Goal: Complete application form: Complete application form

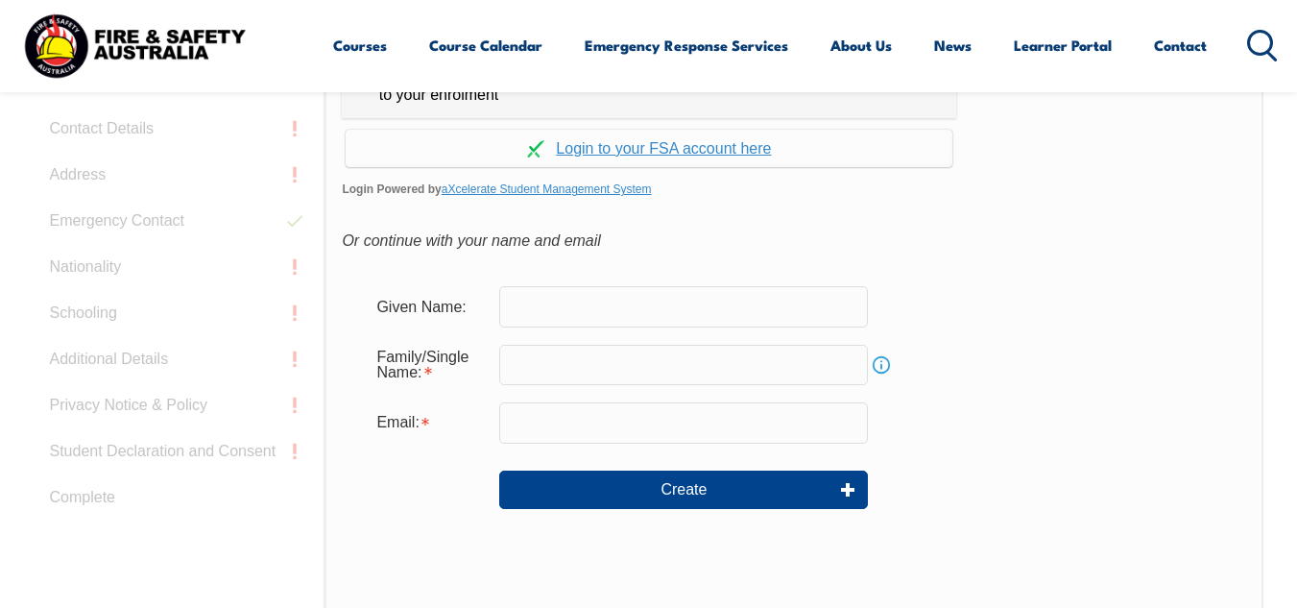
scroll to position [610, 0]
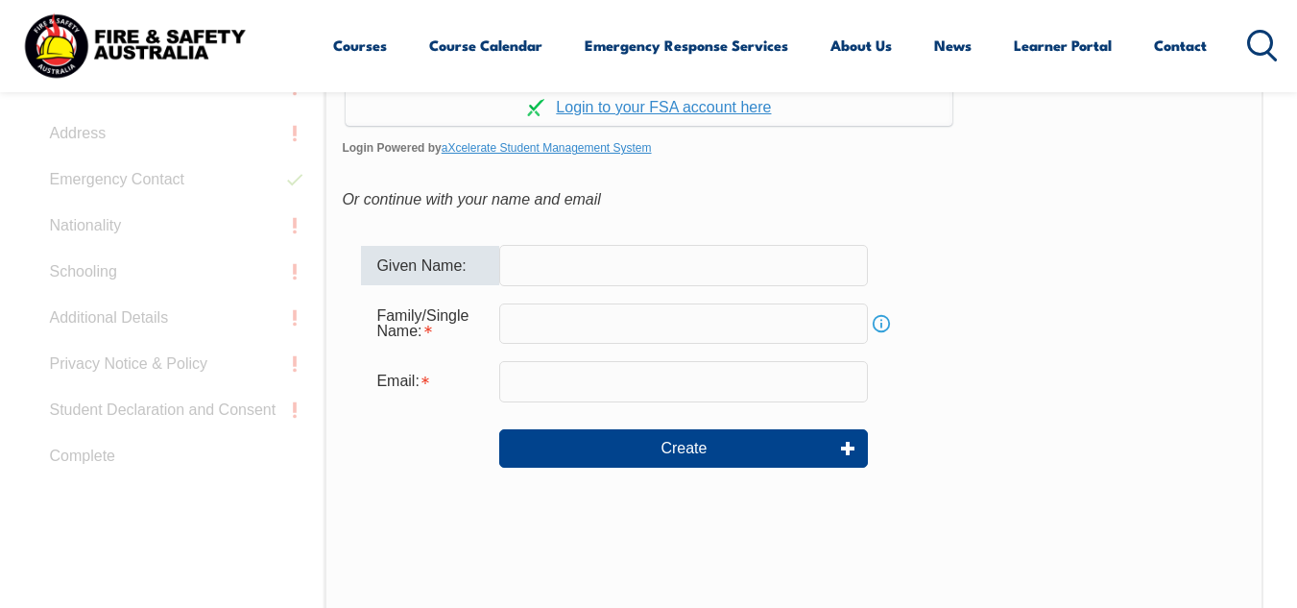
click at [586, 260] on input "text" at bounding box center [683, 265] width 369 height 40
type input "Estefania"
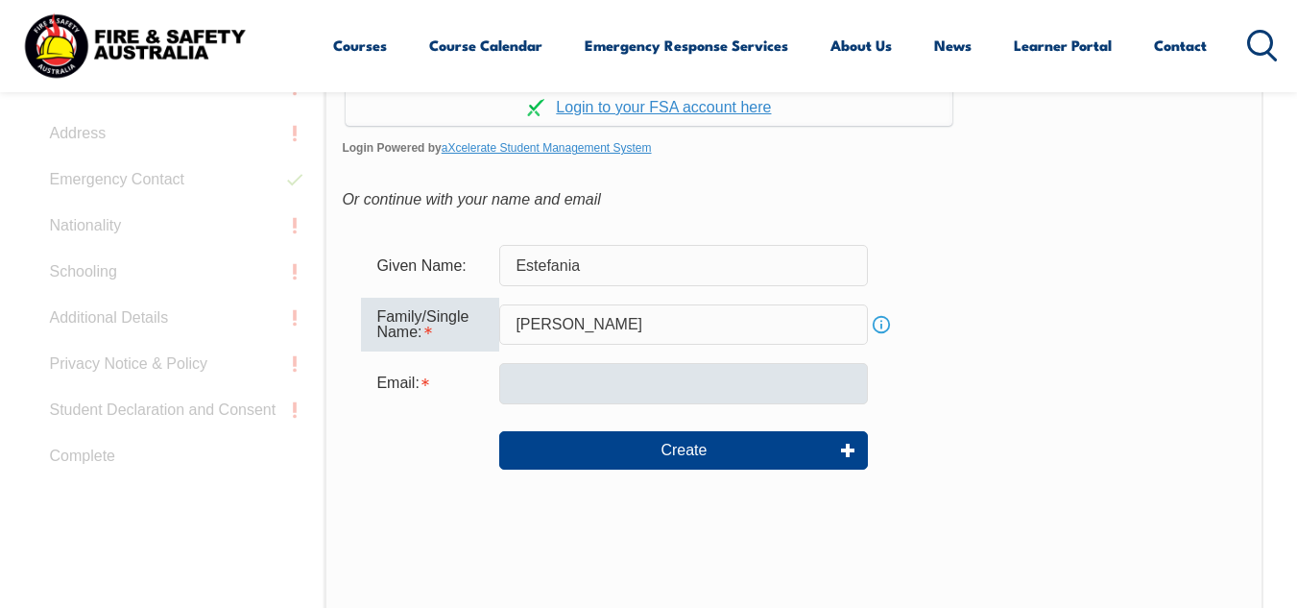
type input "[PERSON_NAME]"
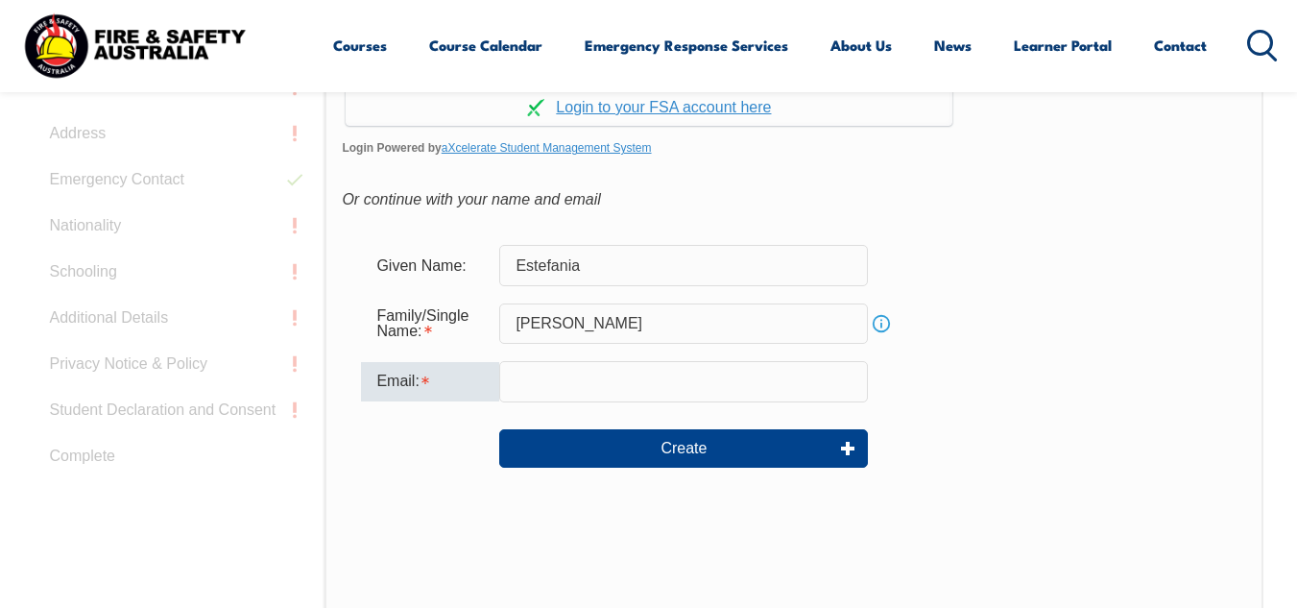
click at [558, 388] on input "email" at bounding box center [683, 381] width 369 height 40
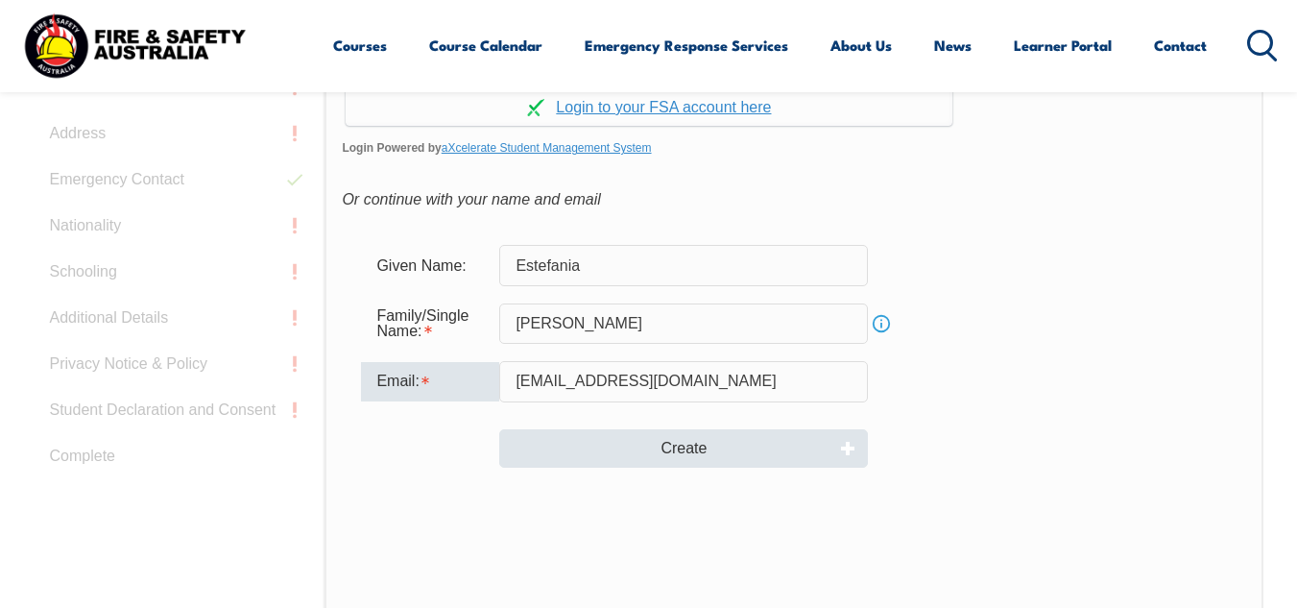
type input "[EMAIL_ADDRESS][DOMAIN_NAME]"
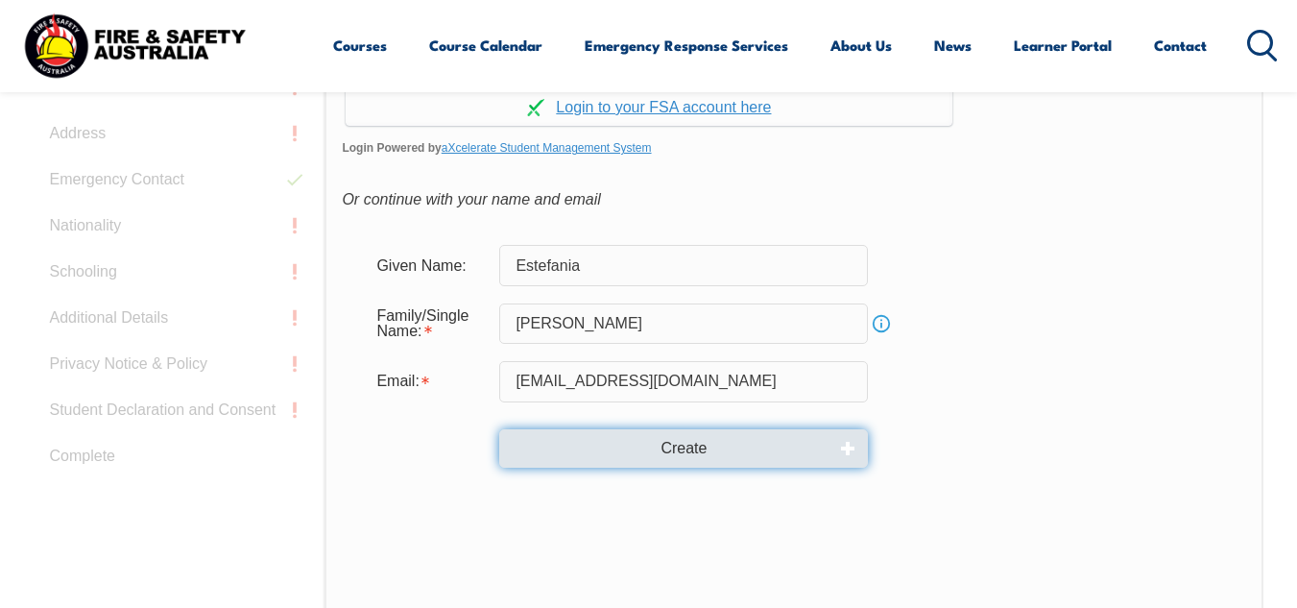
click at [707, 457] on button "Create" at bounding box center [683, 448] width 369 height 38
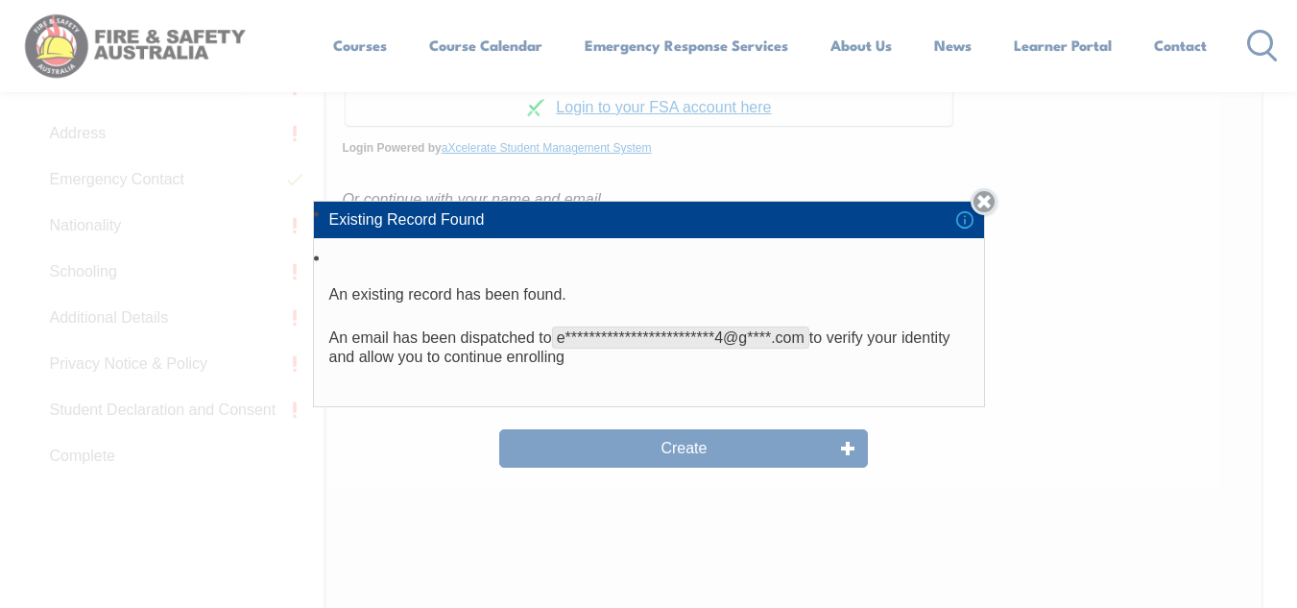
click at [988, 200] on link "Close" at bounding box center [984, 201] width 27 height 27
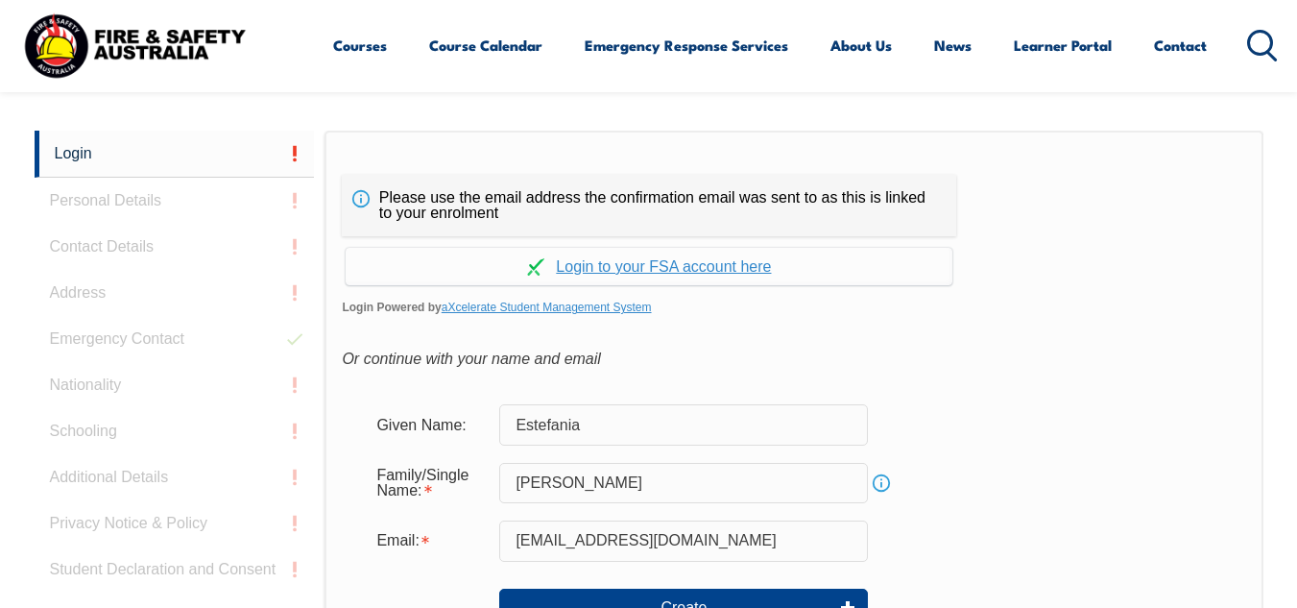
scroll to position [469, 0]
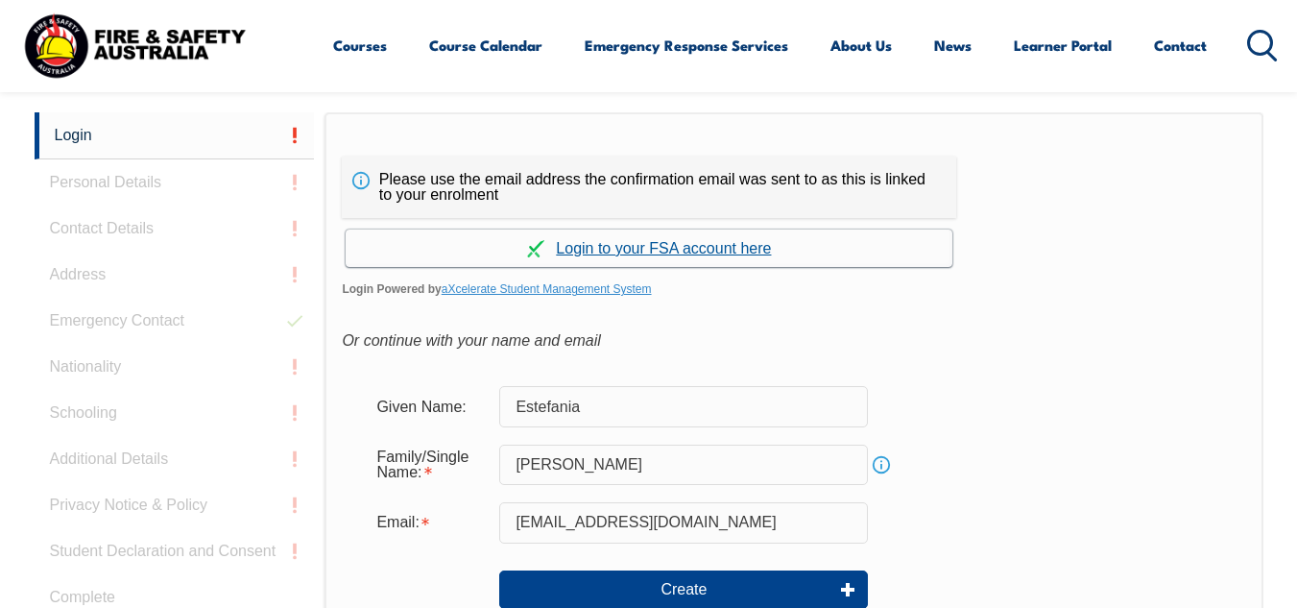
click at [588, 249] on link "Continue with aXcelerate" at bounding box center [649, 247] width 607 height 37
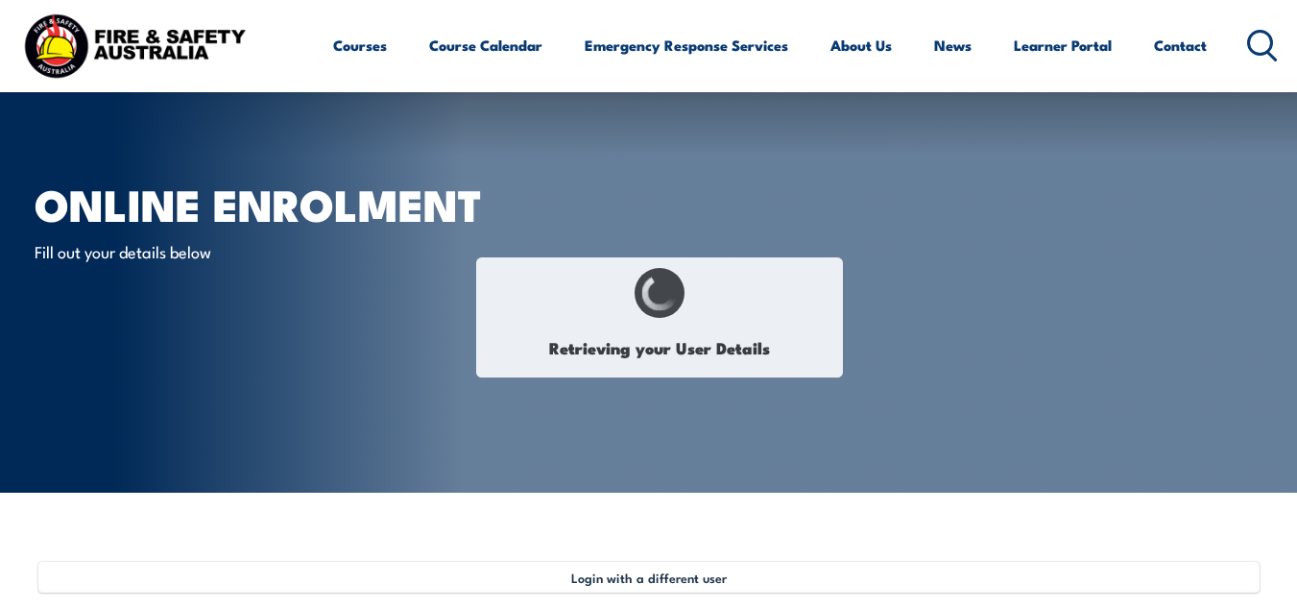
type input "Estefania"
type input "[PERSON_NAME]"
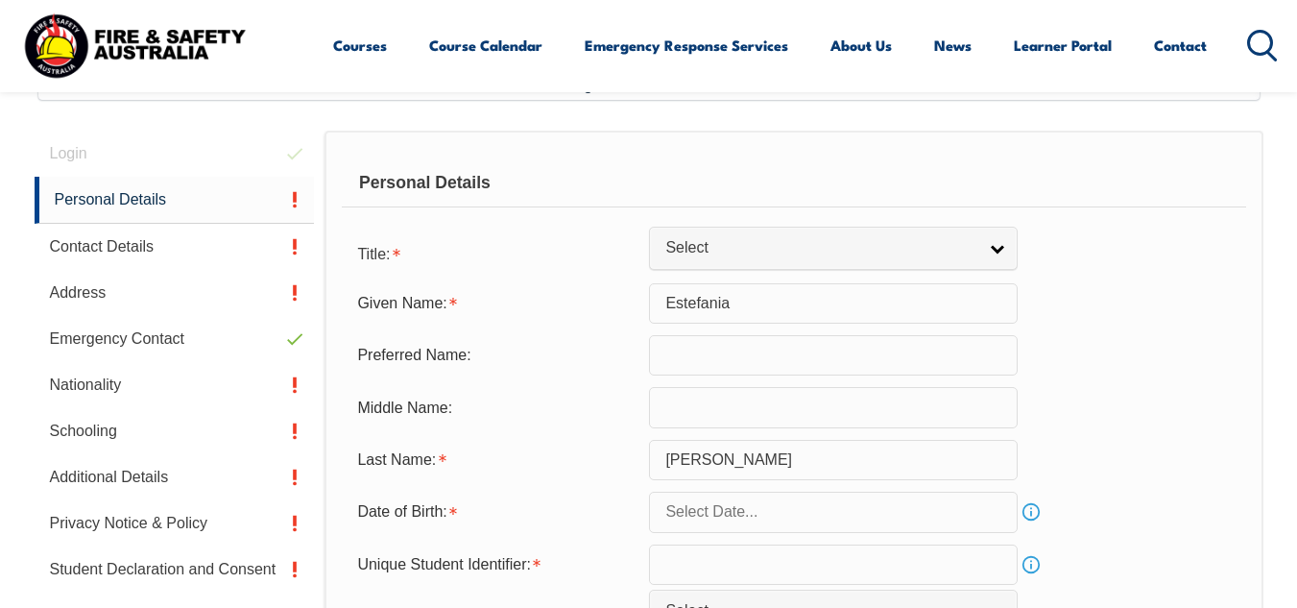
scroll to position [496, 0]
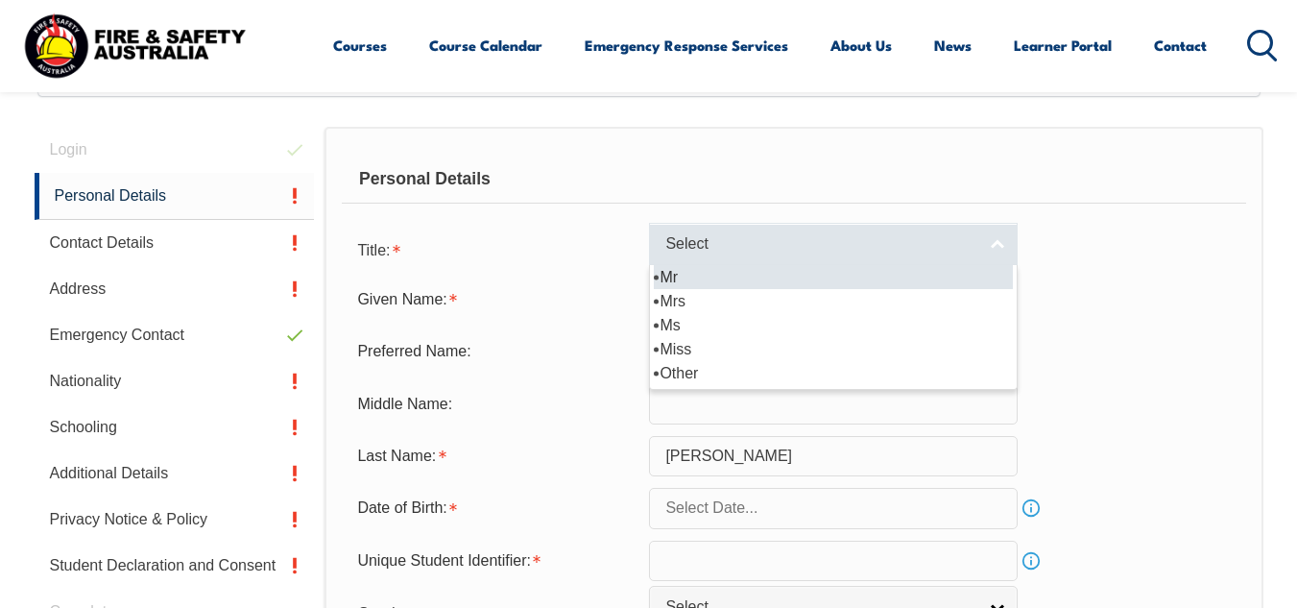
click at [940, 235] on span "Select" at bounding box center [820, 244] width 311 height 20
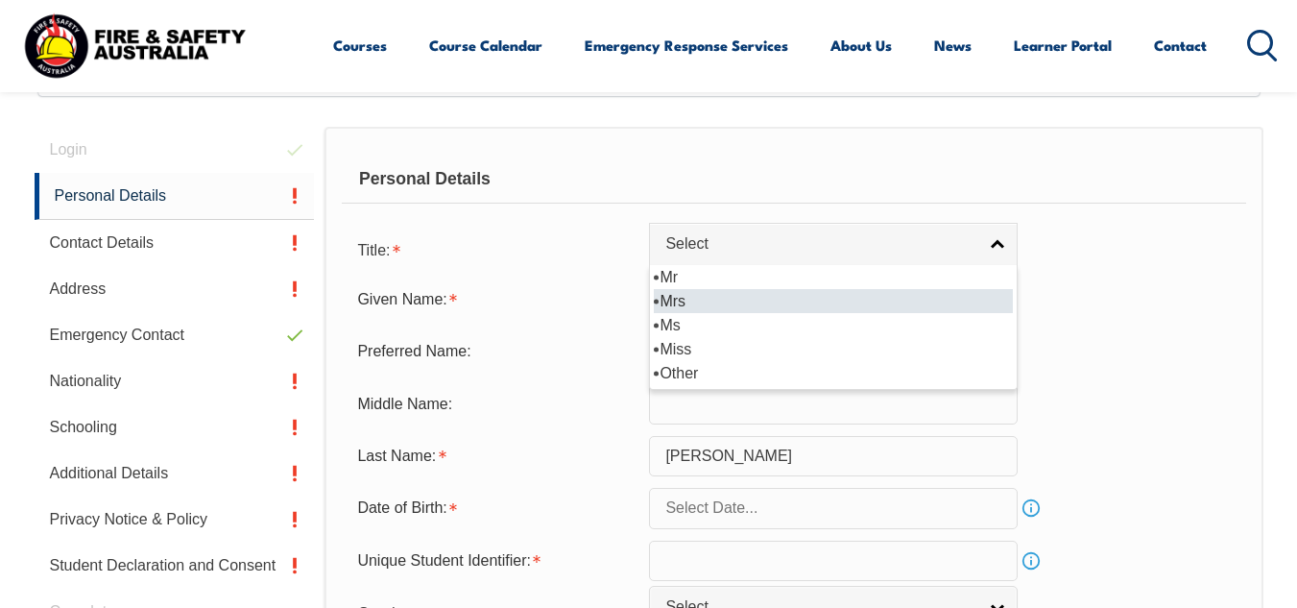
click at [862, 302] on li "Mrs" at bounding box center [833, 301] width 359 height 24
select select "Mrs"
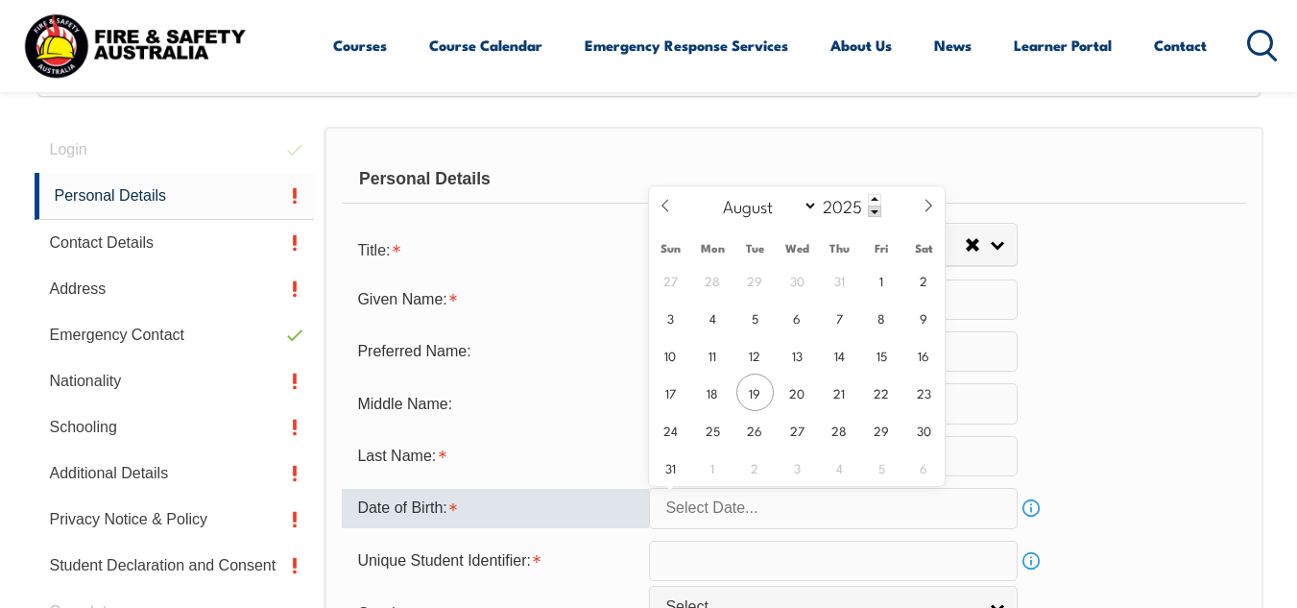
click at [847, 495] on input "text" at bounding box center [833, 508] width 369 height 40
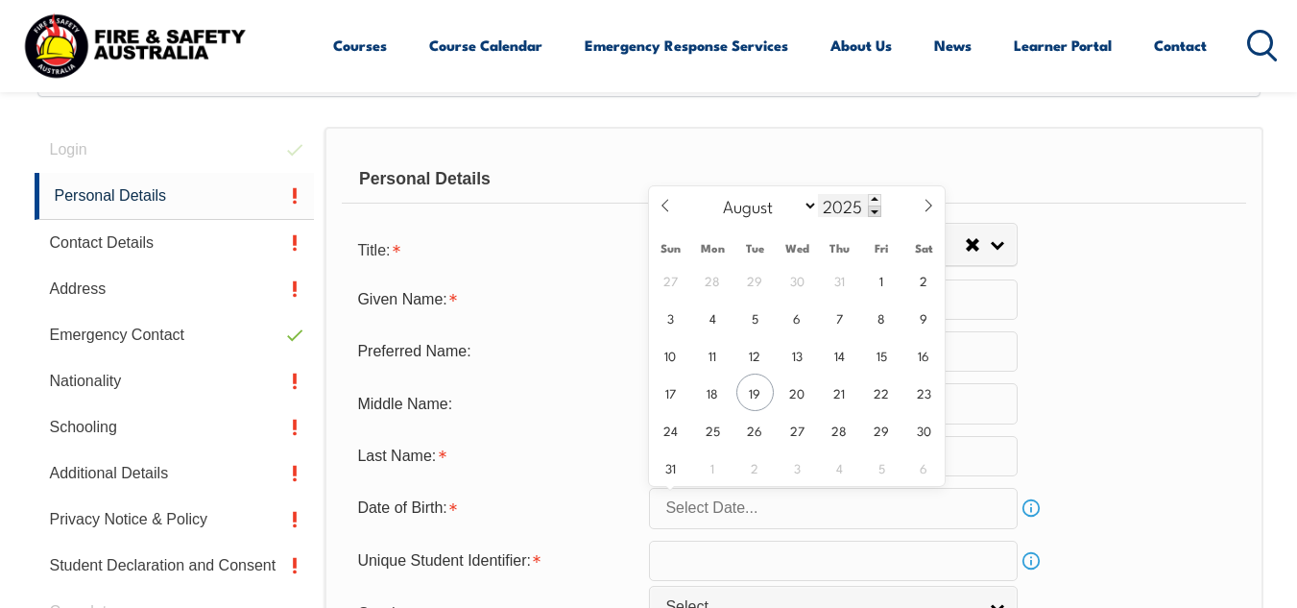
click at [848, 210] on input "2025" at bounding box center [849, 205] width 63 height 23
type input "1998"
click at [753, 208] on select "January February March April May June July August September October November De…" at bounding box center [765, 205] width 105 height 25
select select "3"
click at [714, 193] on select "January February March April May June July August September October November De…" at bounding box center [765, 205] width 105 height 25
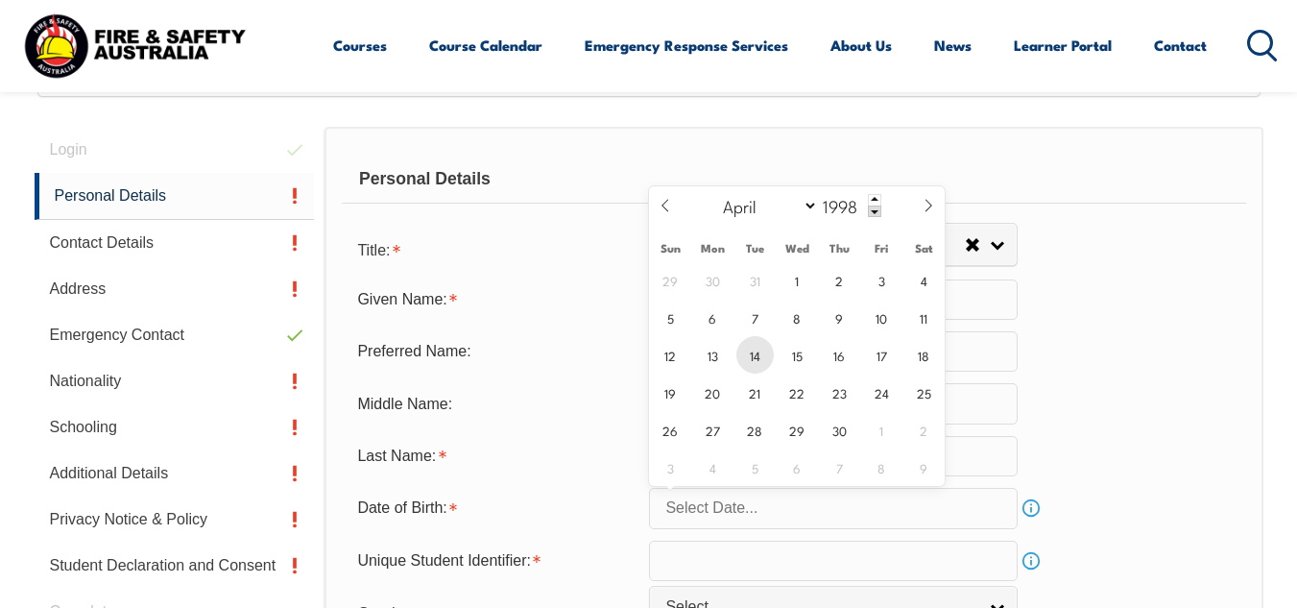
click at [742, 352] on span "14" at bounding box center [754, 354] width 37 height 37
type input "[DATE]"
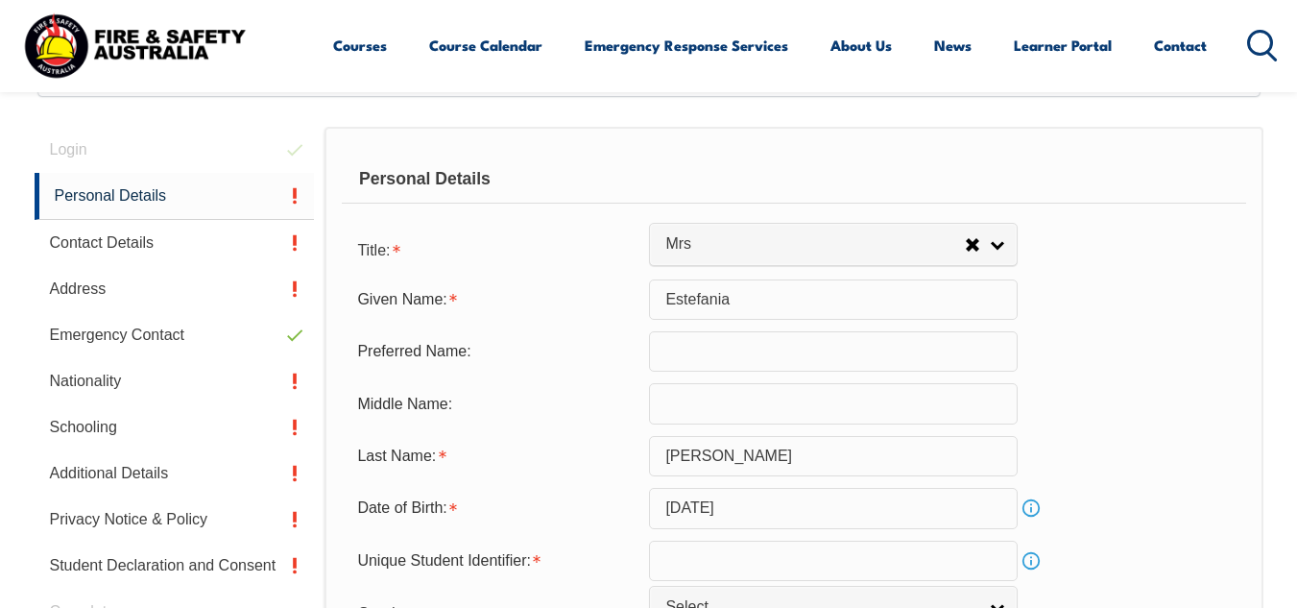
click at [1091, 430] on form "Title: Mr Mrs Ms Miss Other Mrs Mr Mrs Ms Miss [PERSON_NAME] Given Name: [PERSO…" at bounding box center [793, 463] width 903 height 468
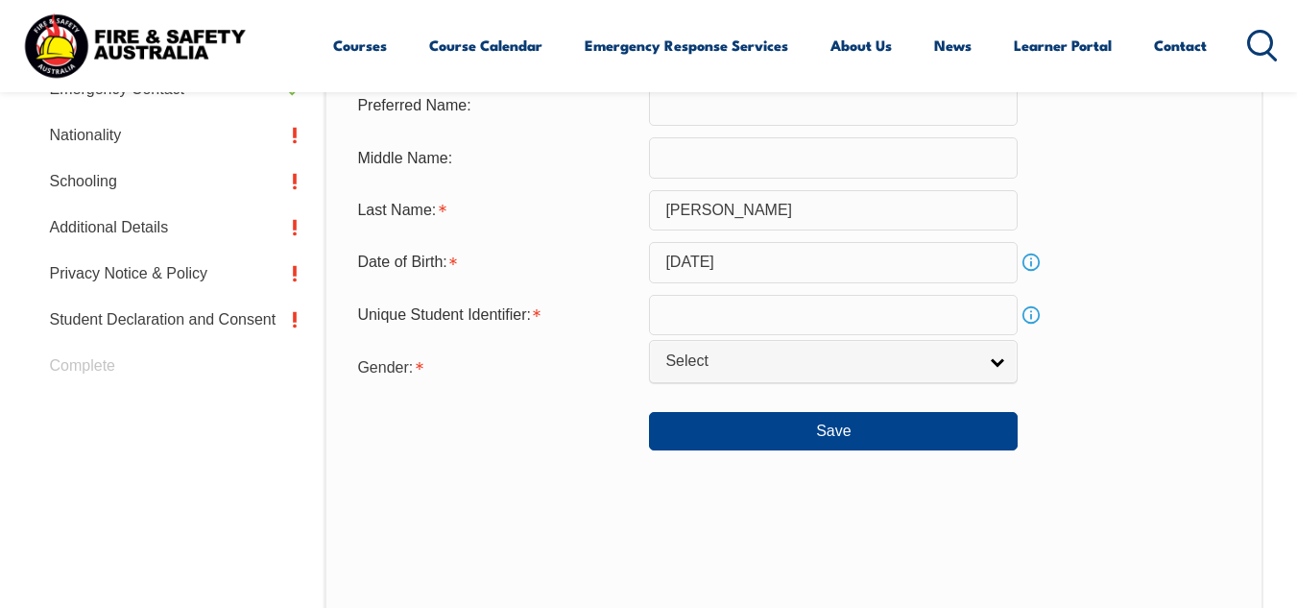
scroll to position [754, 0]
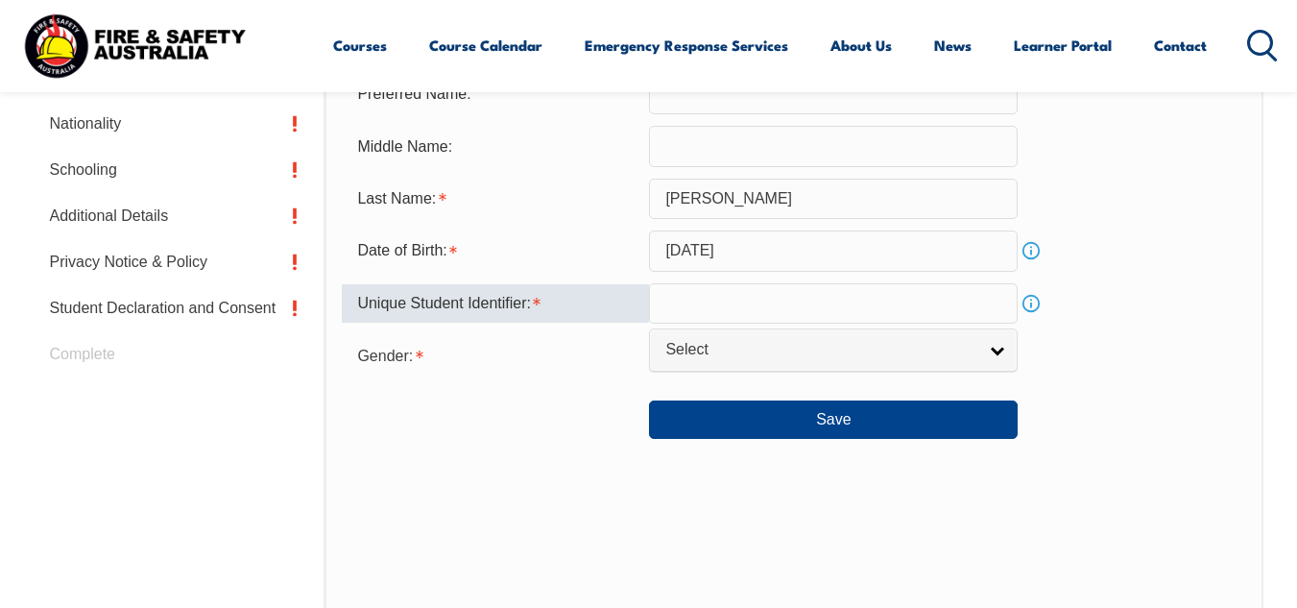
click at [780, 313] on input "text" at bounding box center [833, 303] width 369 height 40
paste input "TJNTGHG6A2"
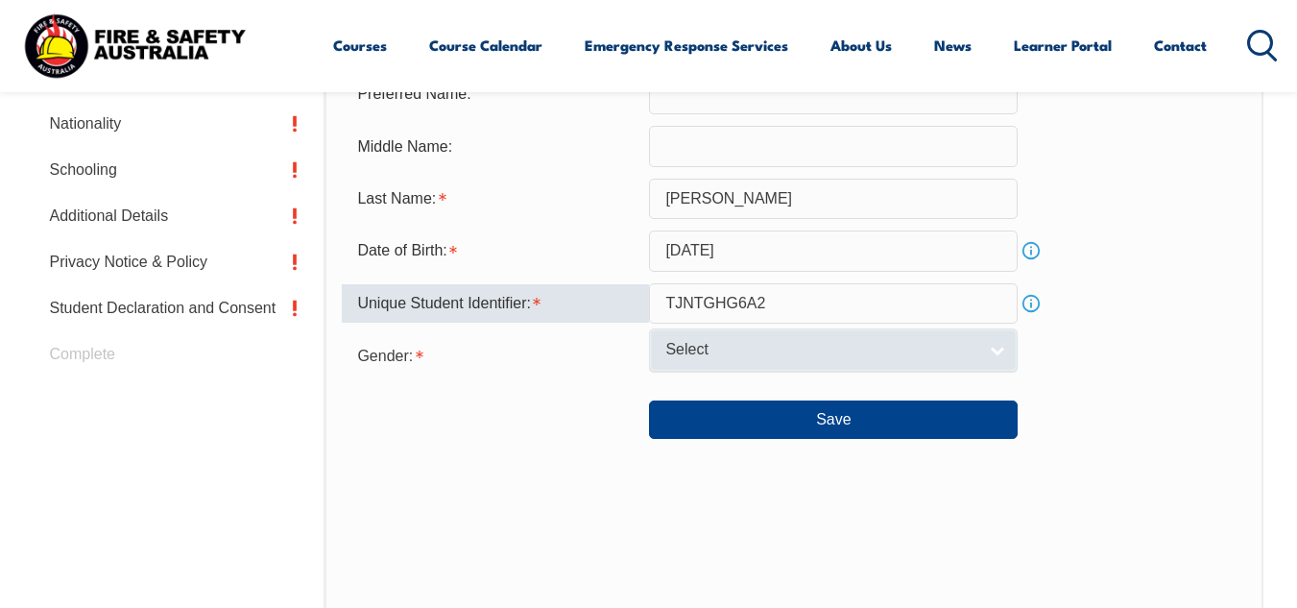
type input "TJNTGHG6A2"
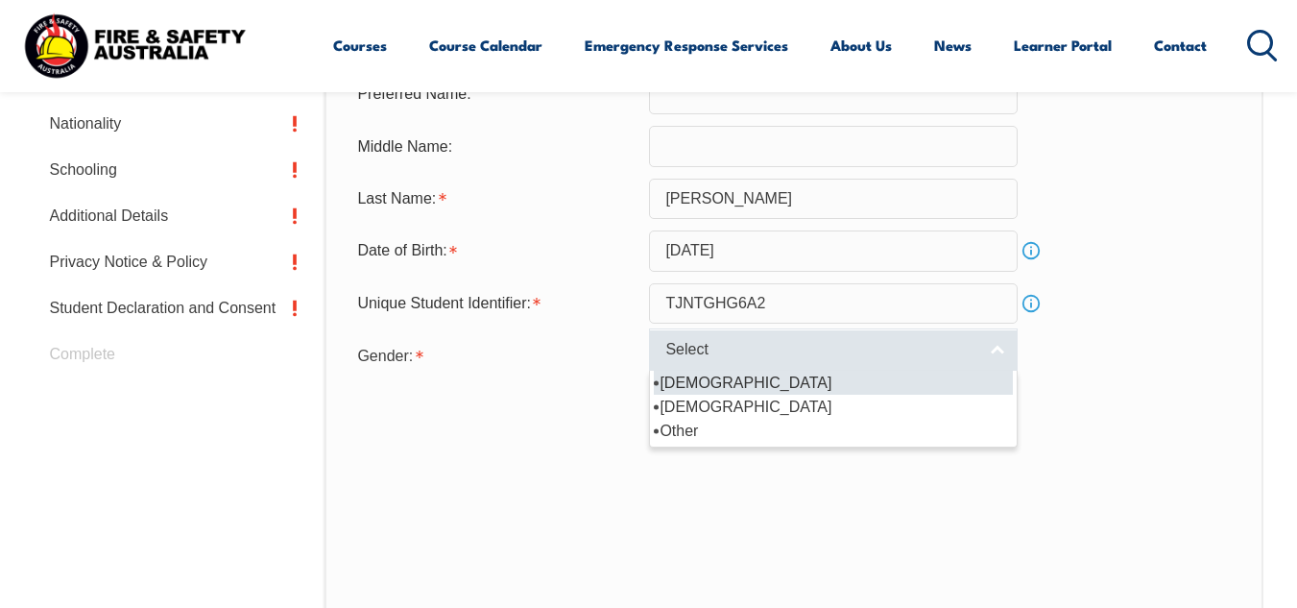
click at [725, 346] on span "Select" at bounding box center [820, 350] width 311 height 20
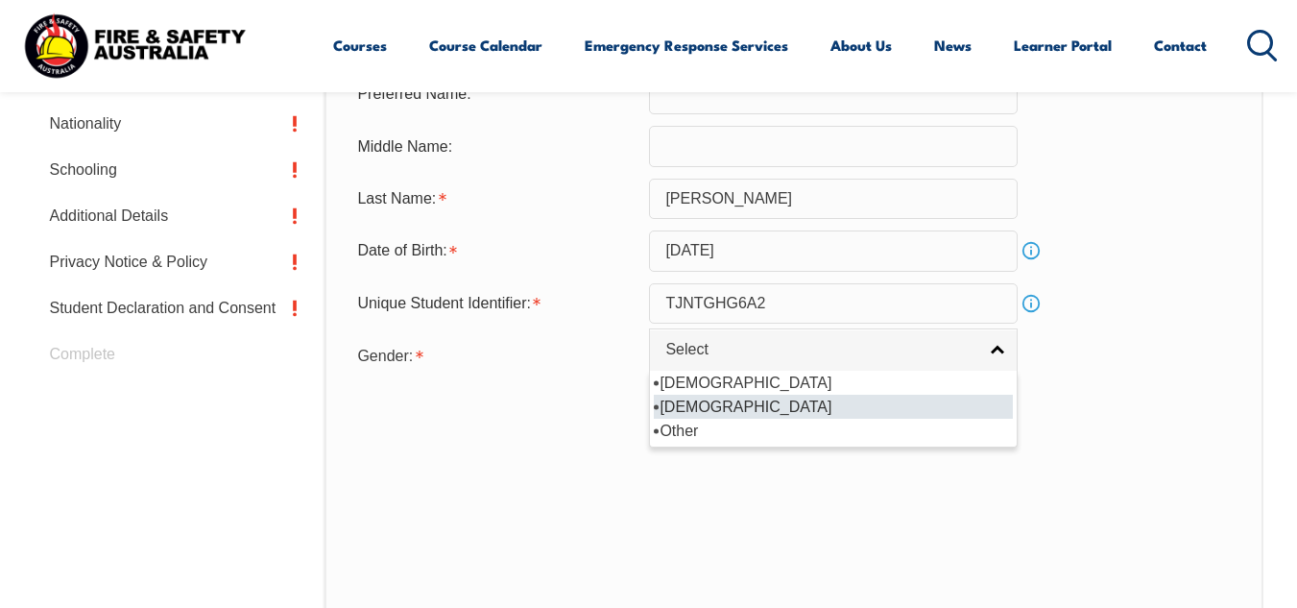
click at [711, 399] on li "[DEMOGRAPHIC_DATA]" at bounding box center [833, 407] width 359 height 24
select select "F"
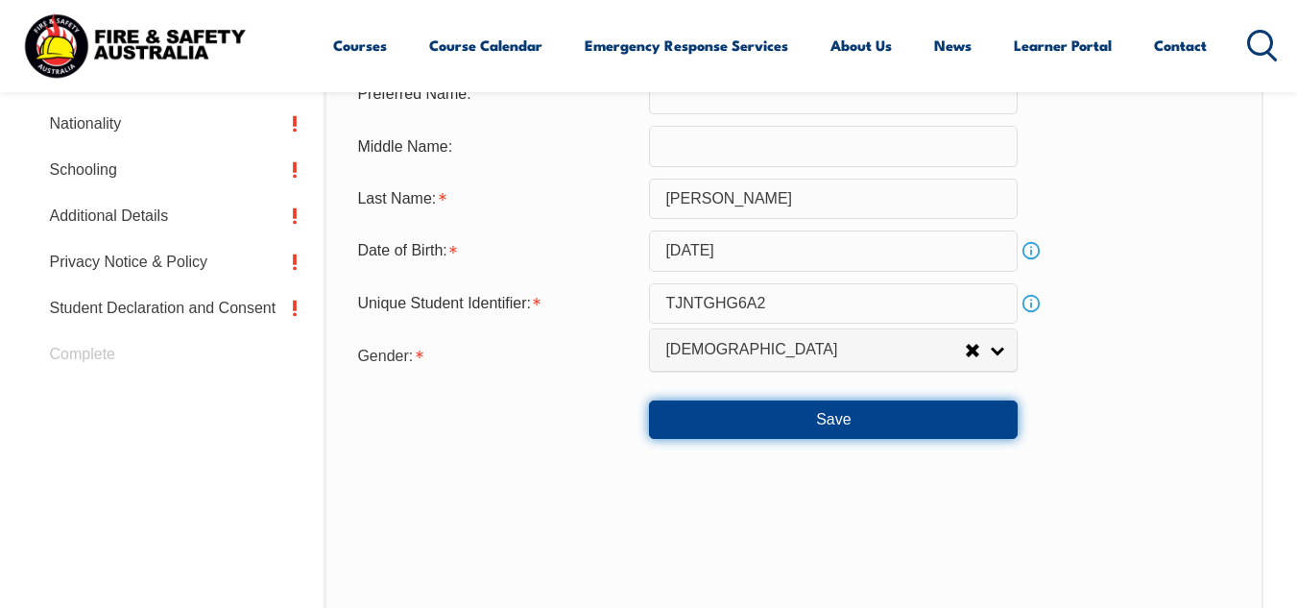
click at [842, 428] on button "Save" at bounding box center [833, 419] width 369 height 38
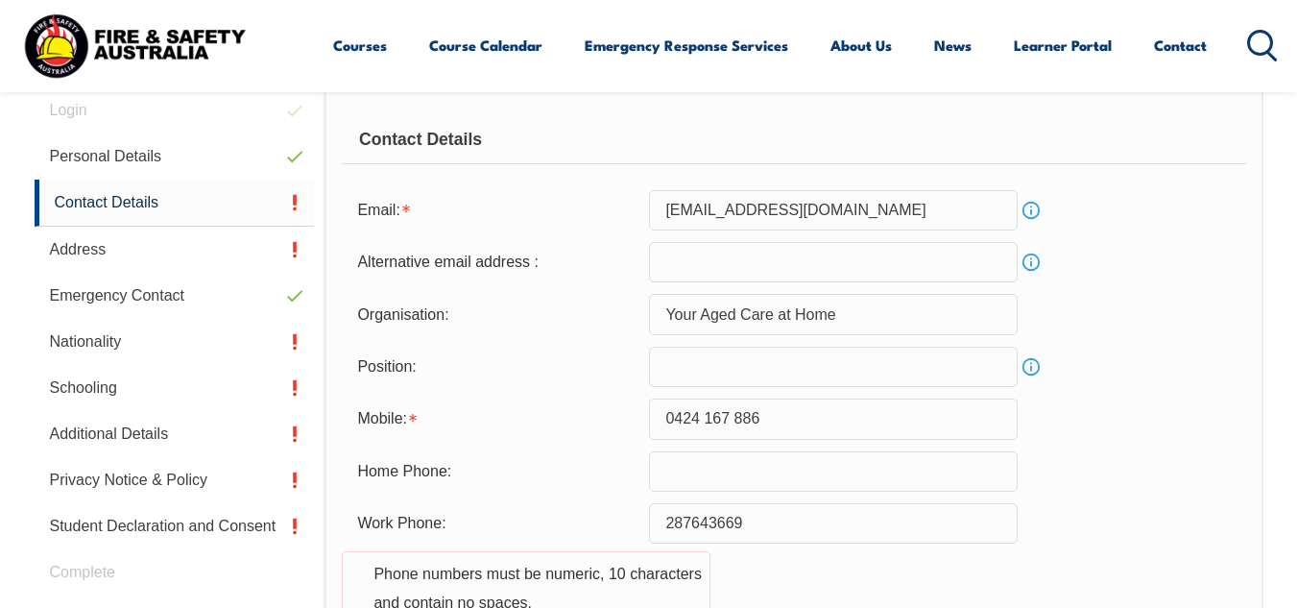
scroll to position [552, 0]
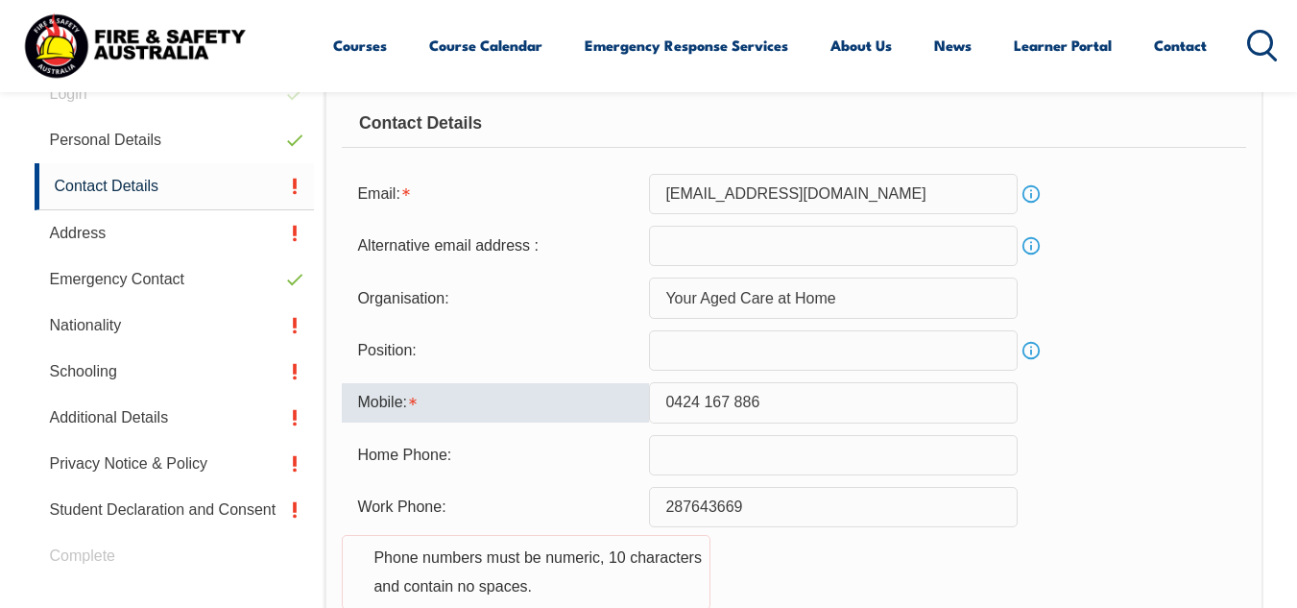
click at [710, 402] on input "0424 167 886" at bounding box center [833, 402] width 369 height 40
type input "0424167886"
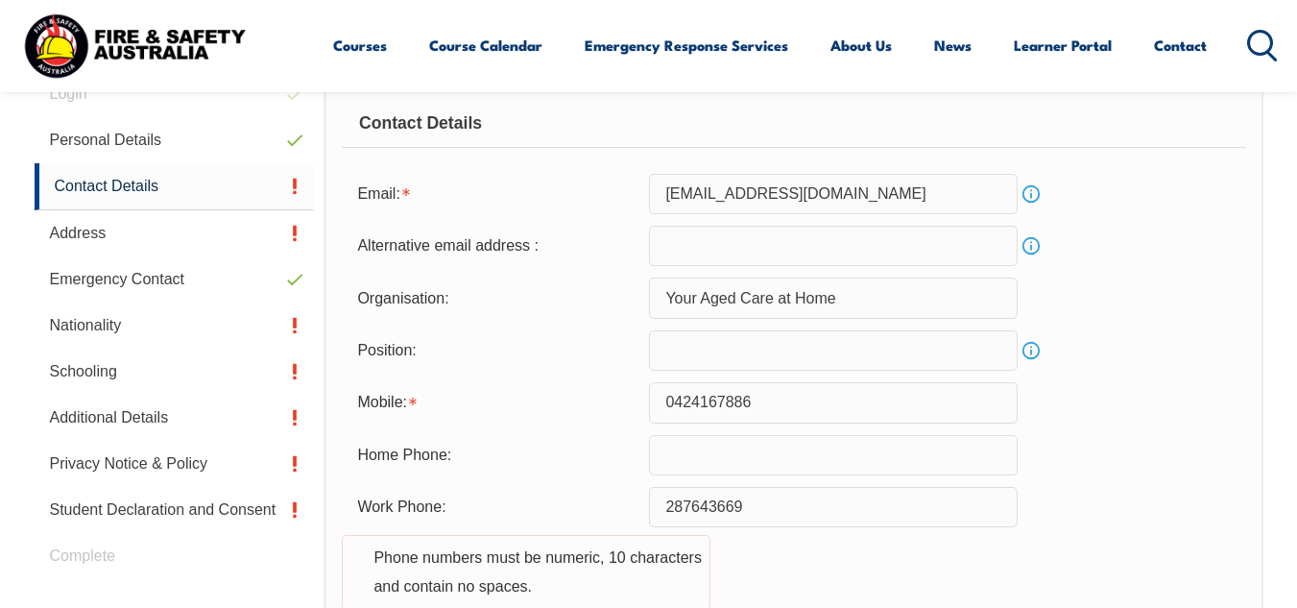
click at [1140, 466] on div "Home Phone:" at bounding box center [793, 455] width 903 height 40
click at [1132, 460] on div "Home Phone:" at bounding box center [793, 455] width 903 height 40
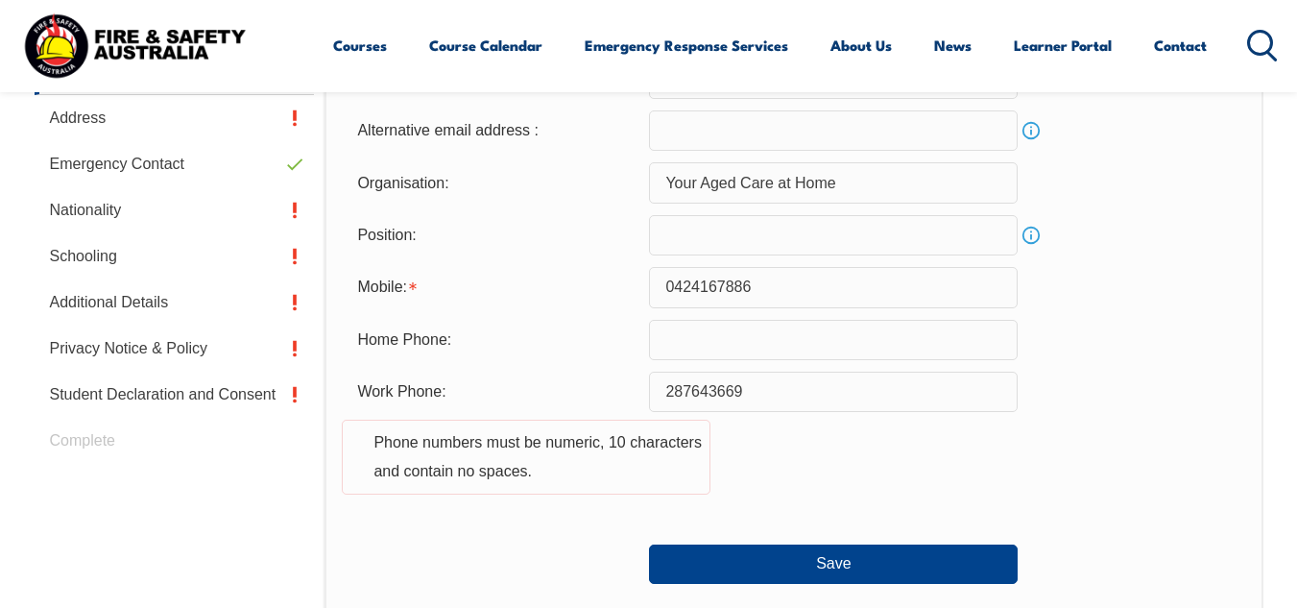
scroll to position [706, 0]
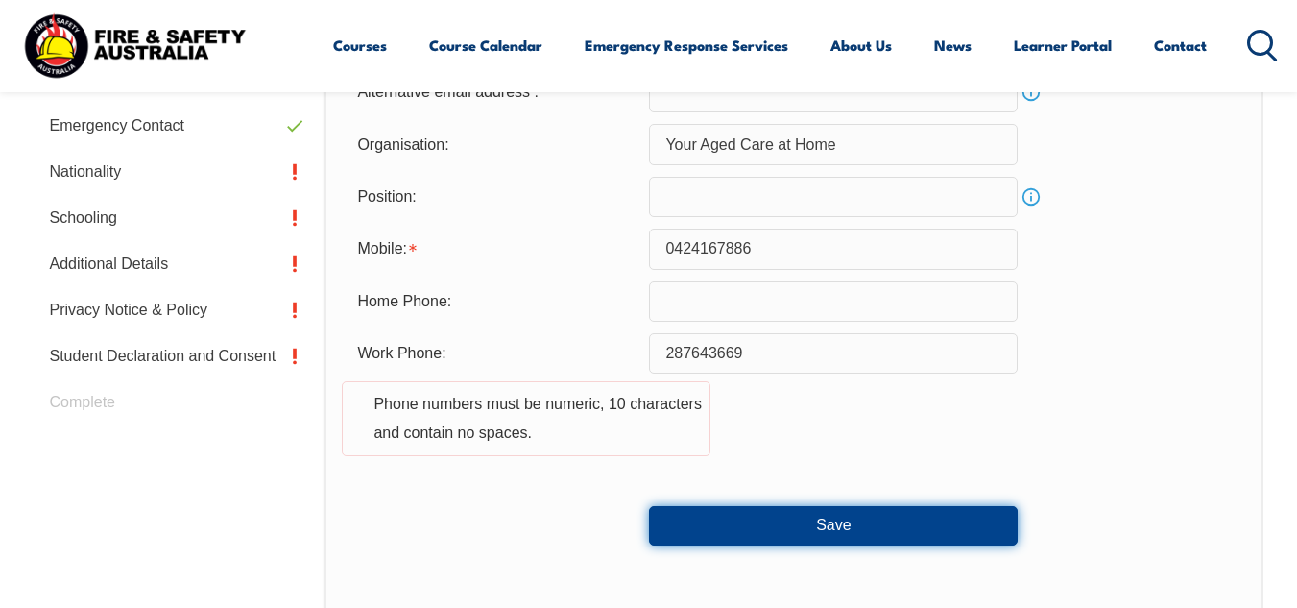
click at [801, 522] on button "Save" at bounding box center [833, 525] width 369 height 38
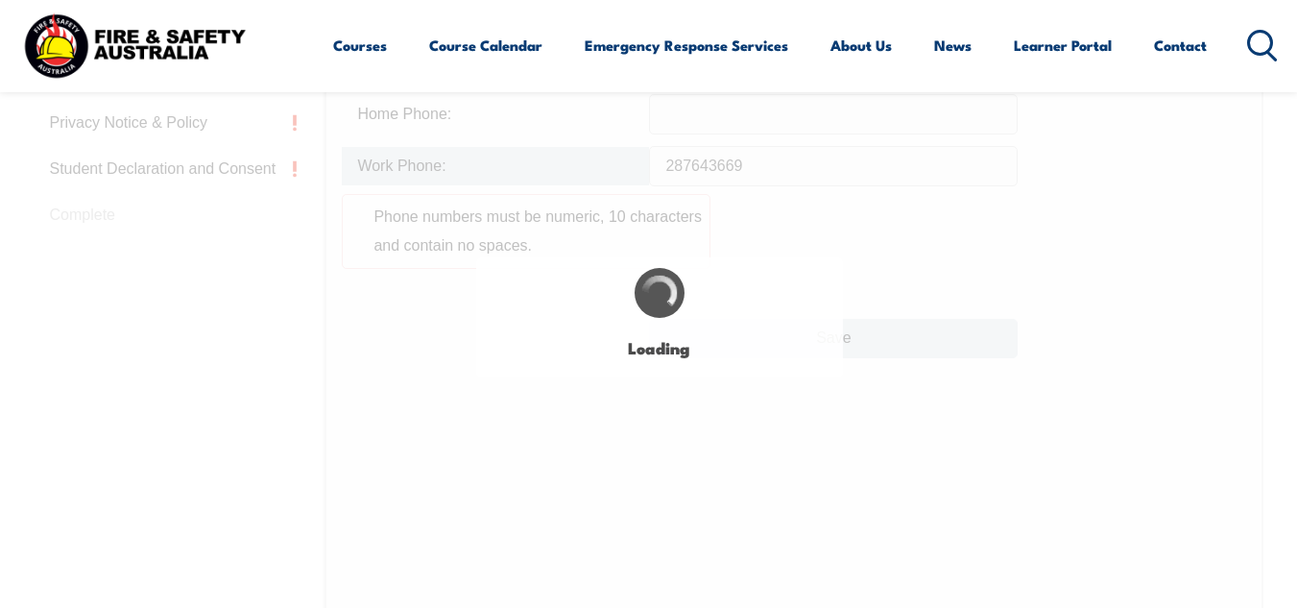
scroll to position [943, 0]
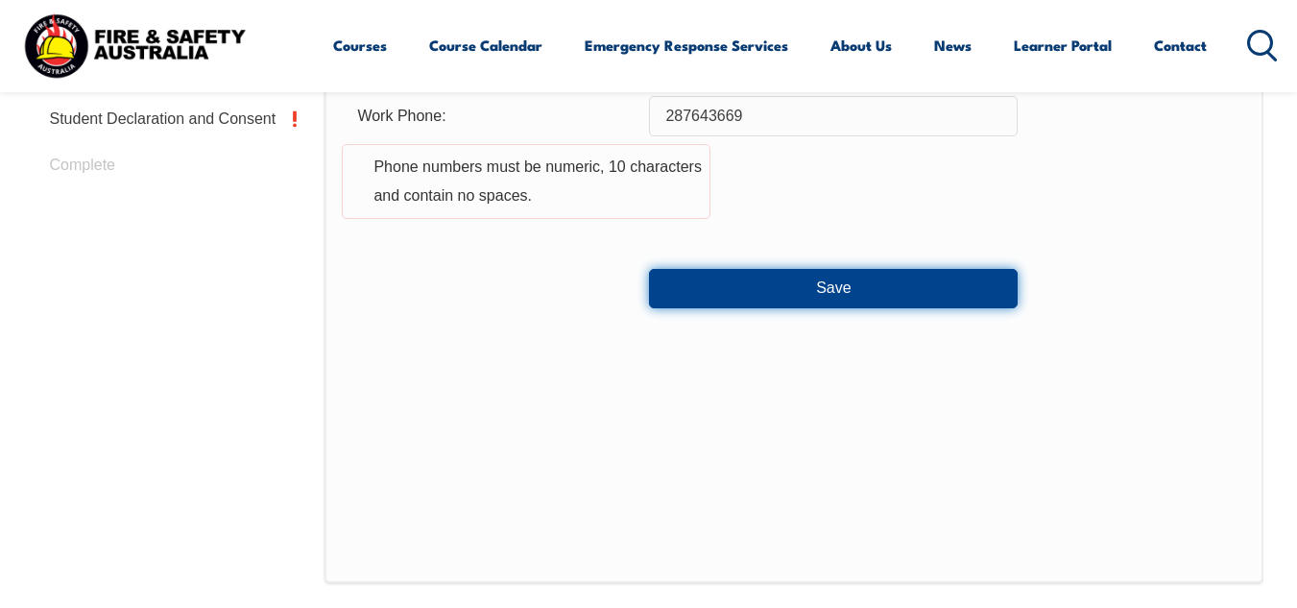
click at [824, 272] on button "Save" at bounding box center [833, 288] width 369 height 38
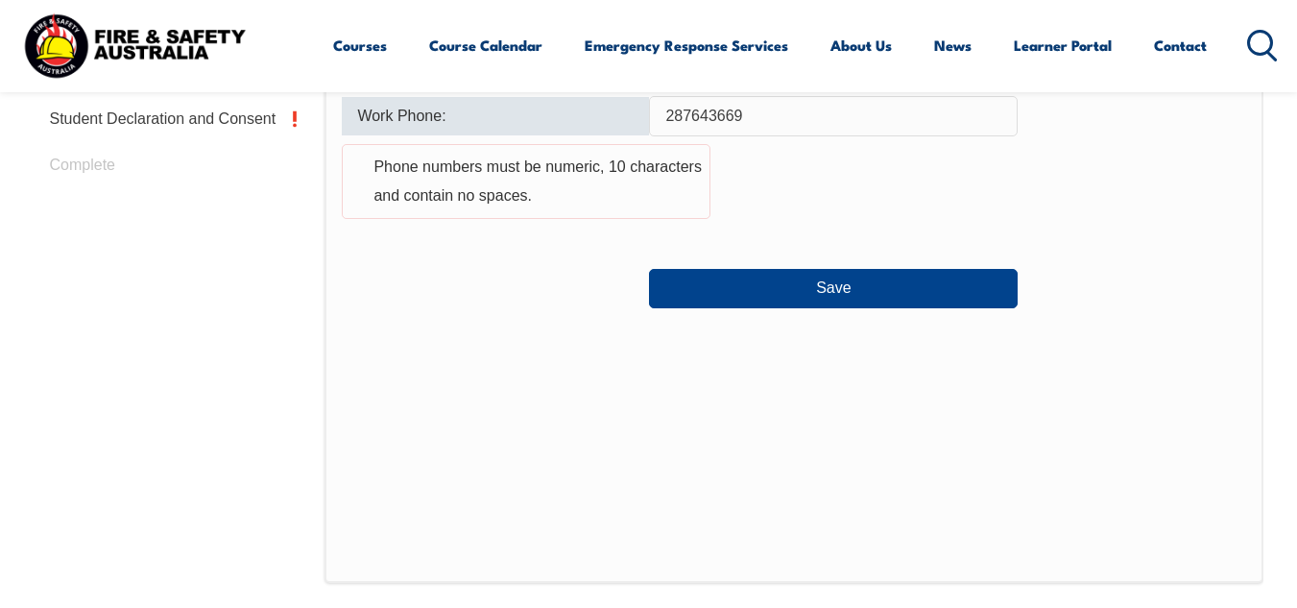
click at [664, 121] on input "287643669" at bounding box center [833, 116] width 369 height 40
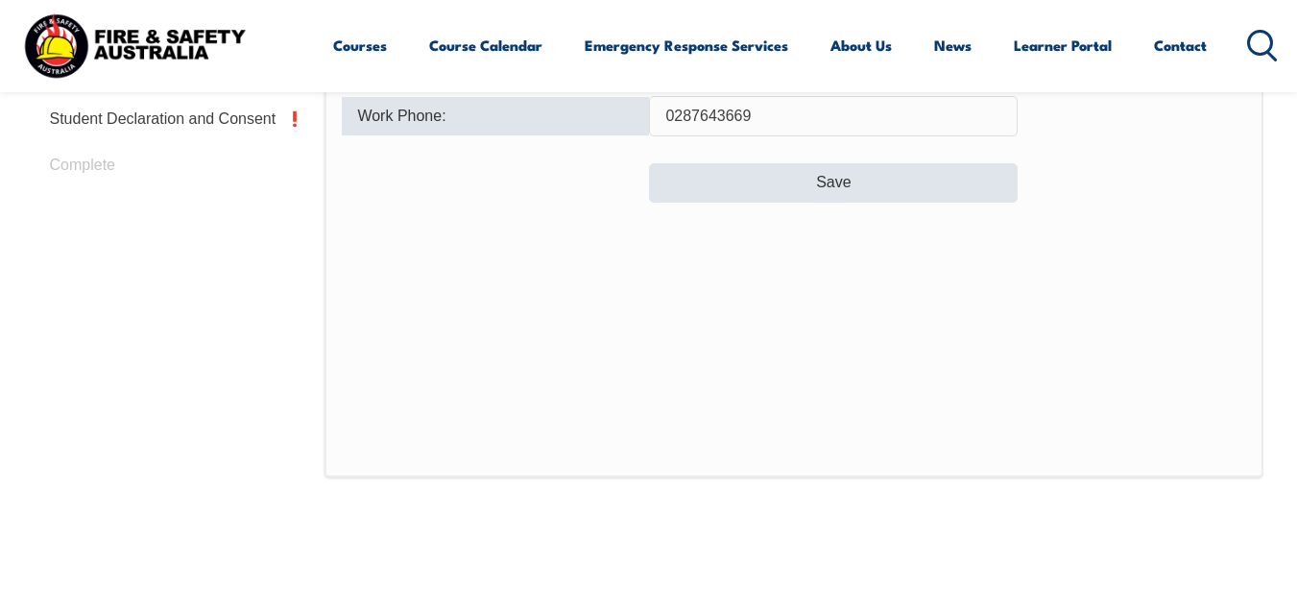
type input "0287643669"
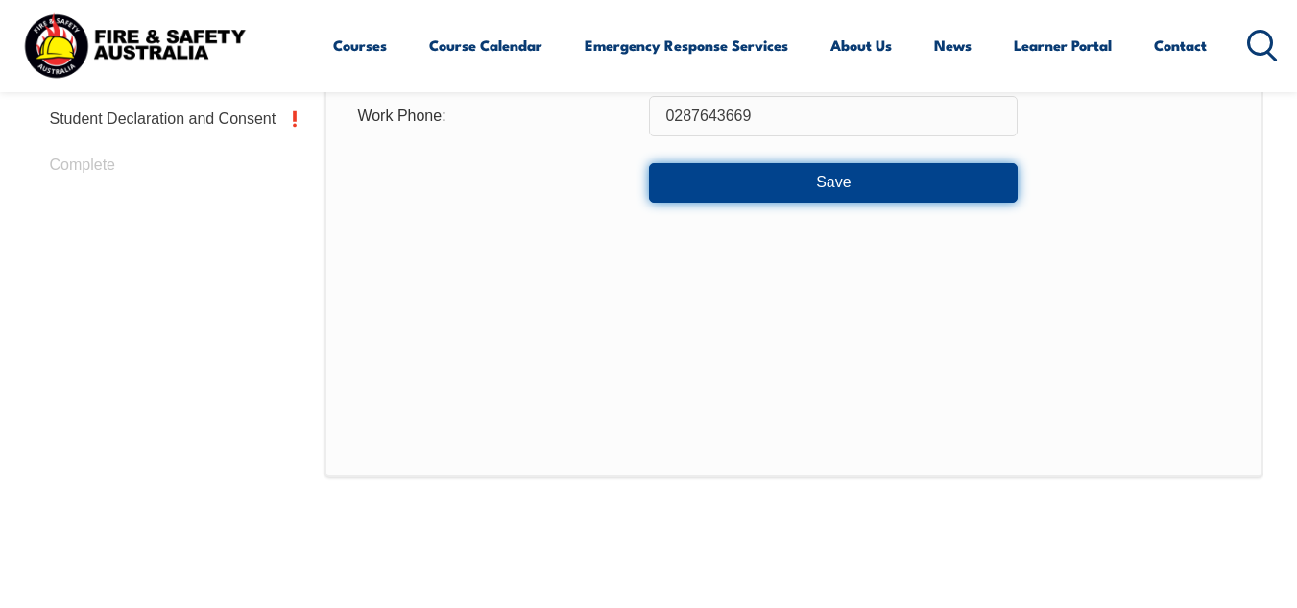
click at [768, 169] on button "Save" at bounding box center [833, 182] width 369 height 38
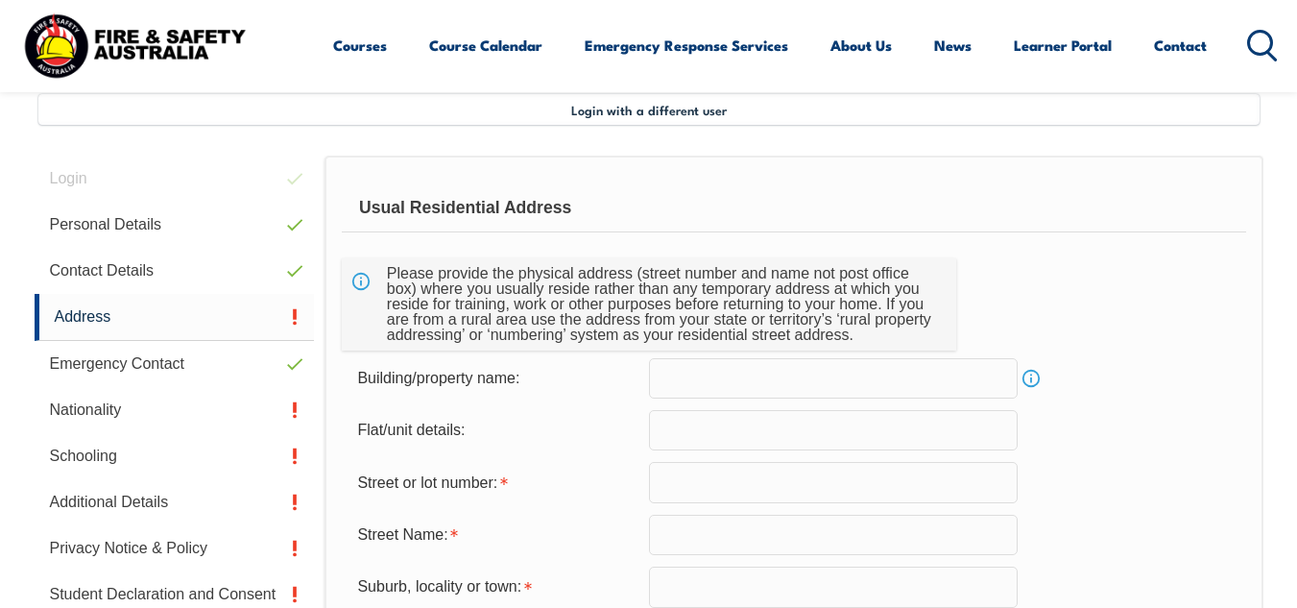
scroll to position [466, 0]
click at [724, 492] on input "text" at bounding box center [833, 484] width 369 height 40
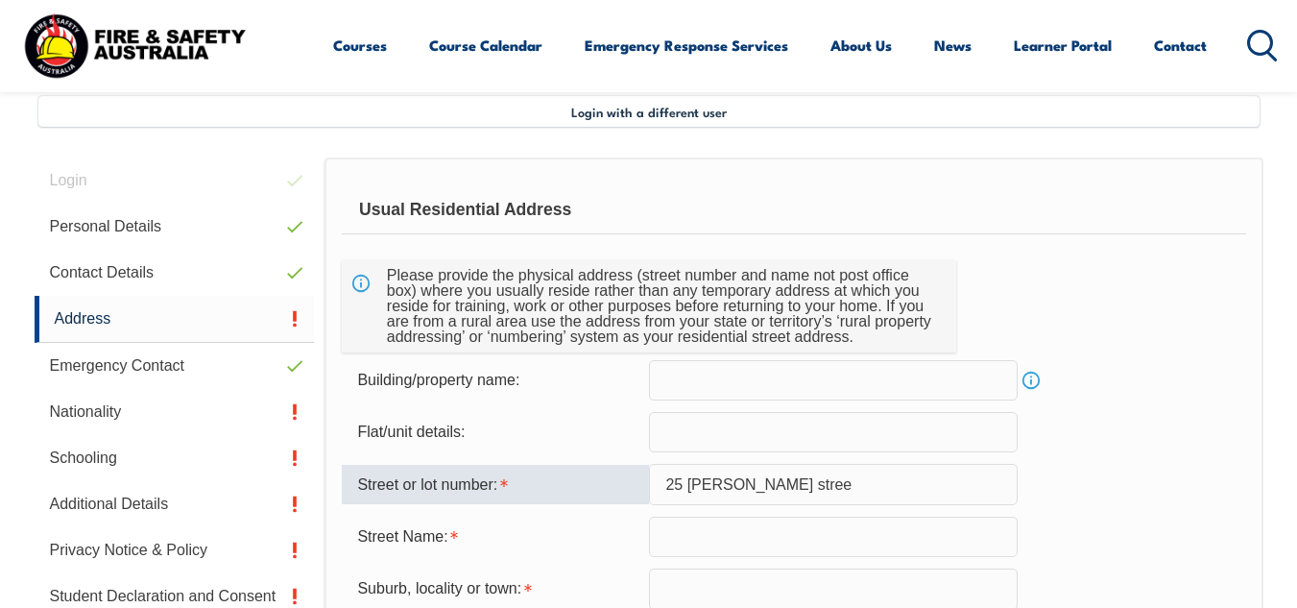
drag, startPoint x: 782, startPoint y: 478, endPoint x: 692, endPoint y: 474, distance: 90.3
click at [692, 474] on input "25 [PERSON_NAME] stree" at bounding box center [833, 484] width 369 height 40
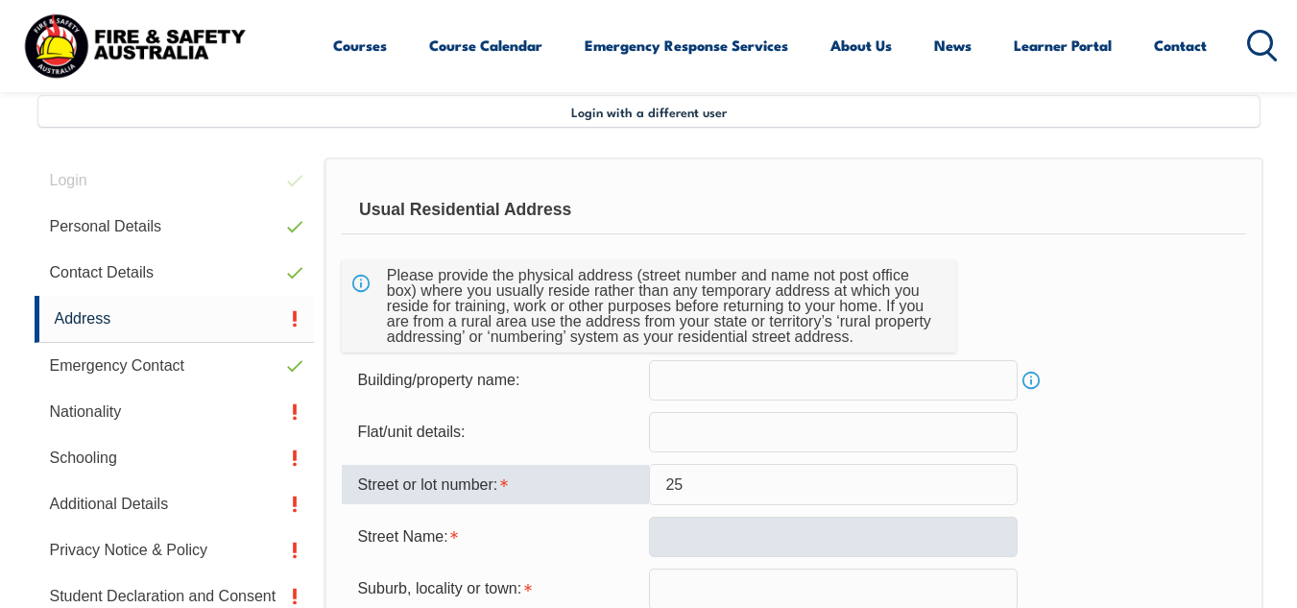
type input "25"
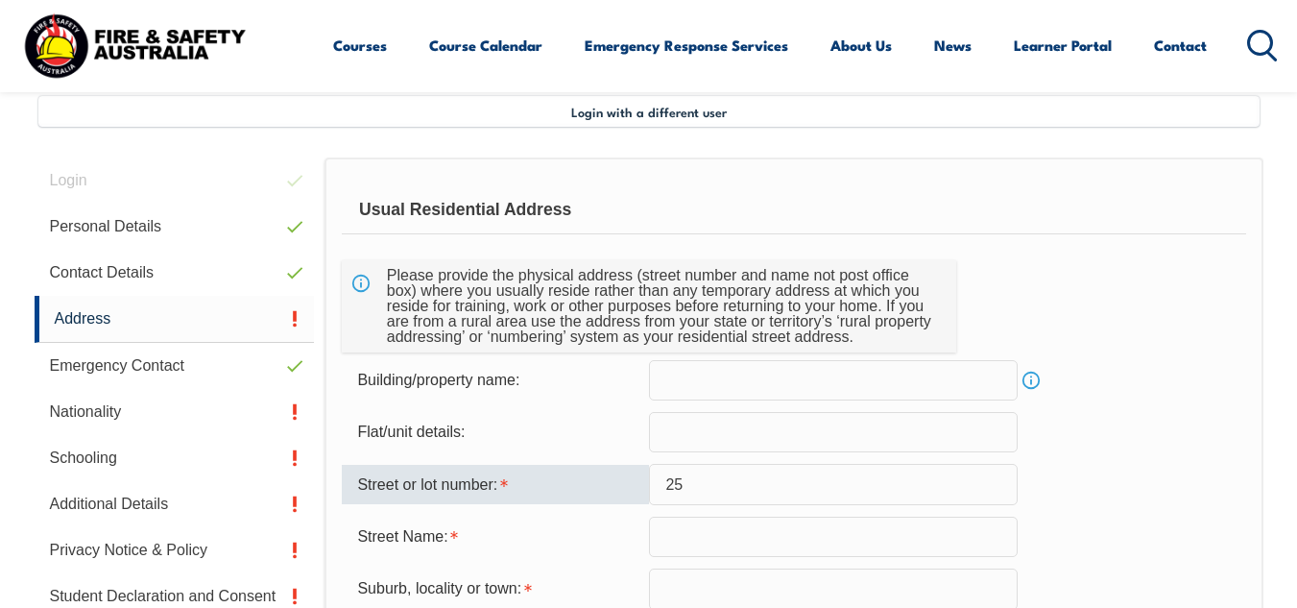
click at [689, 544] on input "text" at bounding box center [833, 537] width 369 height 40
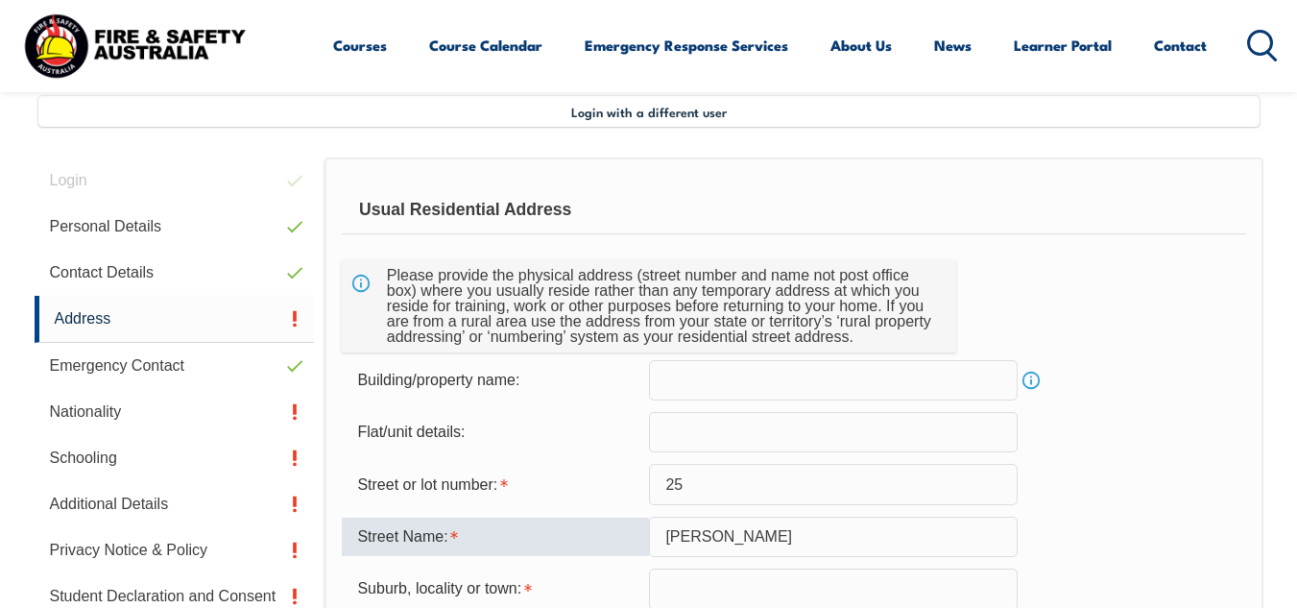
type input "[PERSON_NAME]"
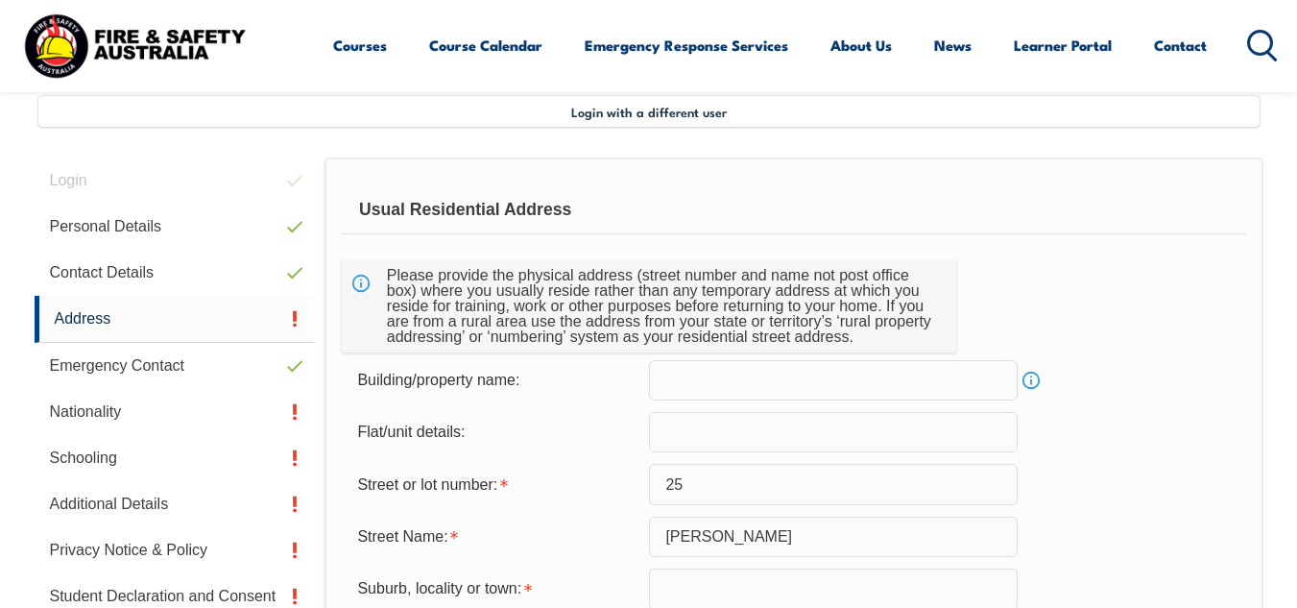
click at [1124, 431] on div "Flat/unit details:" at bounding box center [793, 432] width 903 height 40
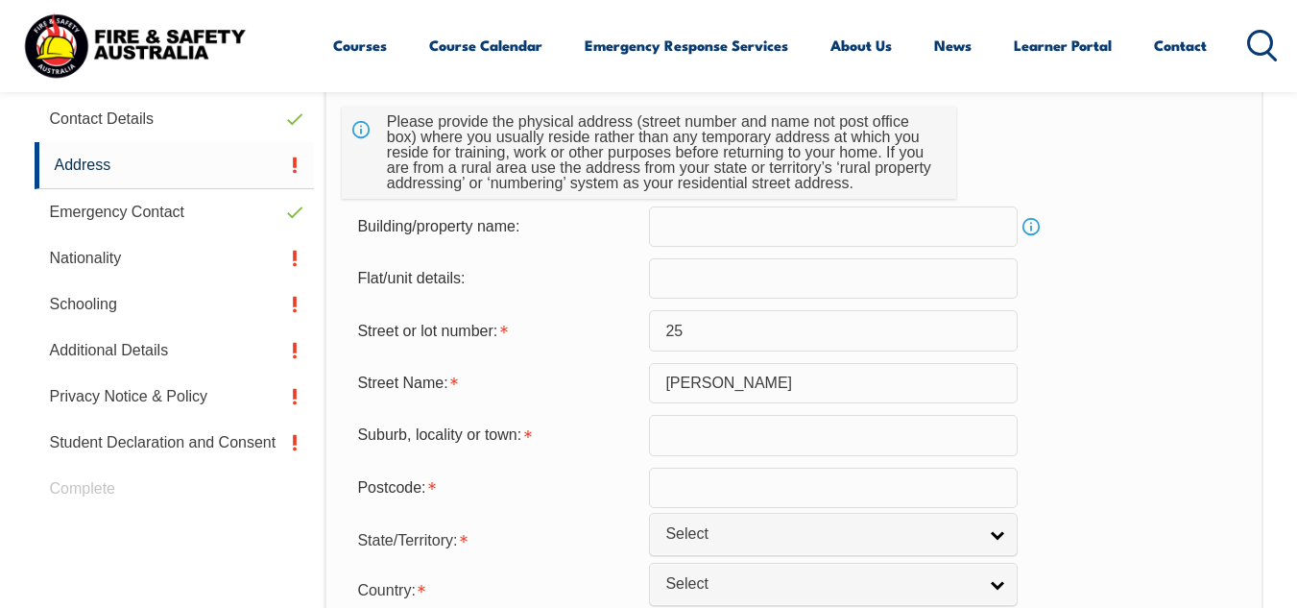
scroll to position [658, 0]
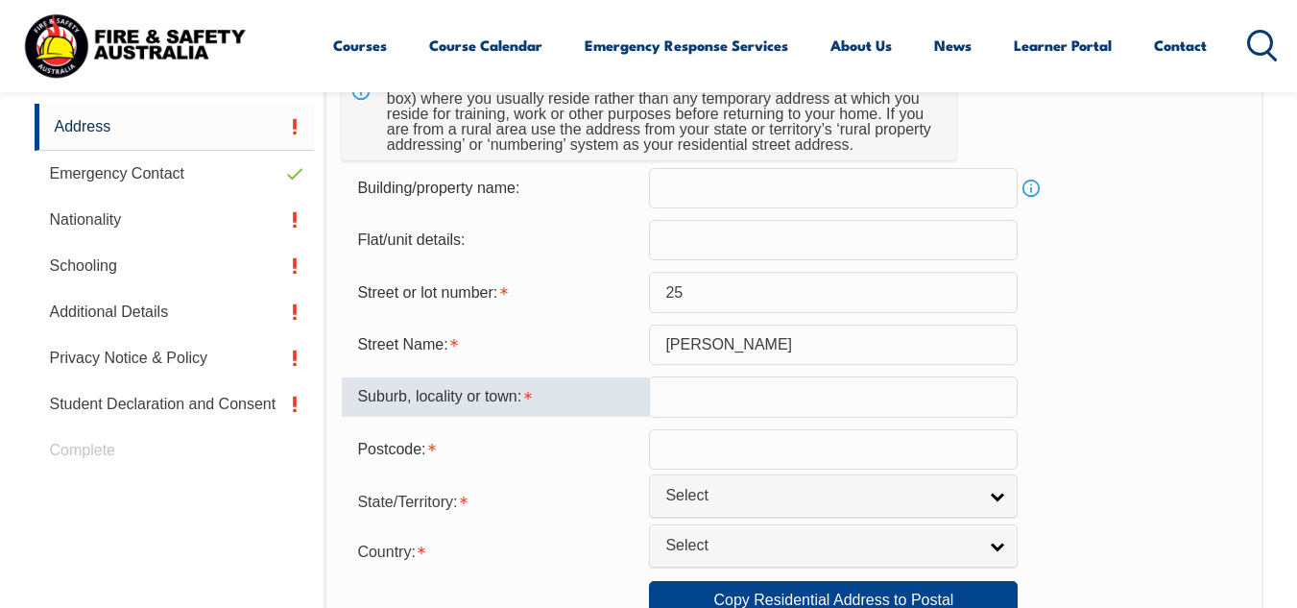
click at [713, 411] on input "text" at bounding box center [833, 396] width 369 height 40
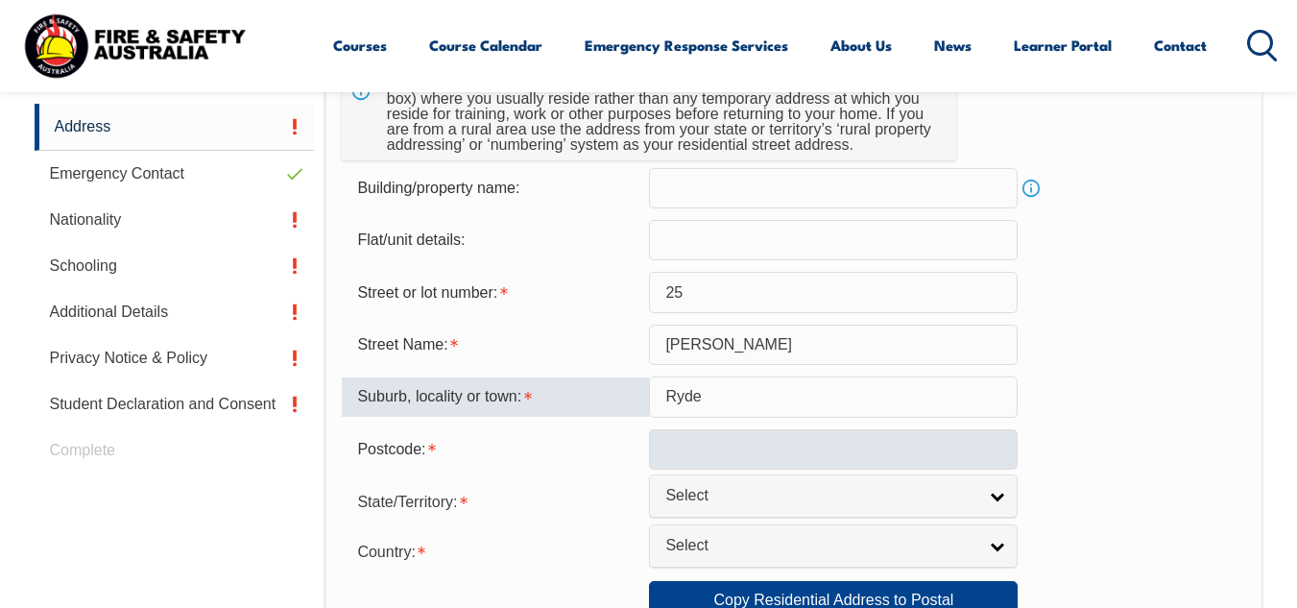
type input "Ryde"
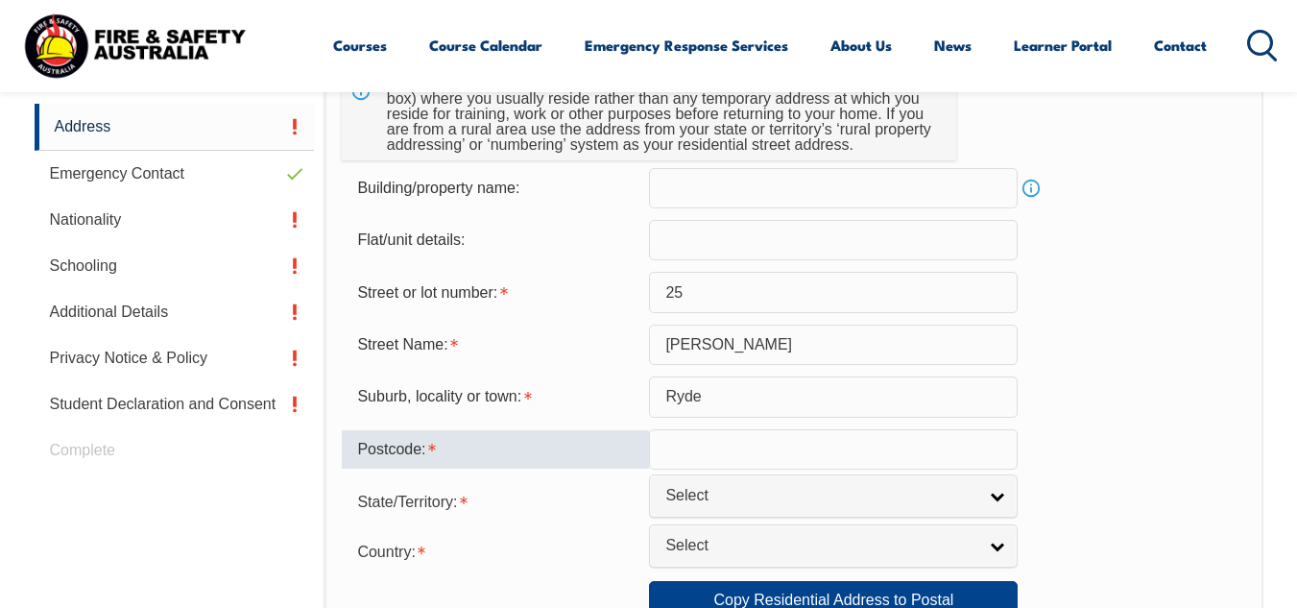
click at [682, 459] on input "text" at bounding box center [833, 449] width 369 height 40
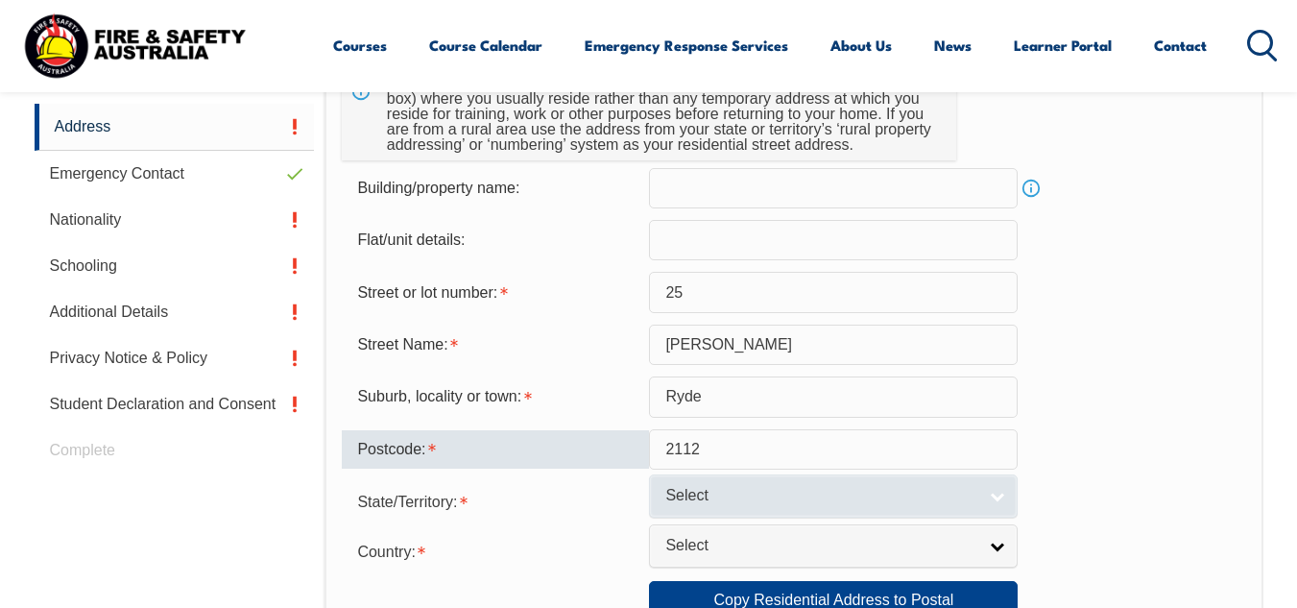
type input "2112"
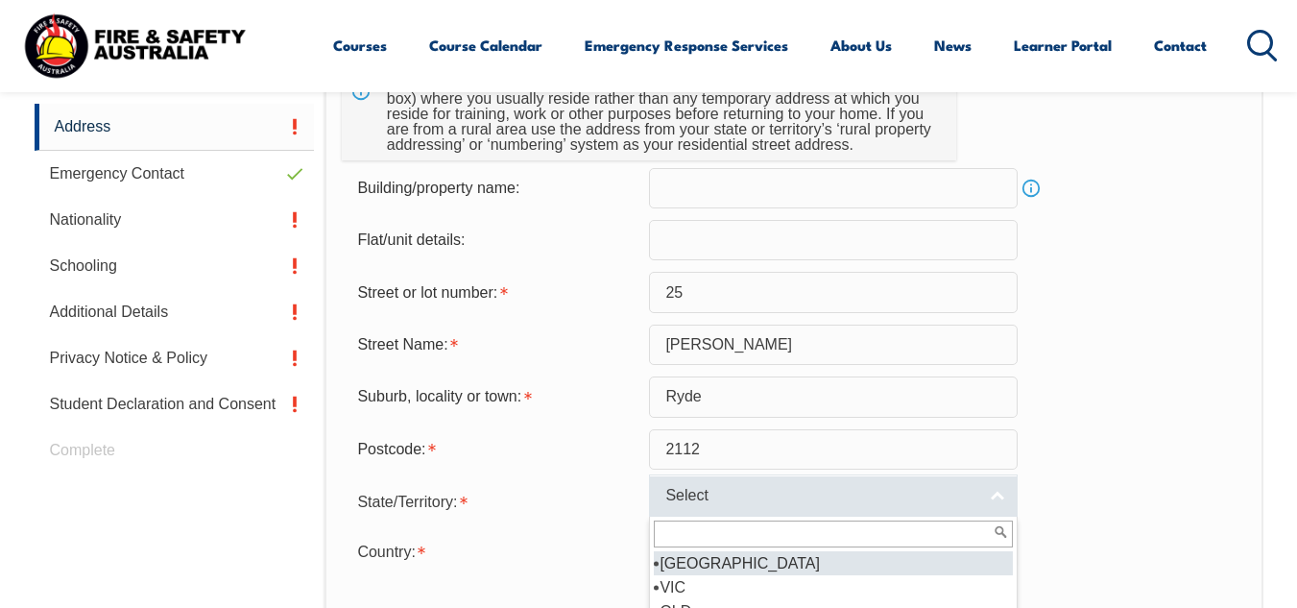
click at [725, 493] on span "Select" at bounding box center [820, 496] width 311 height 20
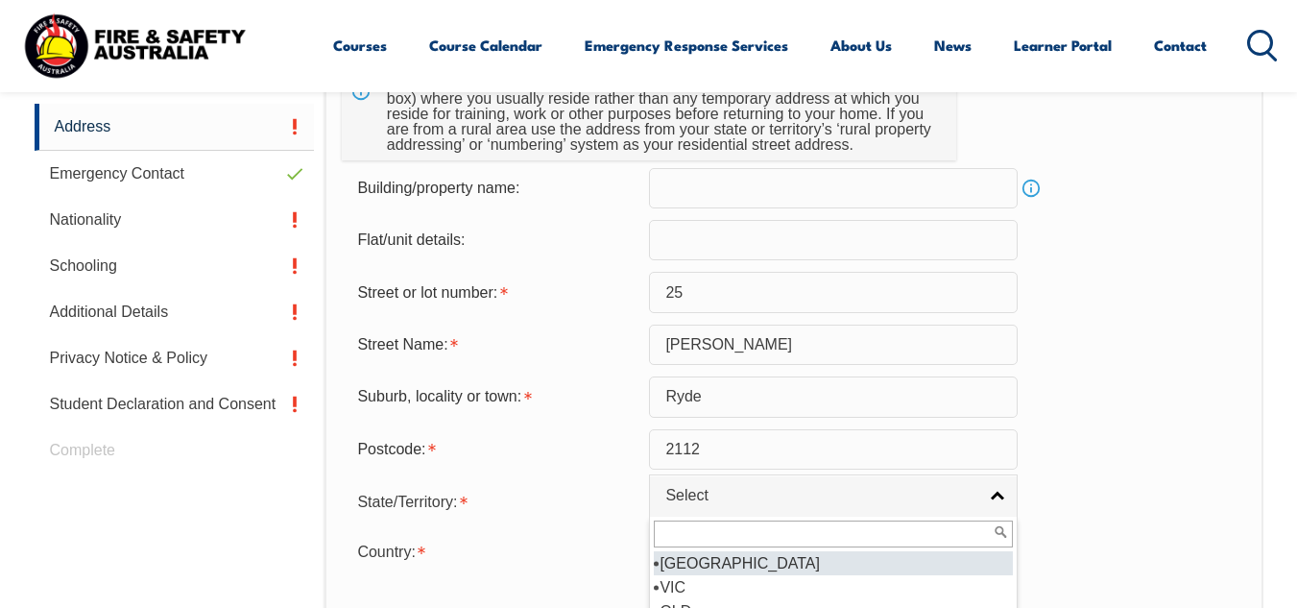
click at [708, 565] on li "[GEOGRAPHIC_DATA]" at bounding box center [833, 563] width 359 height 24
select select "[GEOGRAPHIC_DATA]"
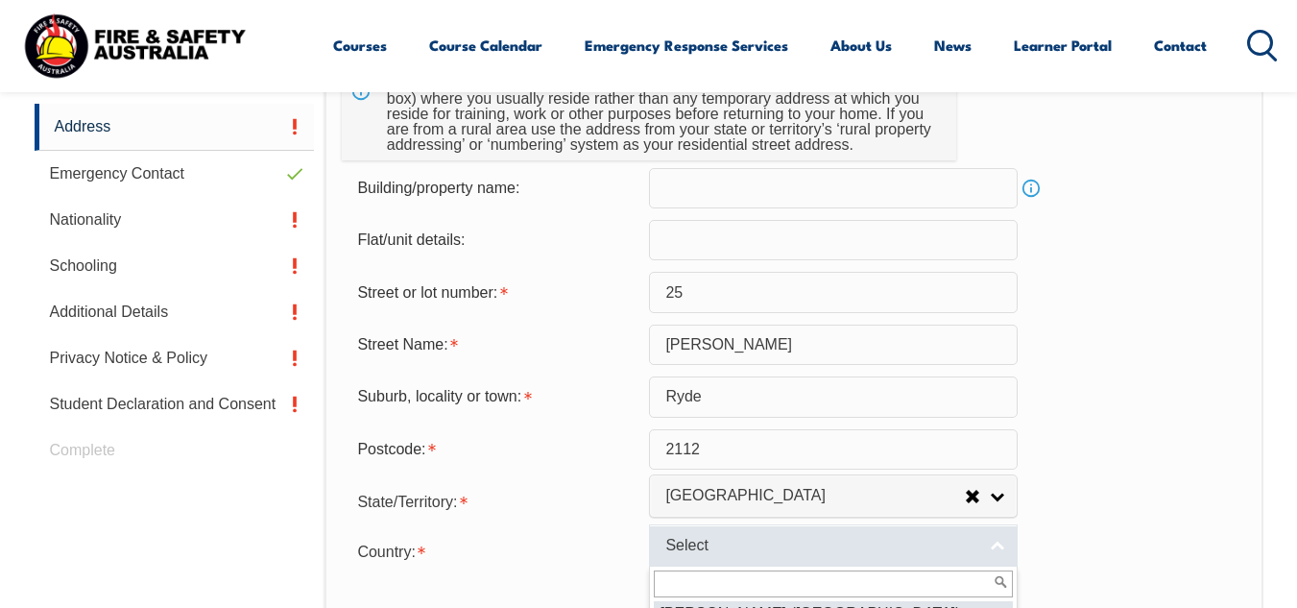
click at [708, 553] on span "Select" at bounding box center [820, 546] width 311 height 20
type input "s"
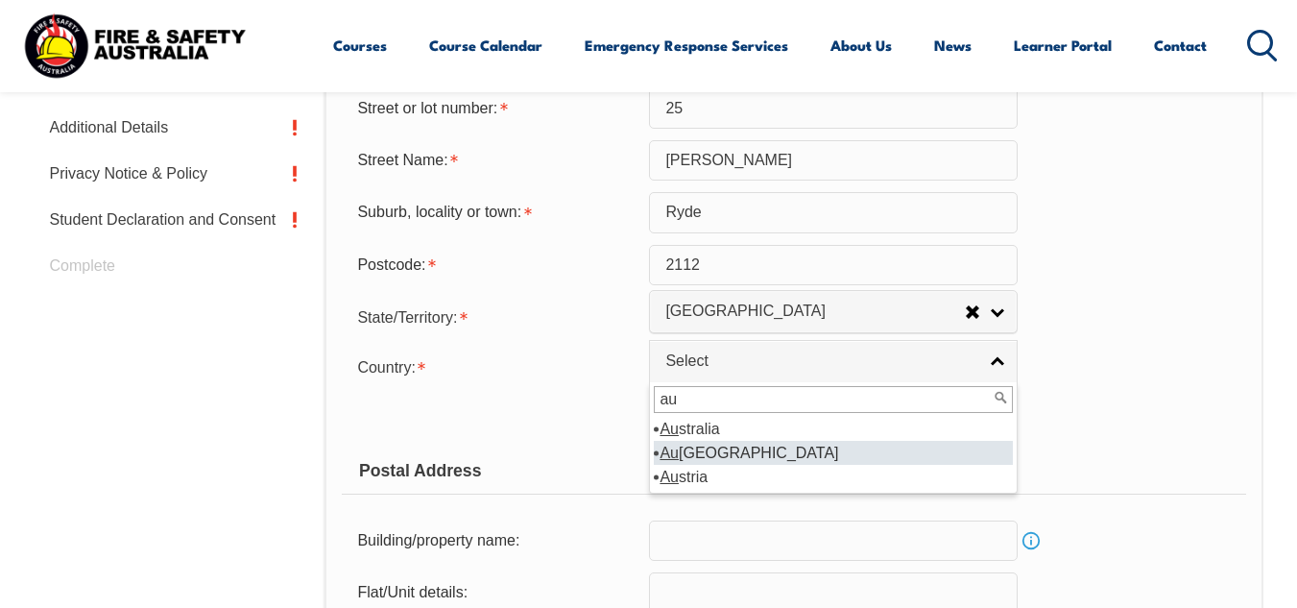
scroll to position [847, 0]
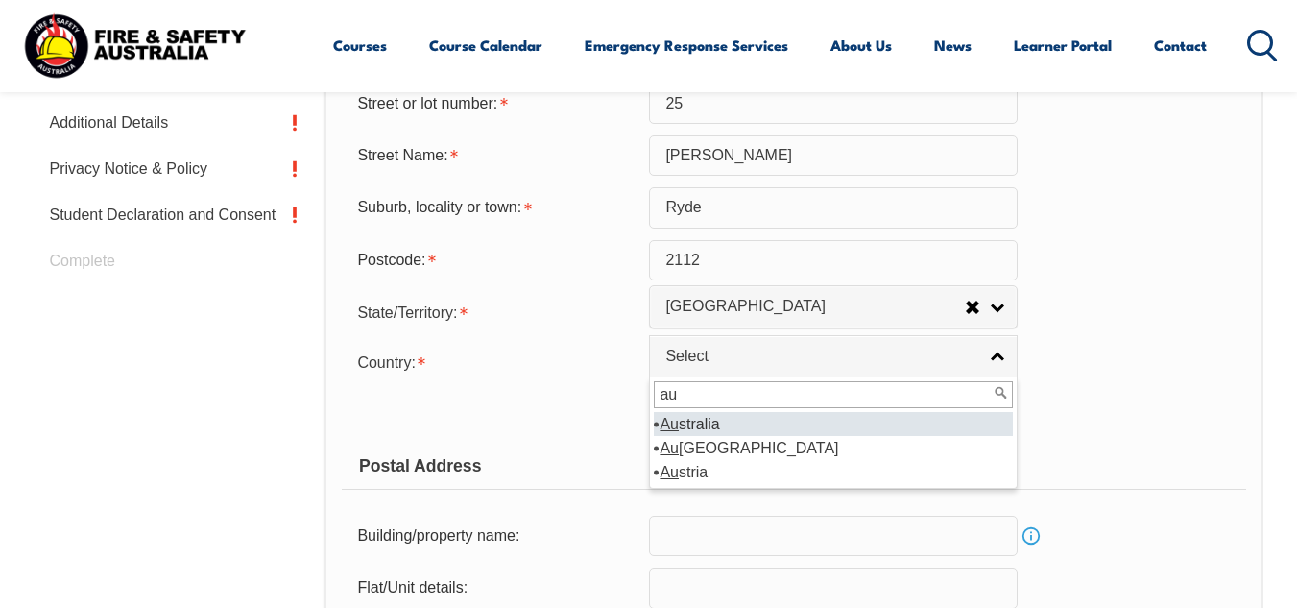
type input "au"
click at [716, 423] on li "Au stralia" at bounding box center [833, 424] width 359 height 24
select select "1101"
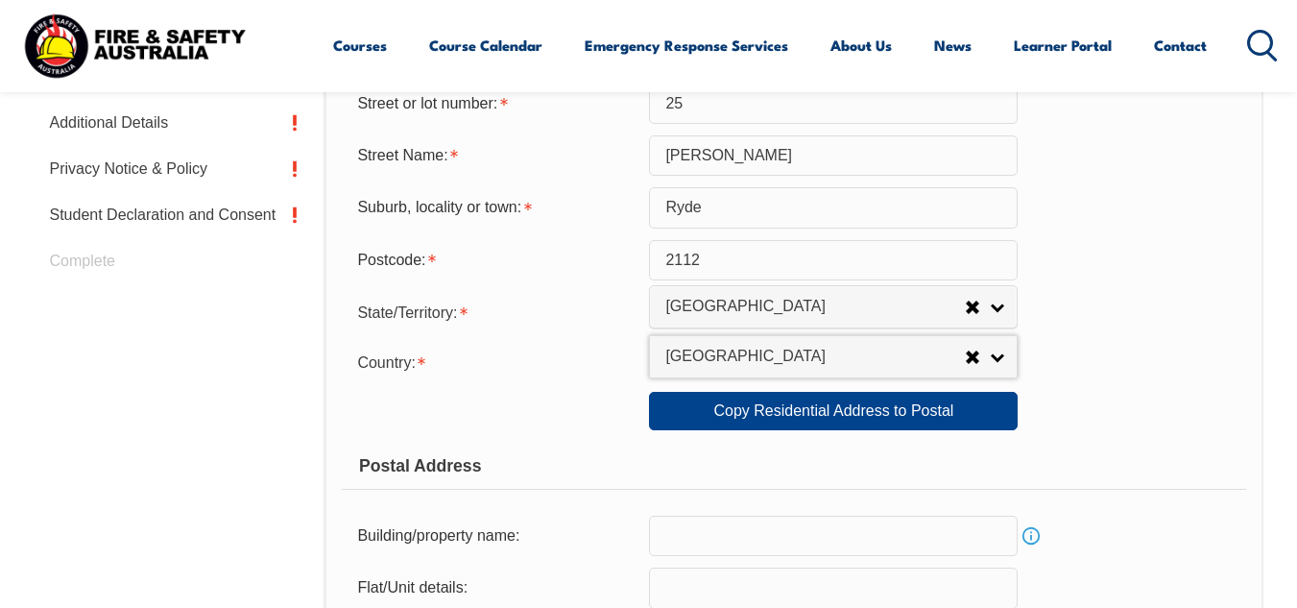
click at [1156, 376] on div "Country: [GEOGRAPHIC_DATA] ([GEOGRAPHIC_DATA]) [GEOGRAPHIC_DATA] [GEOGRAPHIC_DA…" at bounding box center [793, 361] width 903 height 38
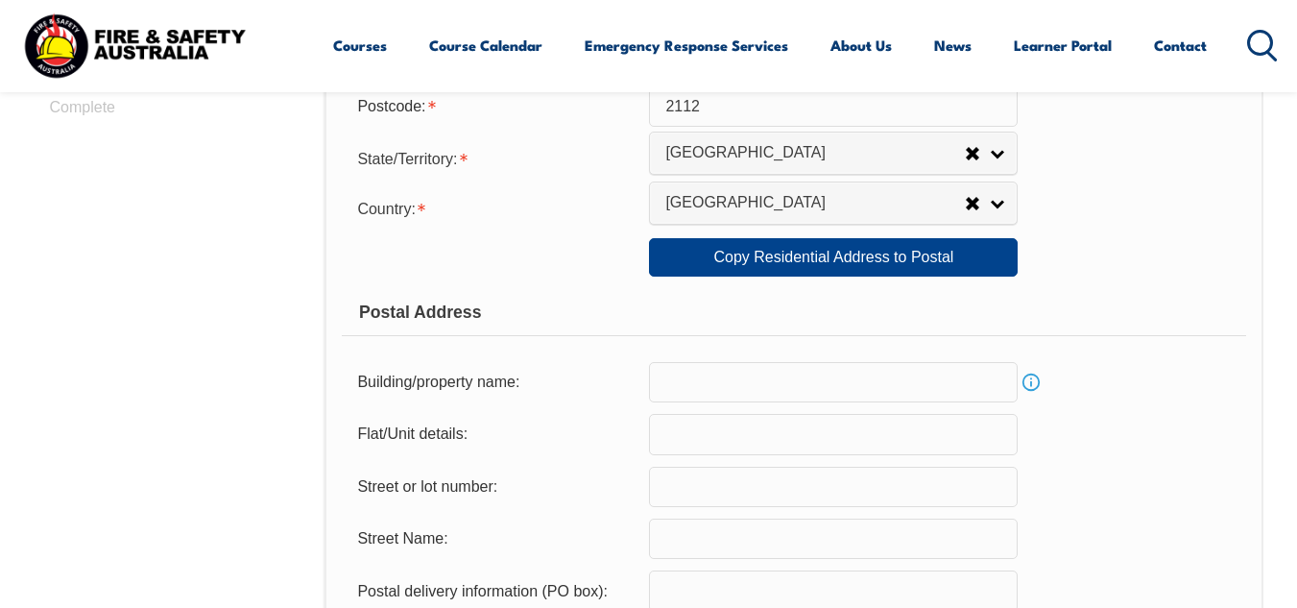
scroll to position [1039, 0]
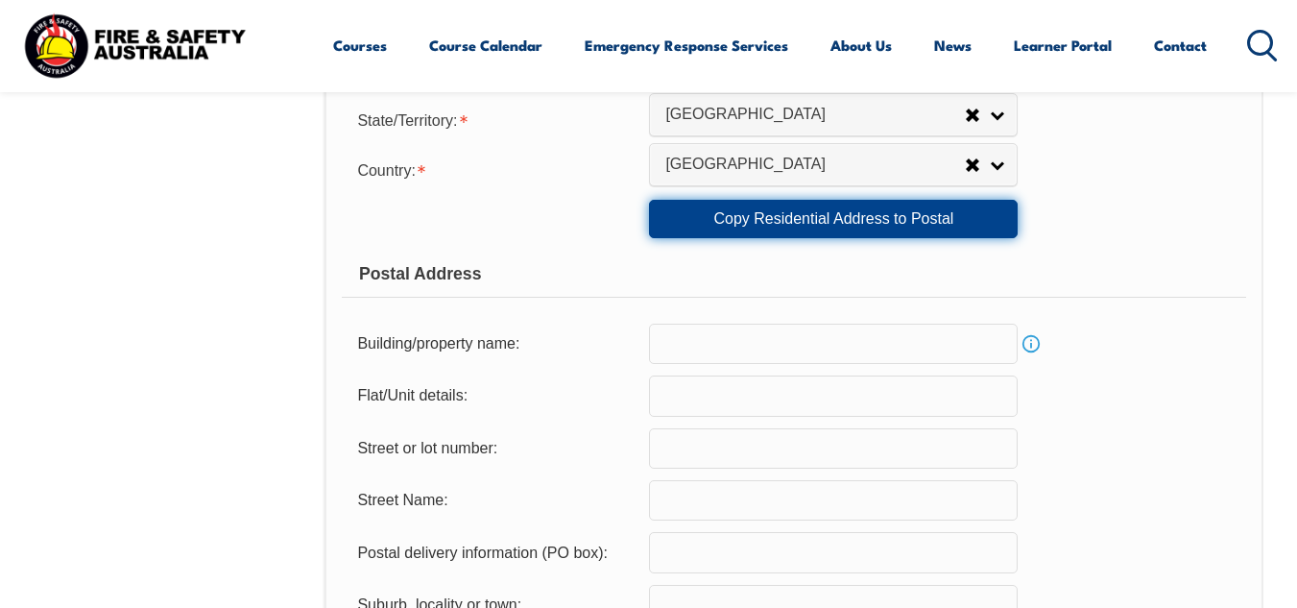
click at [793, 213] on link "Copy Residential Address to Postal" at bounding box center [833, 219] width 369 height 38
type input "25"
type input "[PERSON_NAME]"
type input "Ryde"
select select "[GEOGRAPHIC_DATA]"
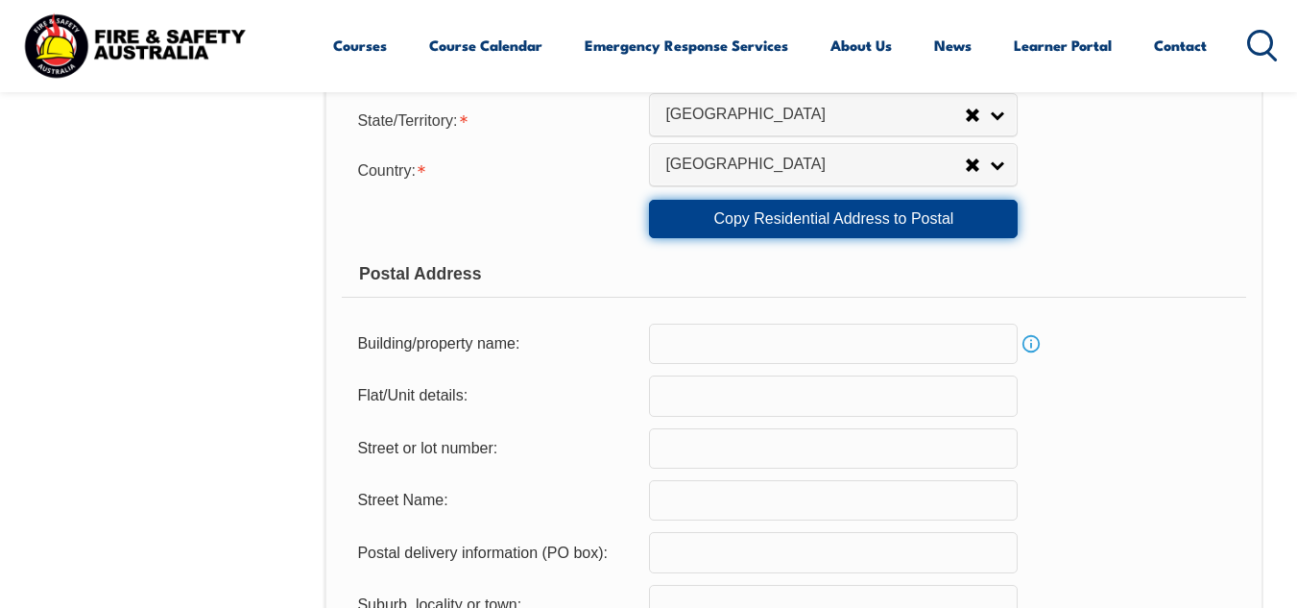
type input "2112"
select select "1101"
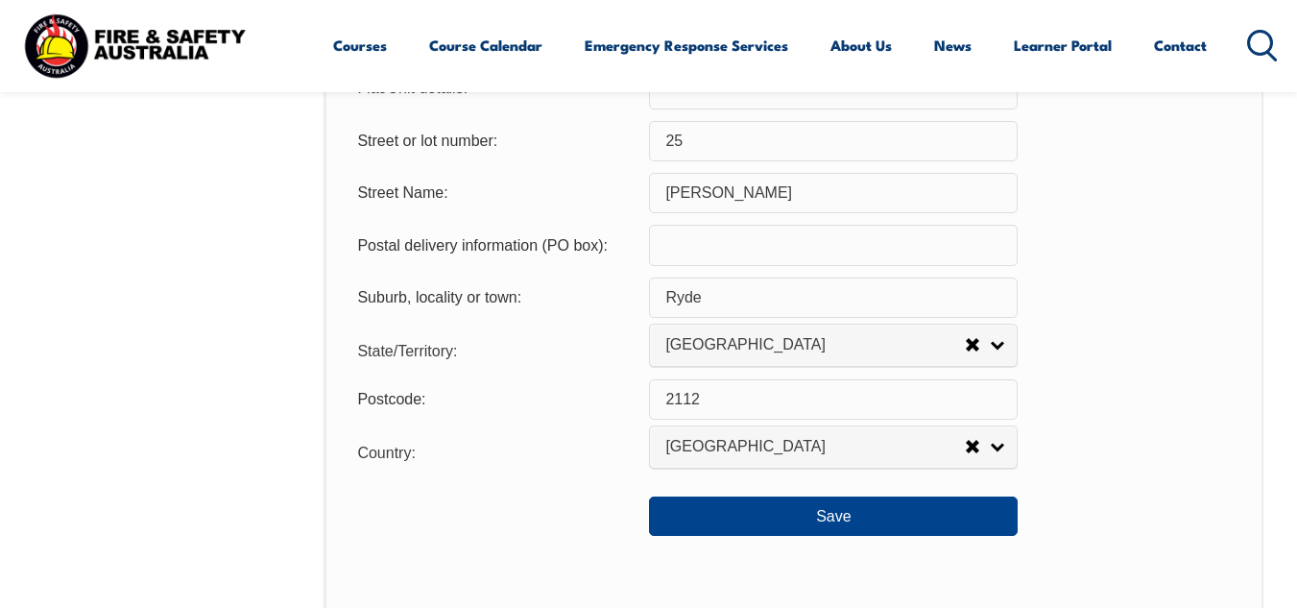
scroll to position [1384, 0]
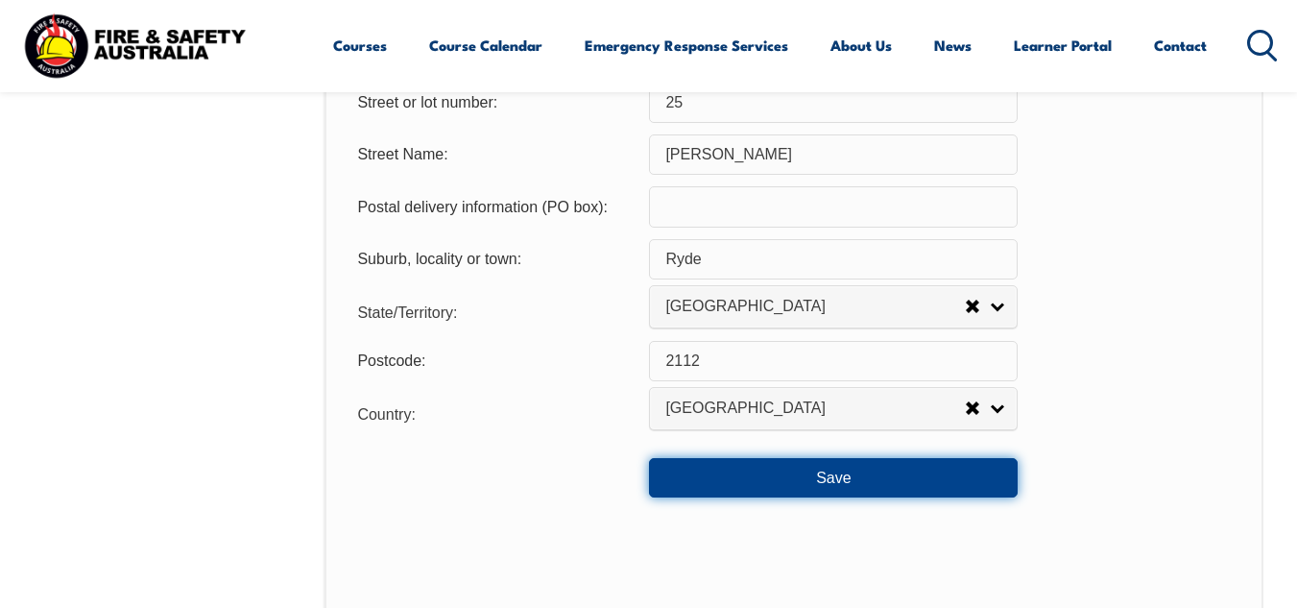
click at [820, 477] on button "Save" at bounding box center [833, 477] width 369 height 38
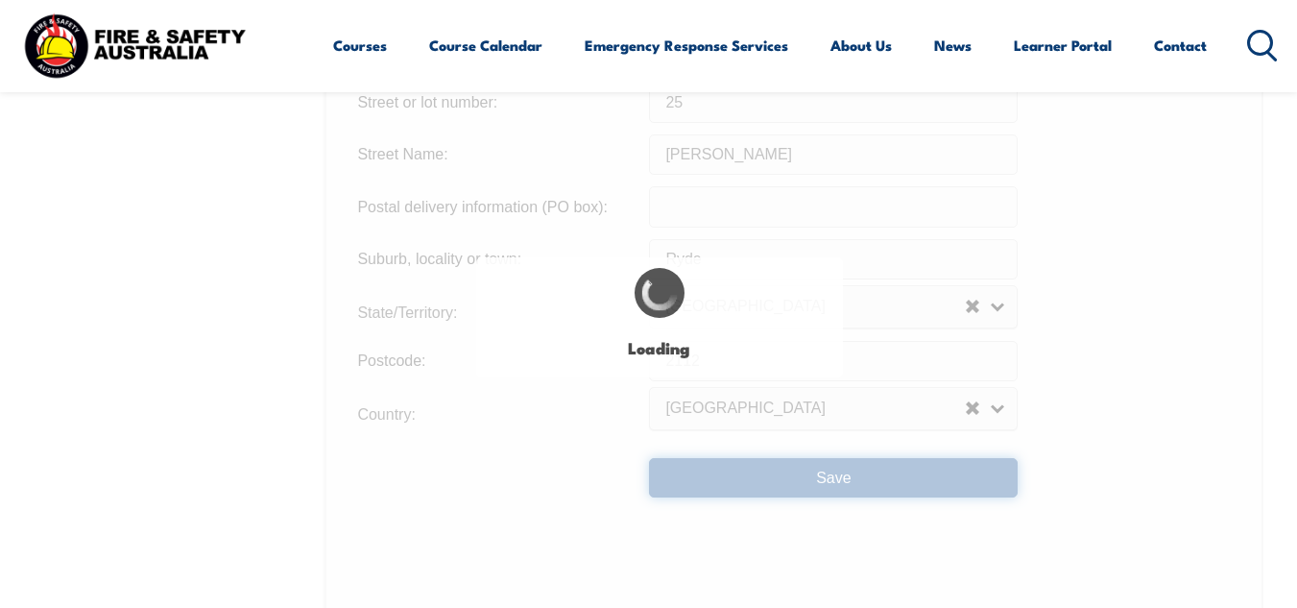
type input "25"
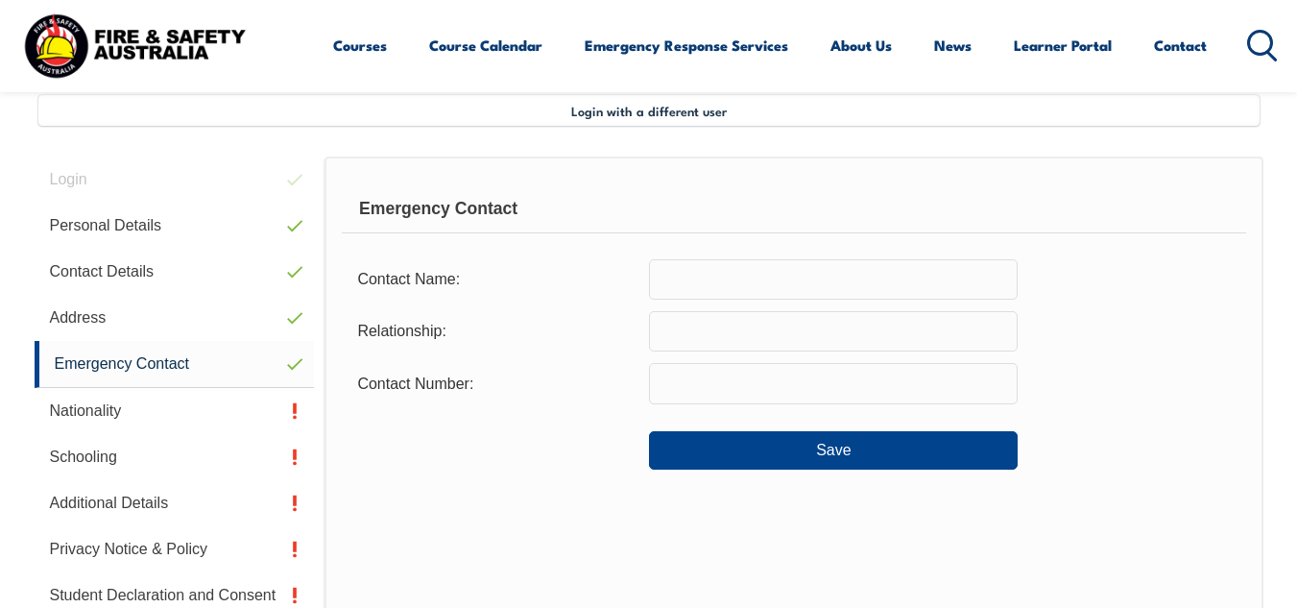
scroll to position [466, 0]
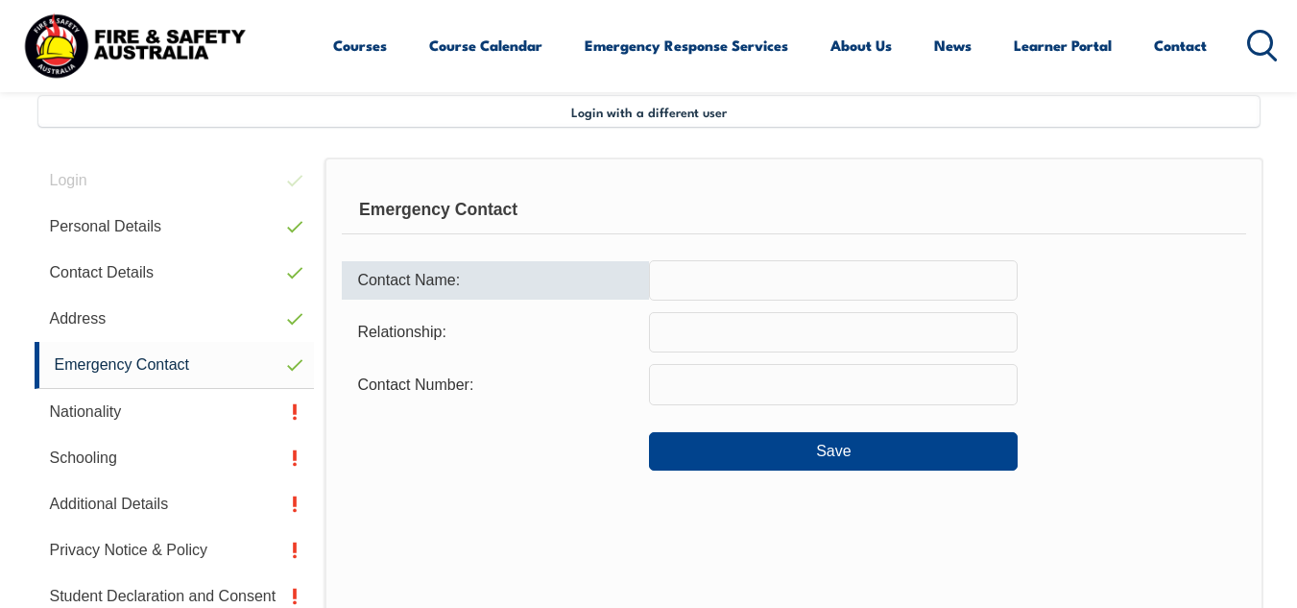
click at [760, 278] on input "text" at bounding box center [833, 280] width 369 height 40
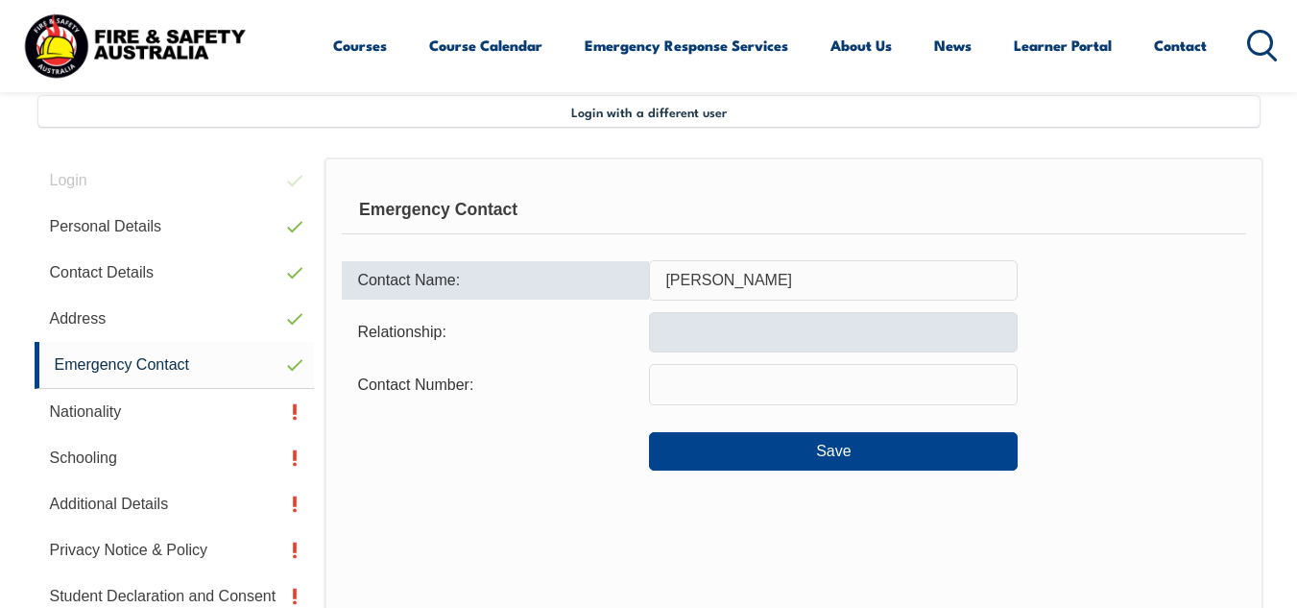
type input "[PERSON_NAME]"
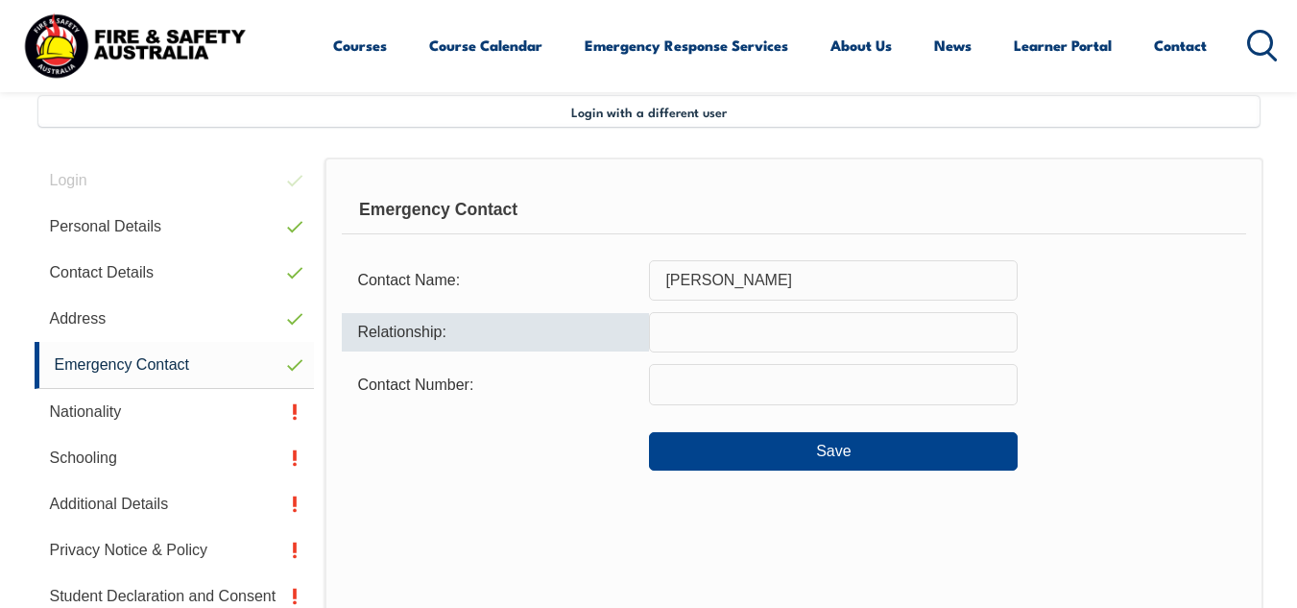
click at [728, 326] on input "text" at bounding box center [833, 332] width 369 height 40
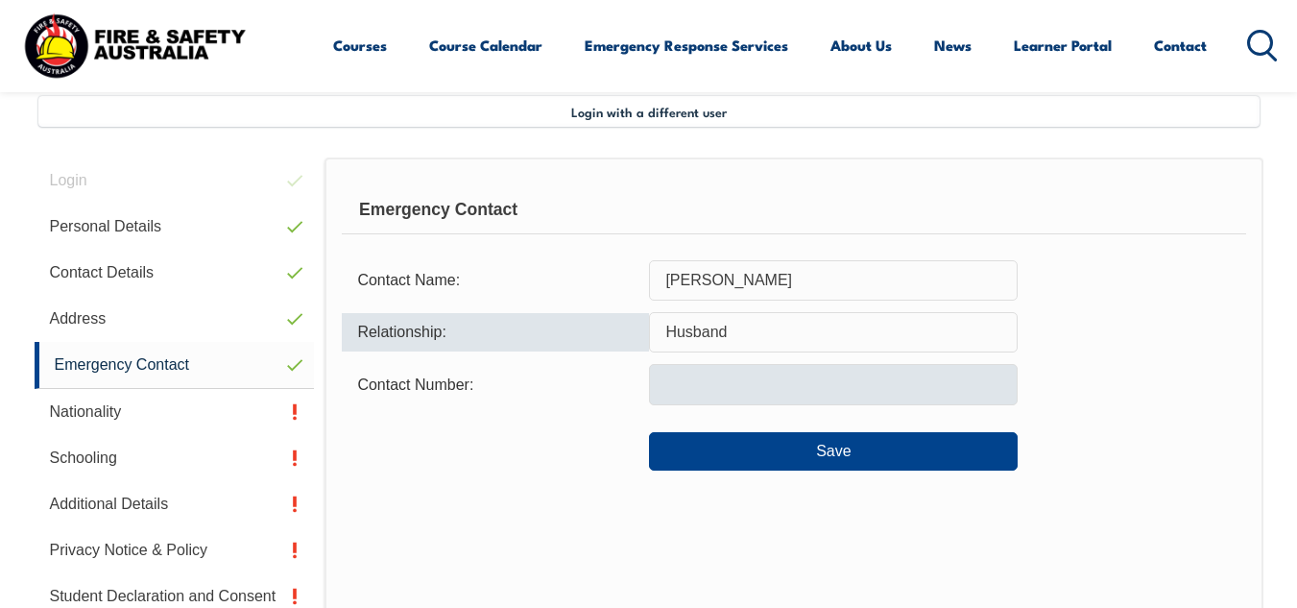
type input "Husband"
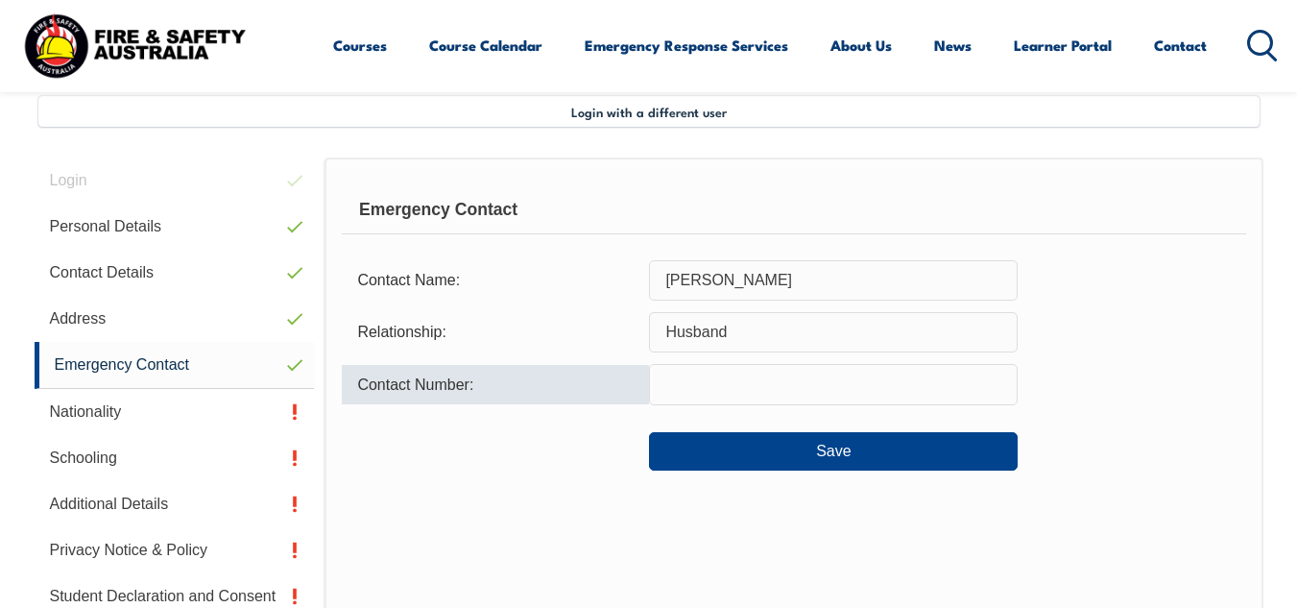
click at [717, 377] on input "text" at bounding box center [833, 384] width 369 height 40
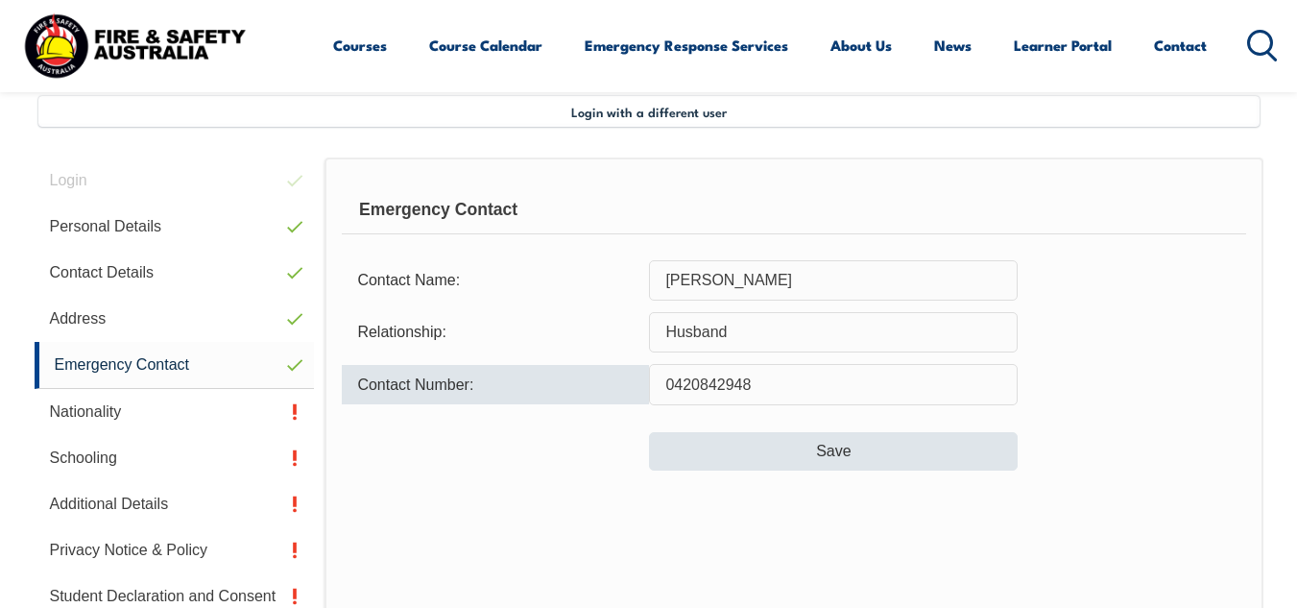
type input "0420842948"
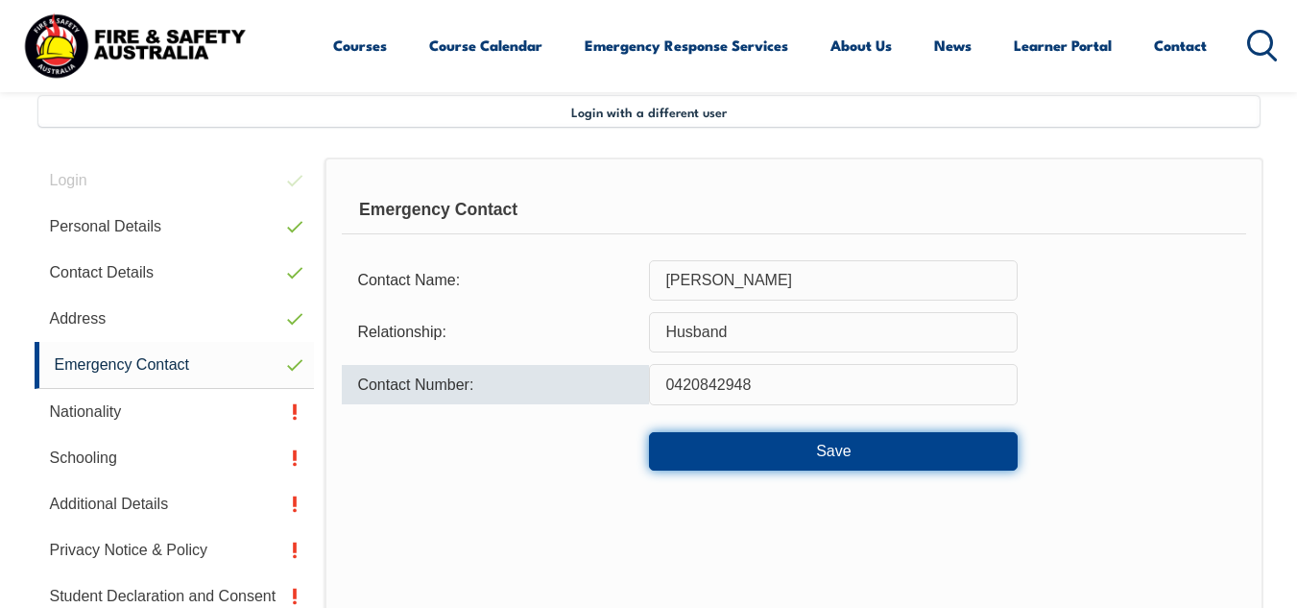
click at [844, 453] on button "Save" at bounding box center [833, 451] width 369 height 38
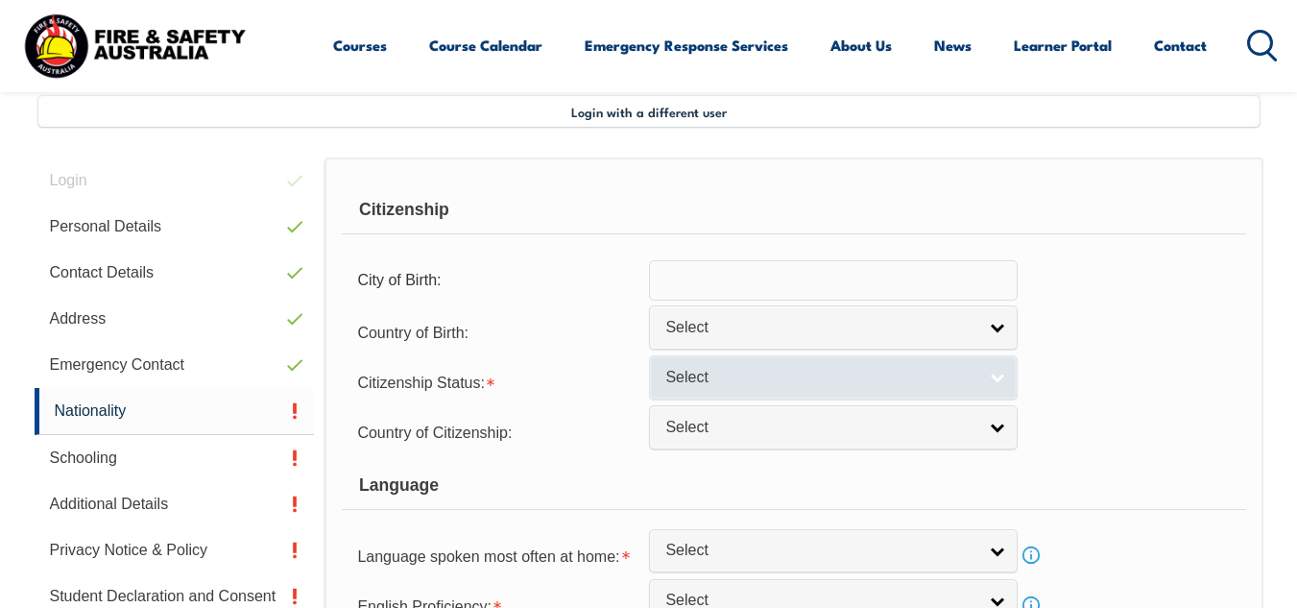
click at [980, 374] on link "Select" at bounding box center [833, 376] width 369 height 43
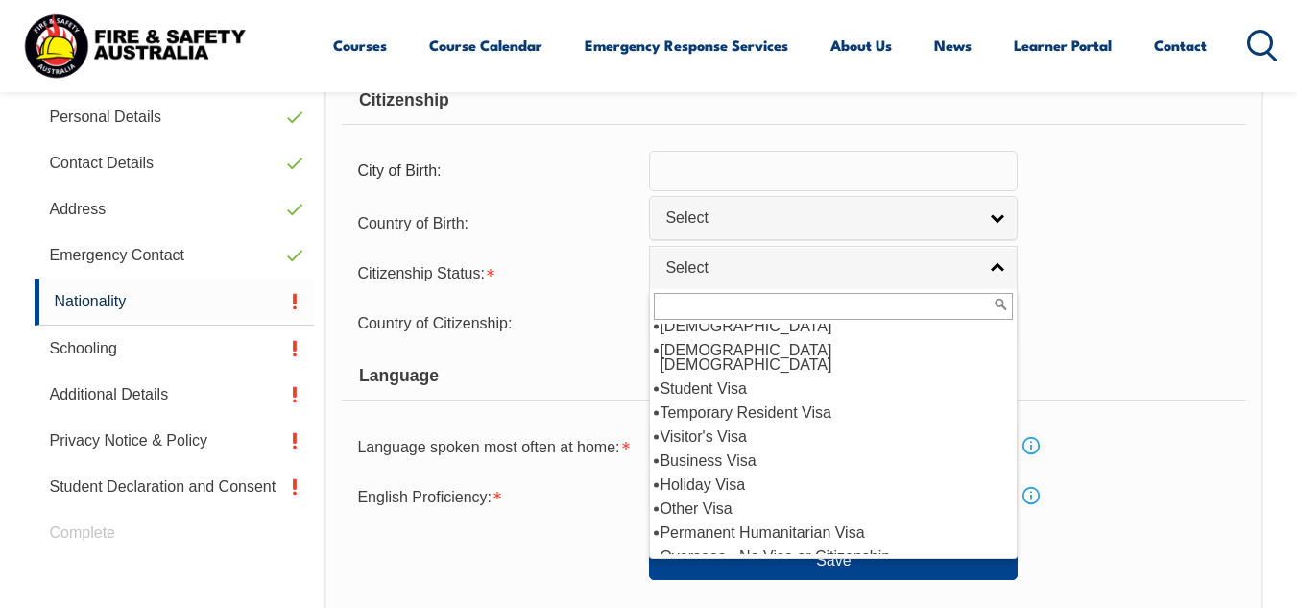
scroll to position [598, 0]
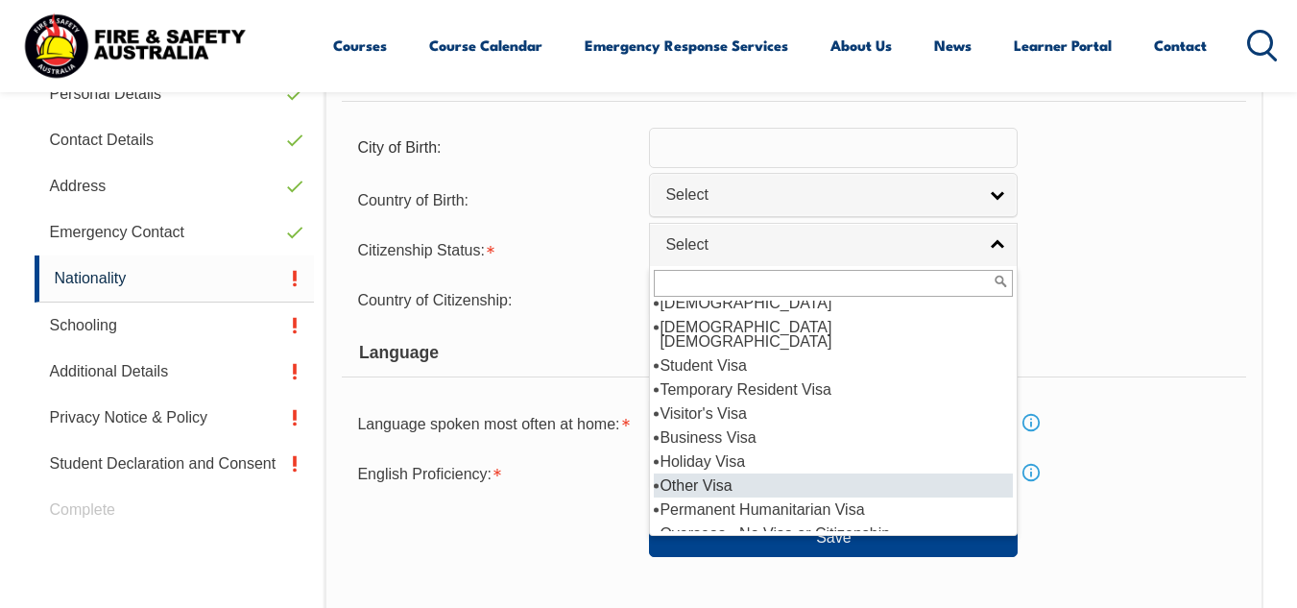
click at [739, 473] on li "Other Visa" at bounding box center [833, 485] width 359 height 24
select select "9"
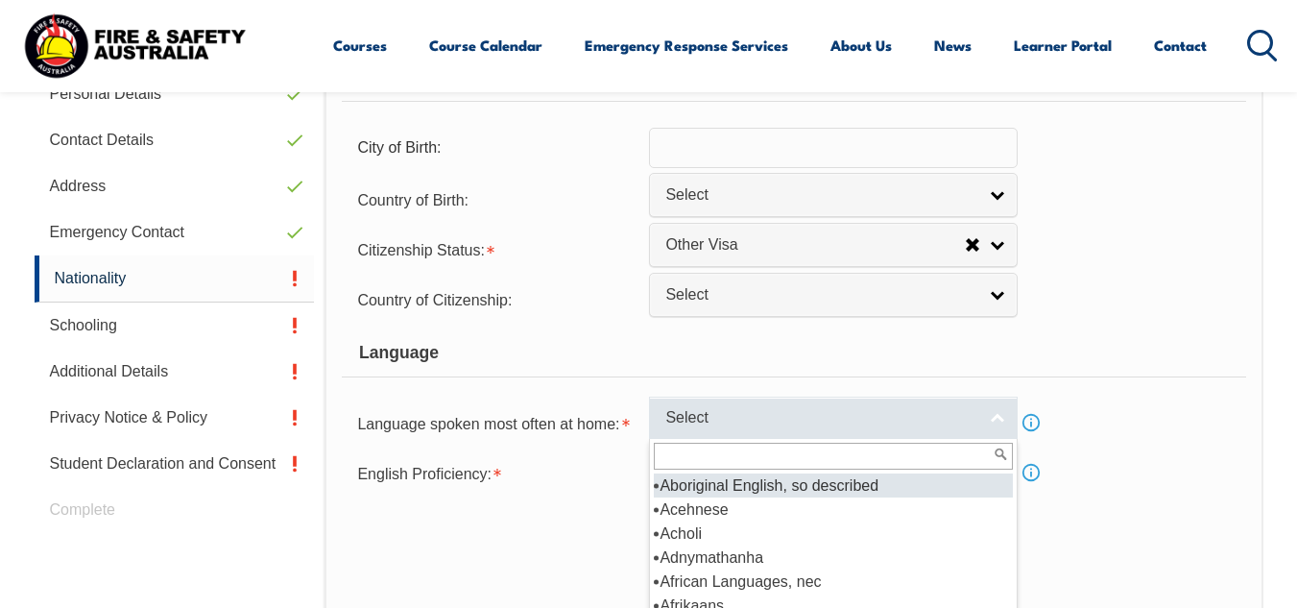
click at [764, 418] on span "Select" at bounding box center [820, 418] width 311 height 20
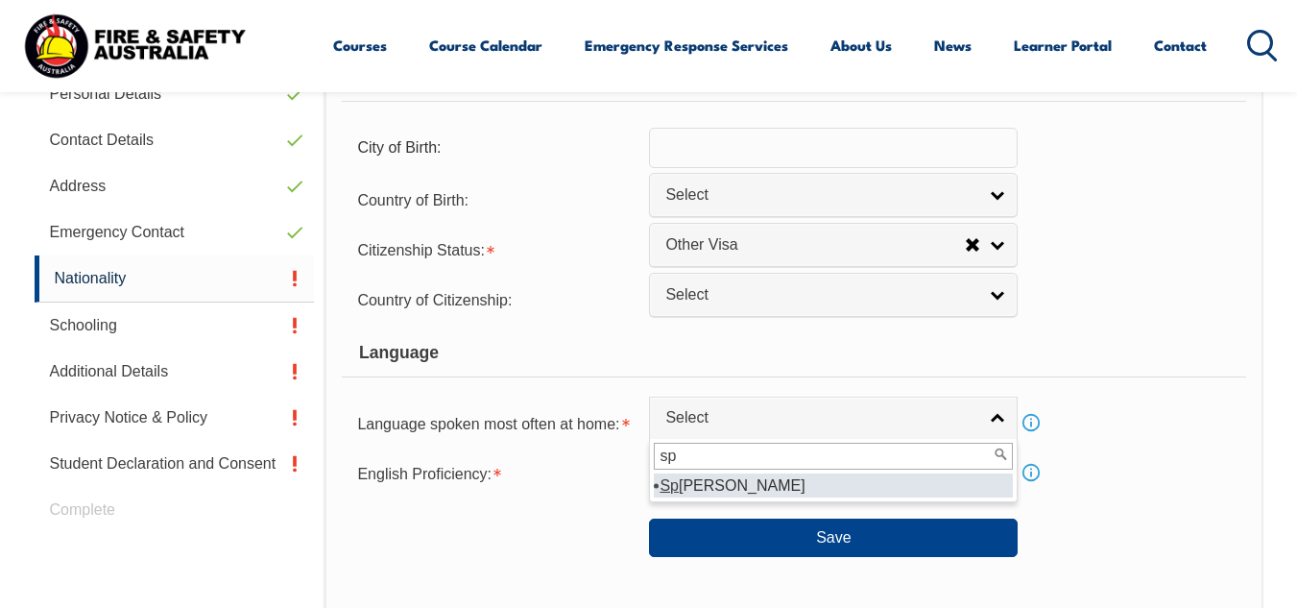
type input "sp"
click at [727, 487] on li "Sp [PERSON_NAME]" at bounding box center [833, 485] width 359 height 24
select select "2303"
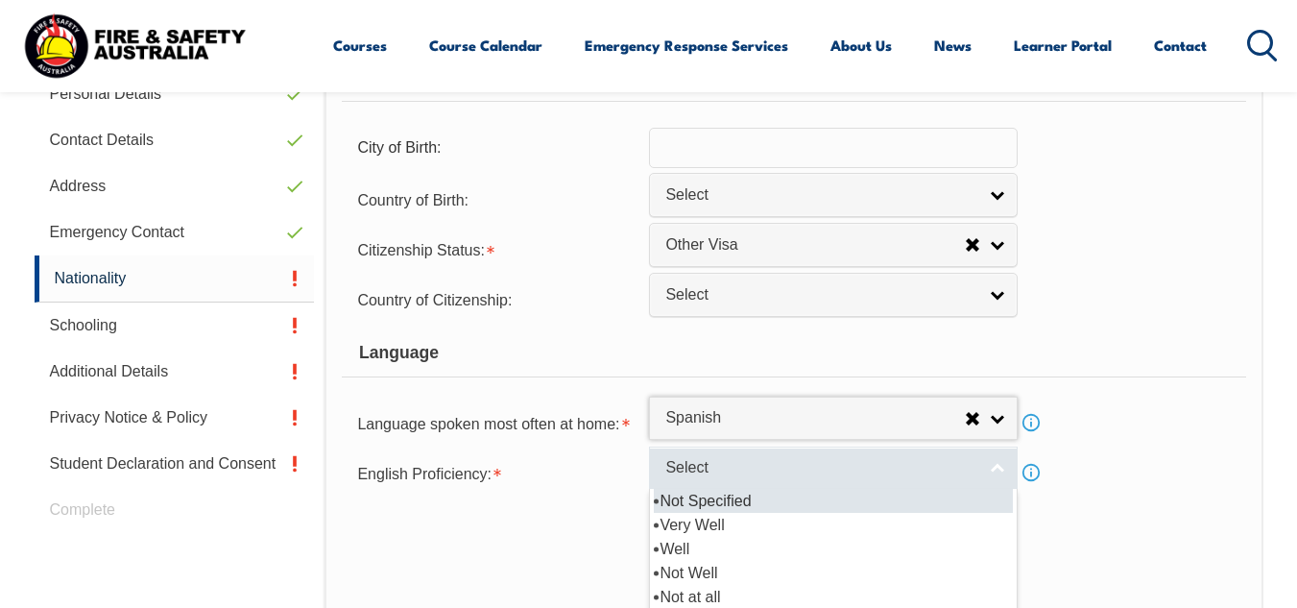
click at [716, 478] on link "Select" at bounding box center [833, 467] width 369 height 43
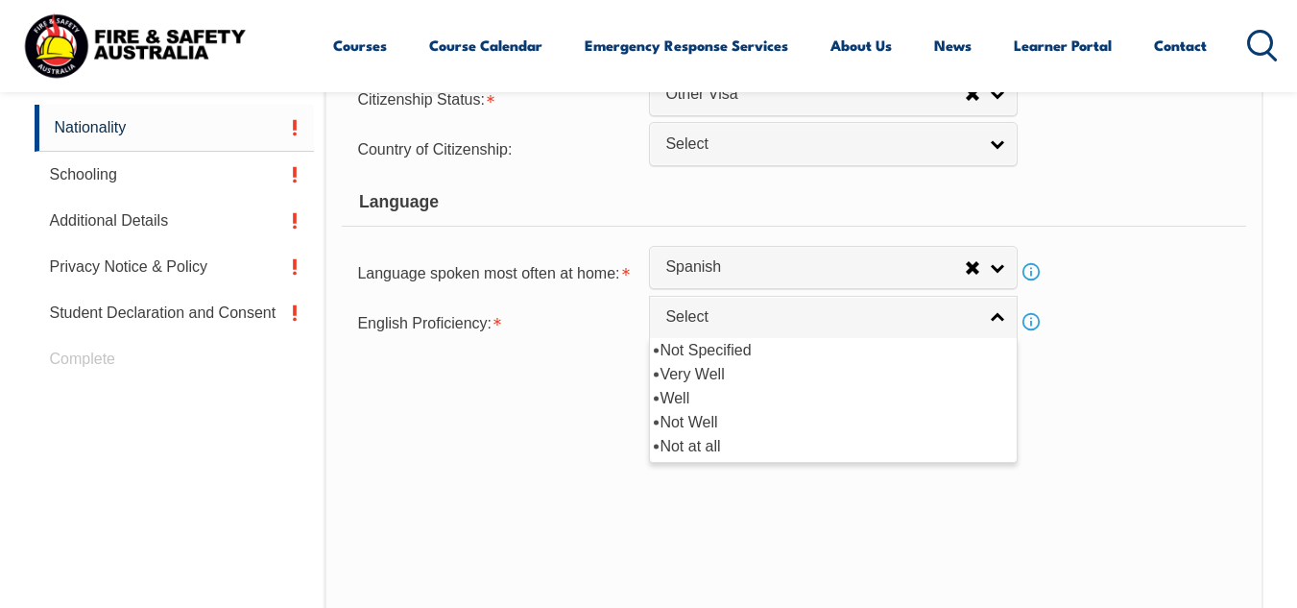
scroll to position [760, 0]
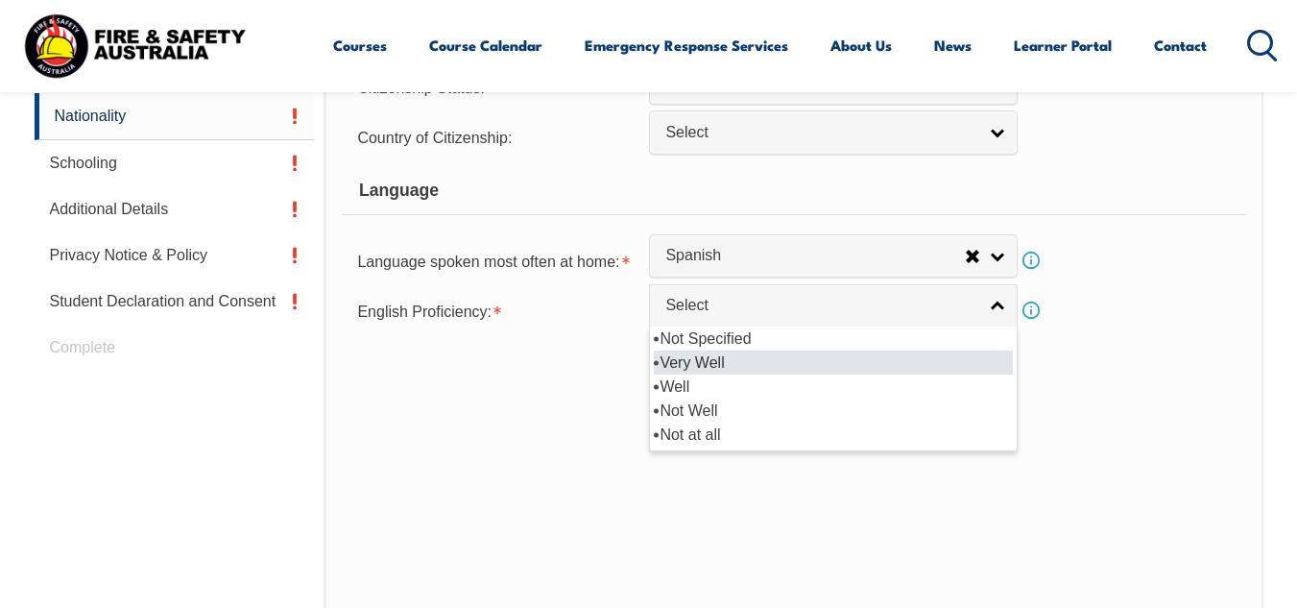
click at [723, 362] on li "Very Well" at bounding box center [833, 362] width 359 height 24
select select "1"
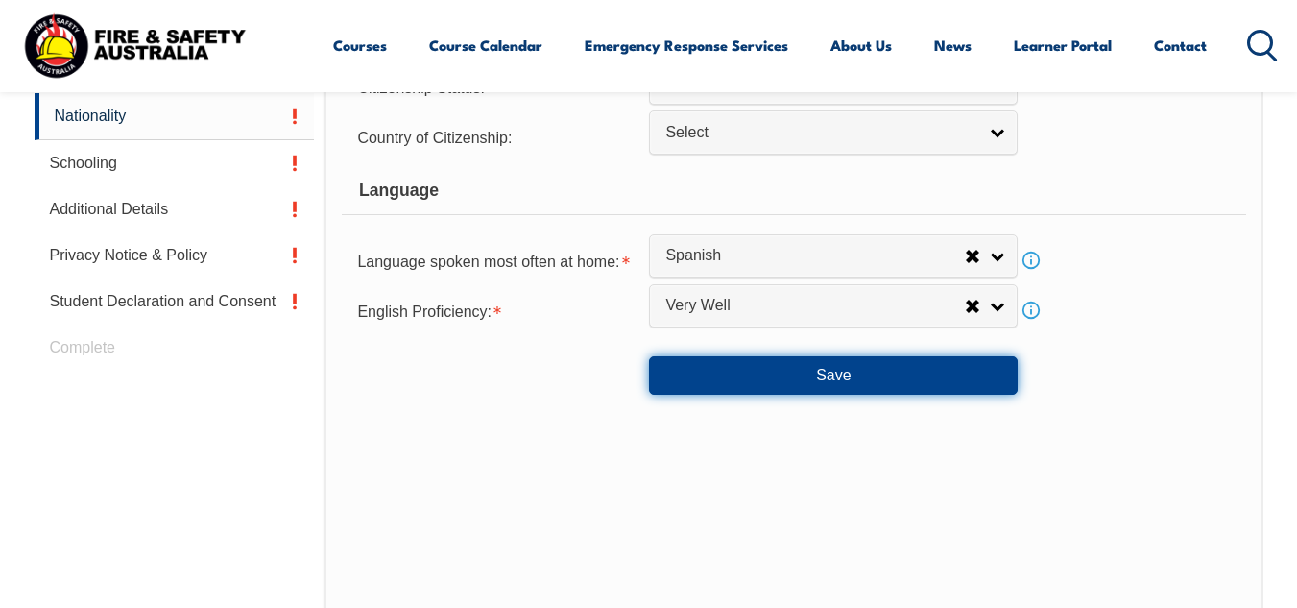
click at [805, 378] on button "Save" at bounding box center [833, 375] width 369 height 38
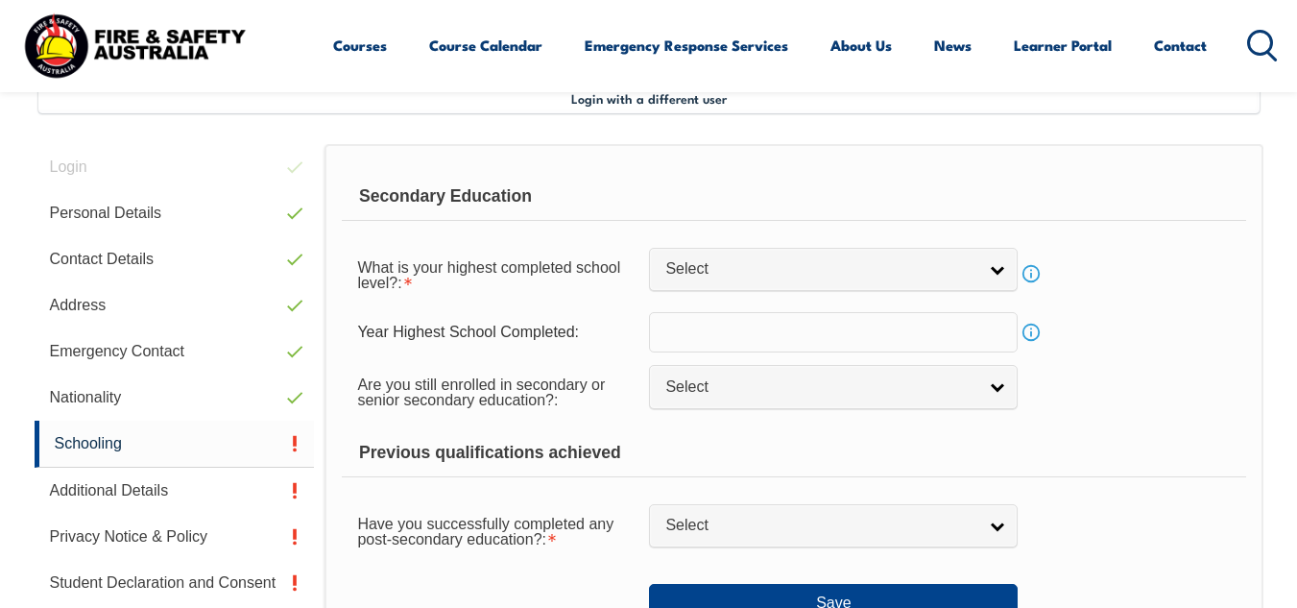
scroll to position [466, 0]
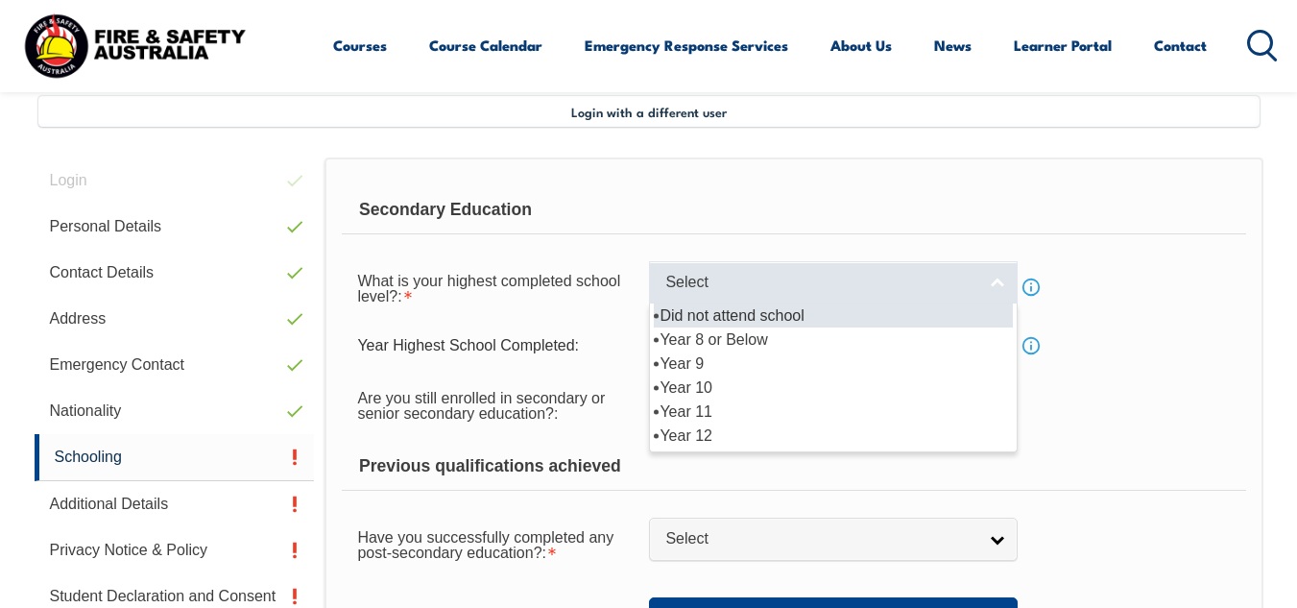
click at [880, 274] on span "Select" at bounding box center [820, 283] width 311 height 20
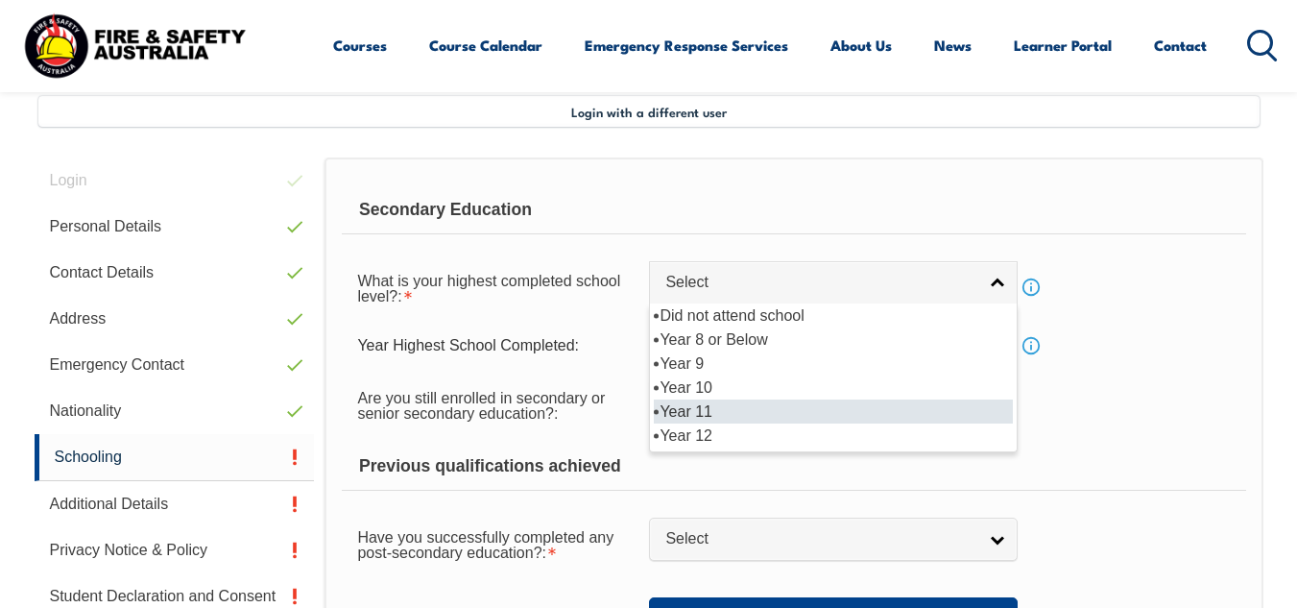
click at [675, 410] on li "Year 11" at bounding box center [833, 411] width 359 height 24
select select "11"
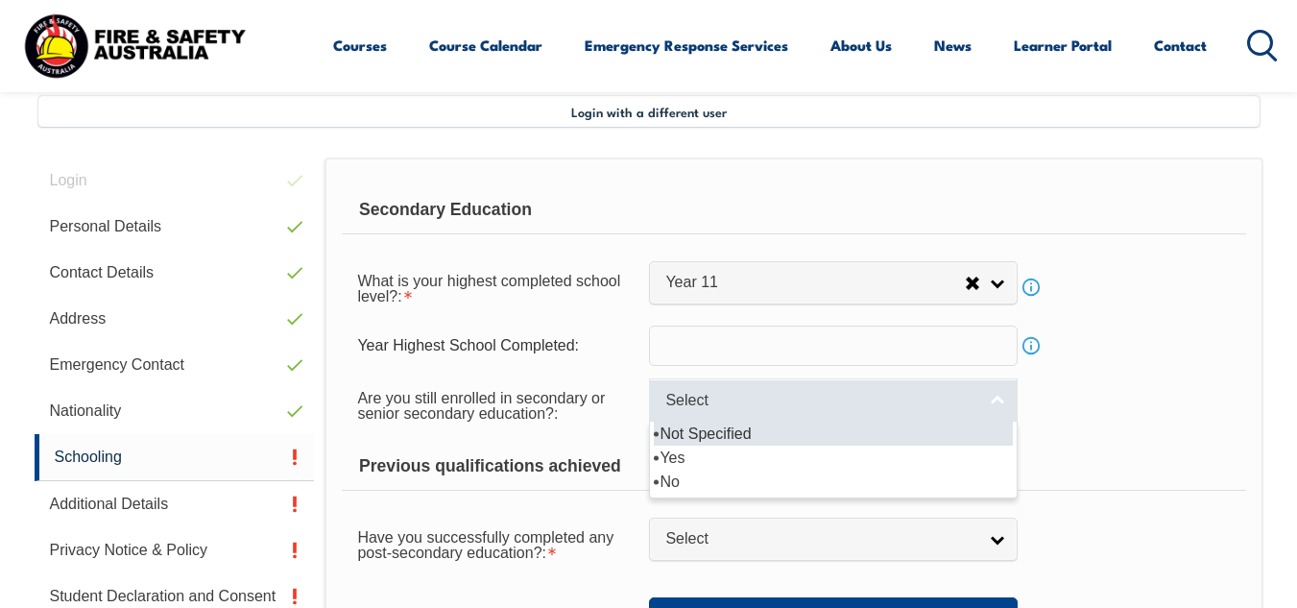
click at [723, 412] on link "Select" at bounding box center [833, 399] width 369 height 43
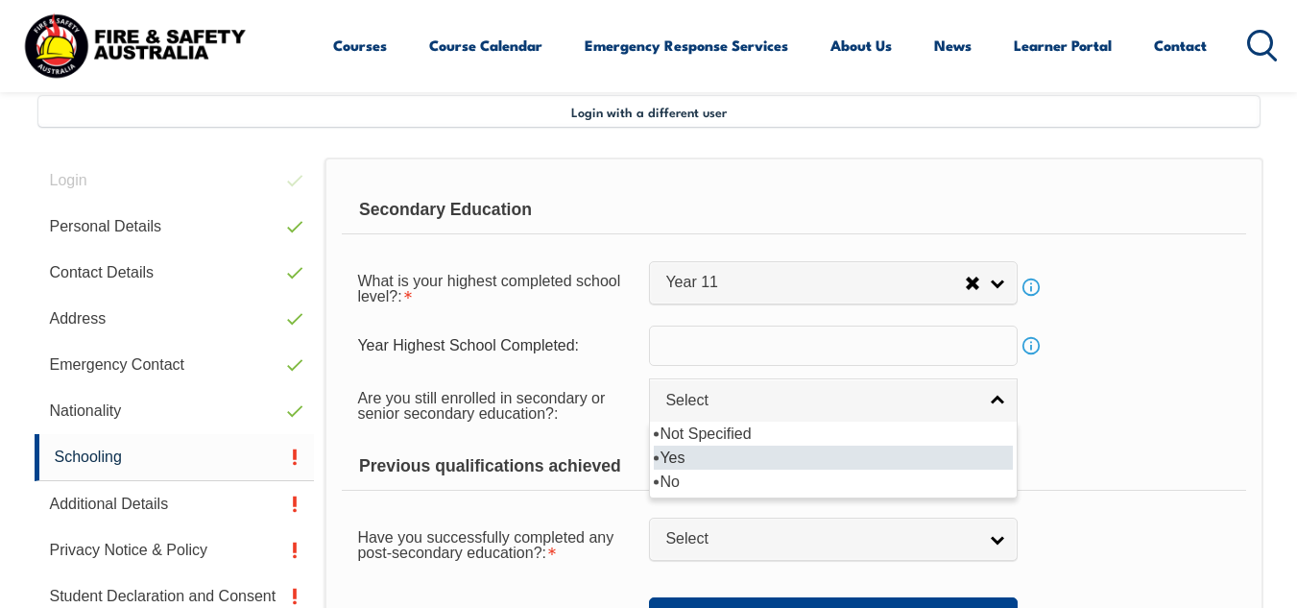
click at [722, 445] on li "Yes" at bounding box center [833, 457] width 359 height 24
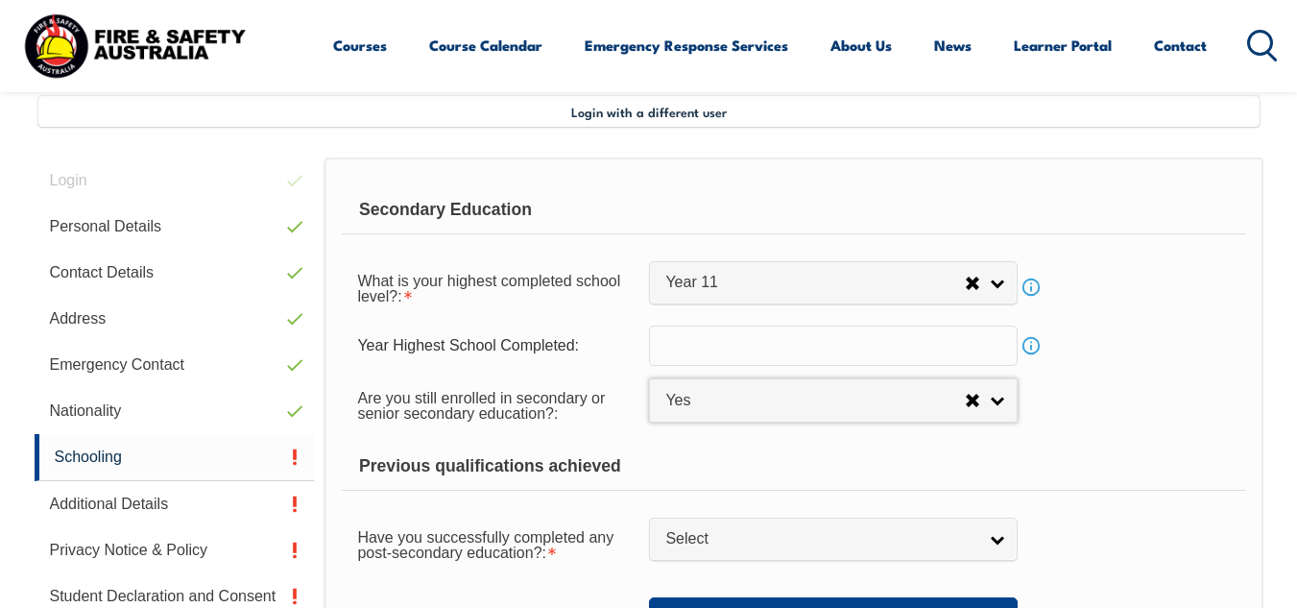
click at [722, 445] on div "Previous qualifications achieved" at bounding box center [793, 467] width 903 height 48
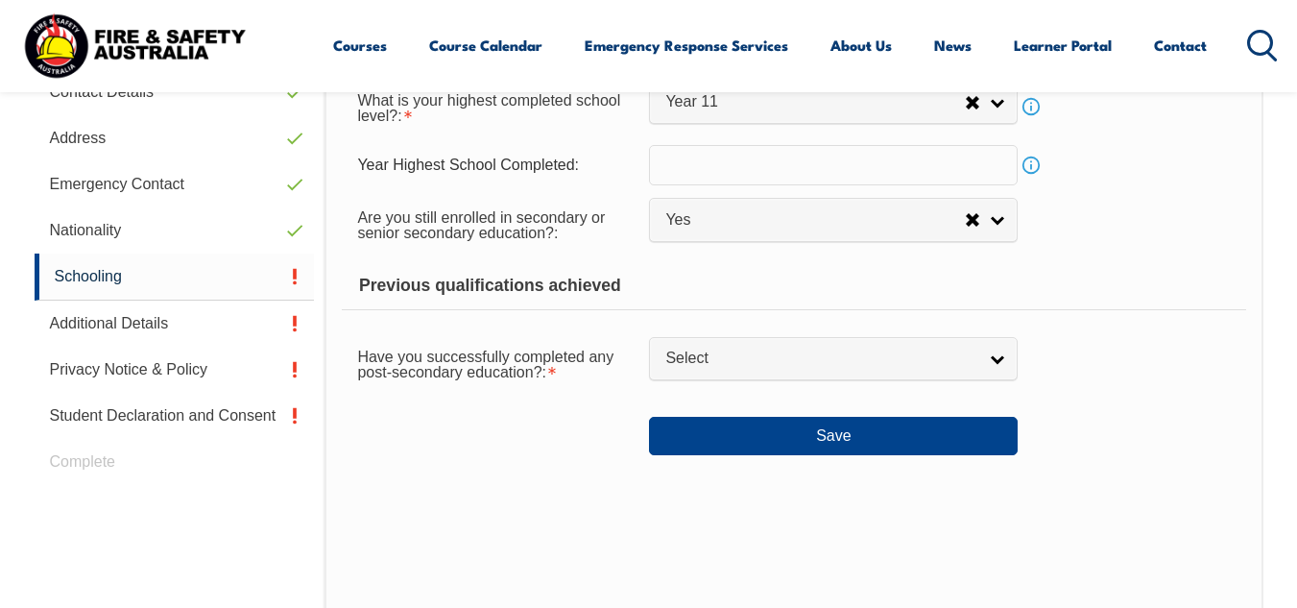
scroll to position [650, 0]
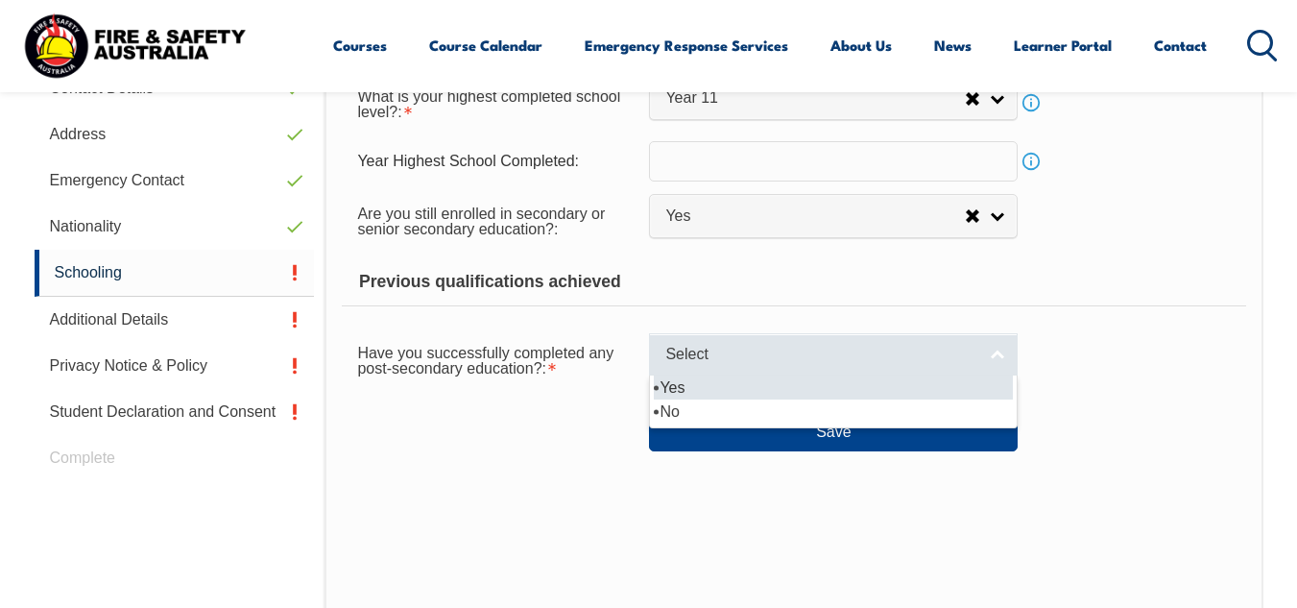
click at [912, 357] on span "Select" at bounding box center [820, 355] width 311 height 20
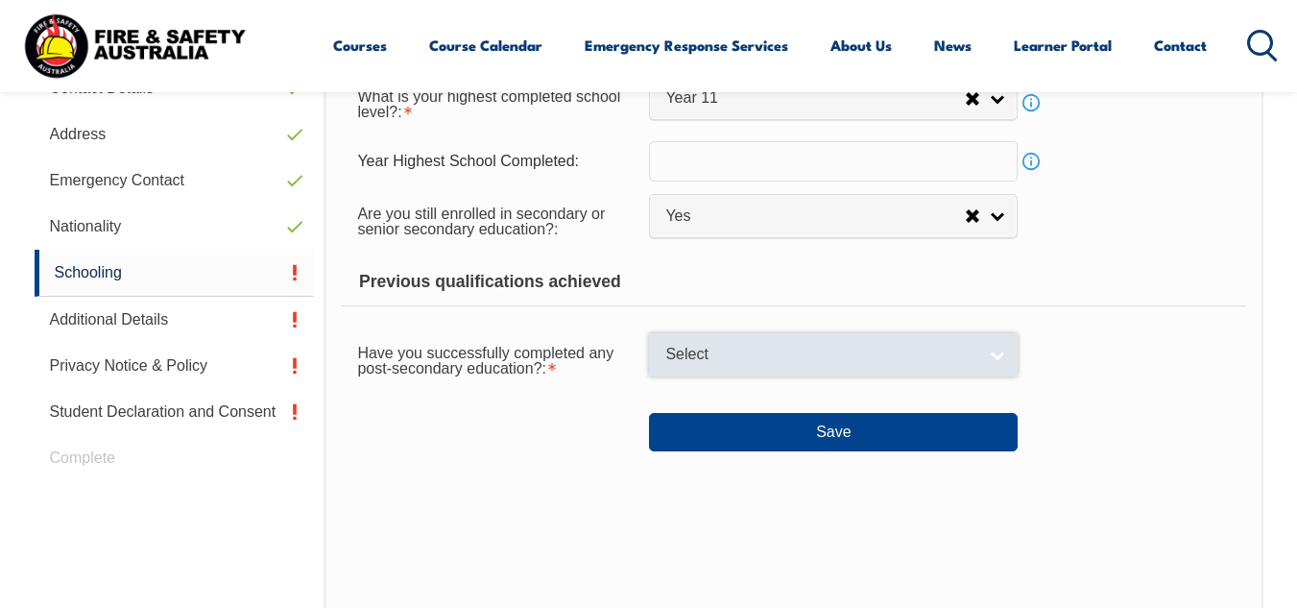
click at [909, 365] on span "Select" at bounding box center [820, 355] width 311 height 20
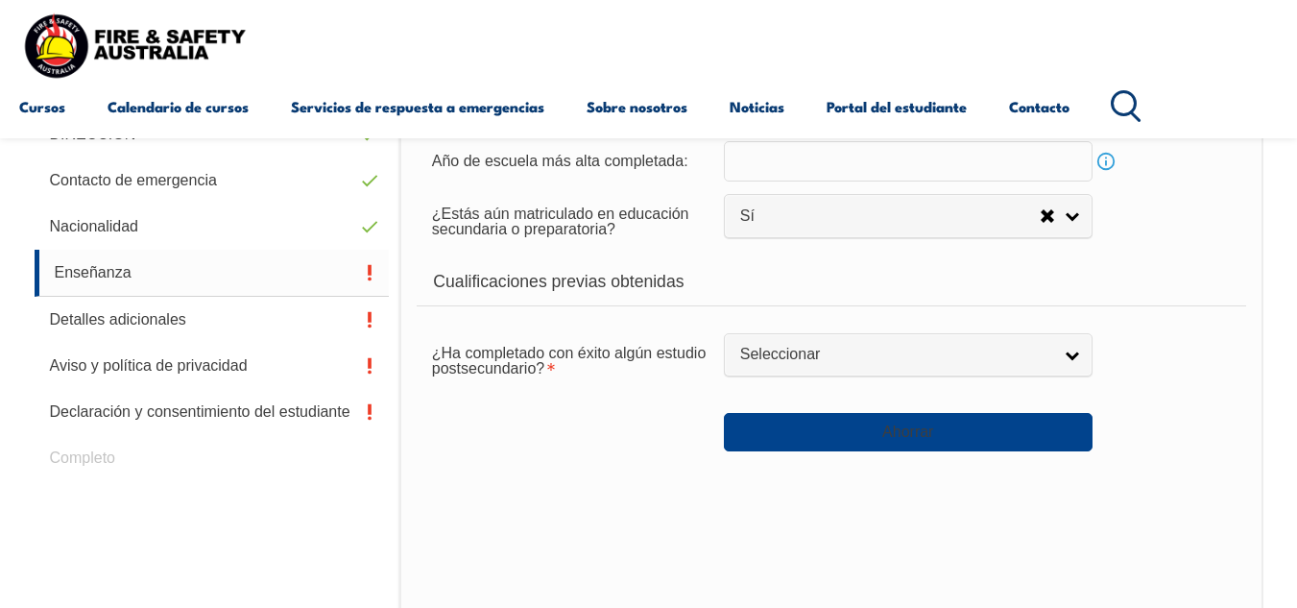
click at [1125, 327] on form "Educación Secundaria ¿Cuál es su nivel escolar más alto completado?: No asistió…" at bounding box center [831, 226] width 829 height 449
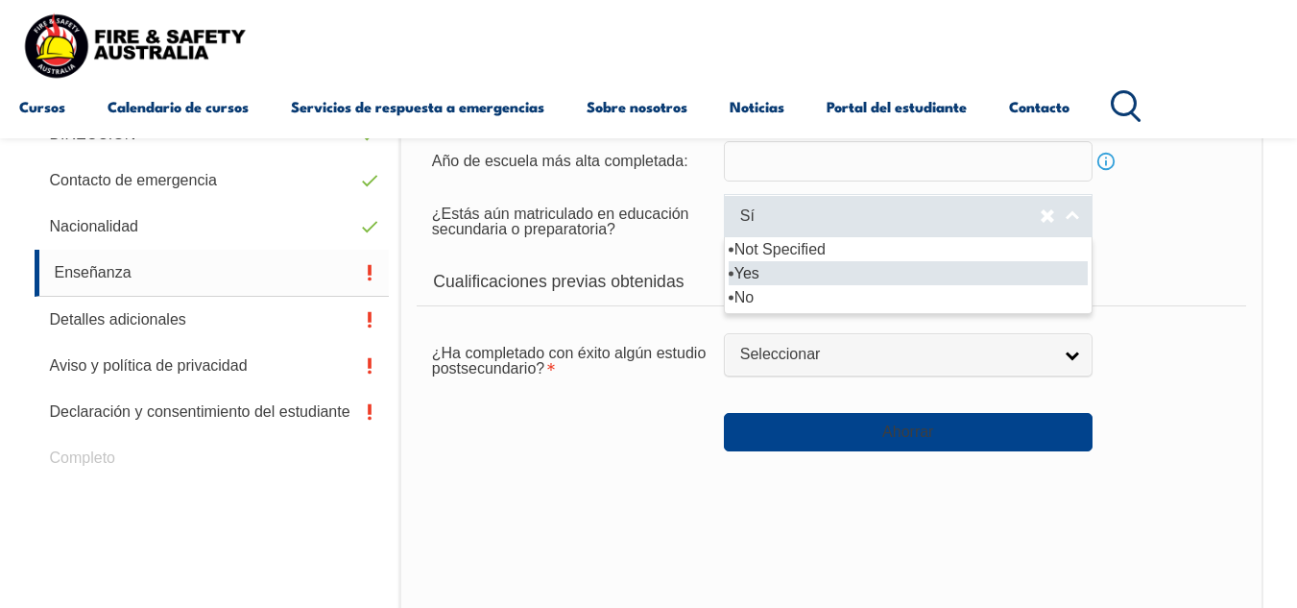
click at [1066, 212] on link "Sí" at bounding box center [908, 215] width 369 height 43
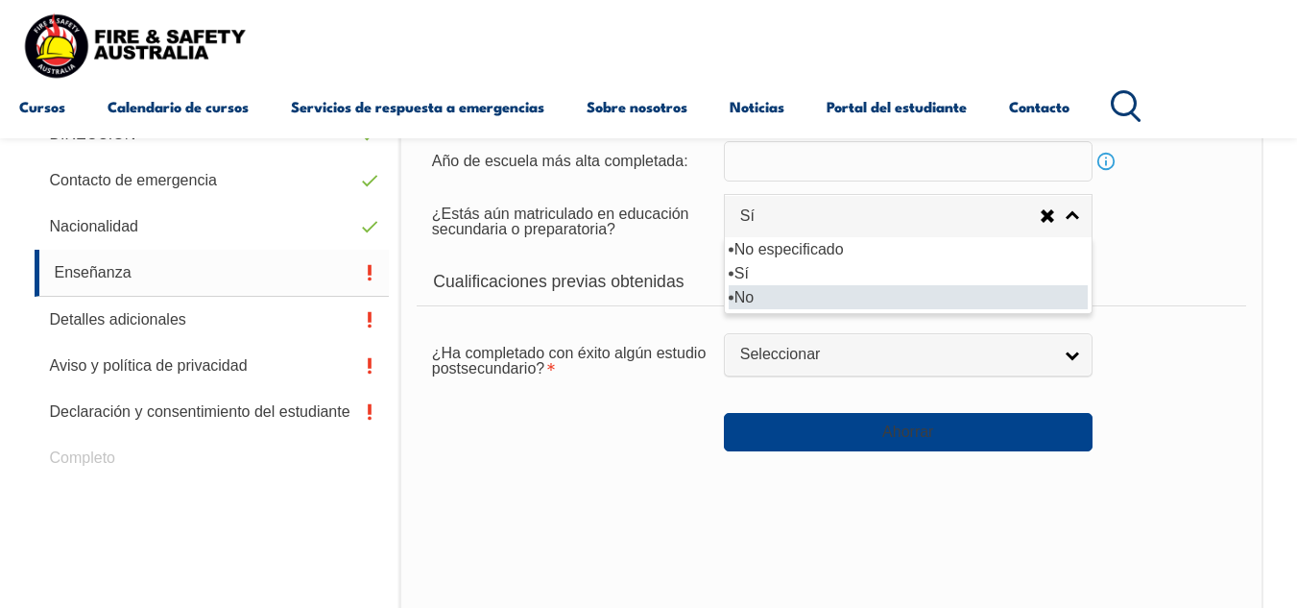
click at [993, 291] on li "No" at bounding box center [908, 297] width 359 height 24
select select "false"
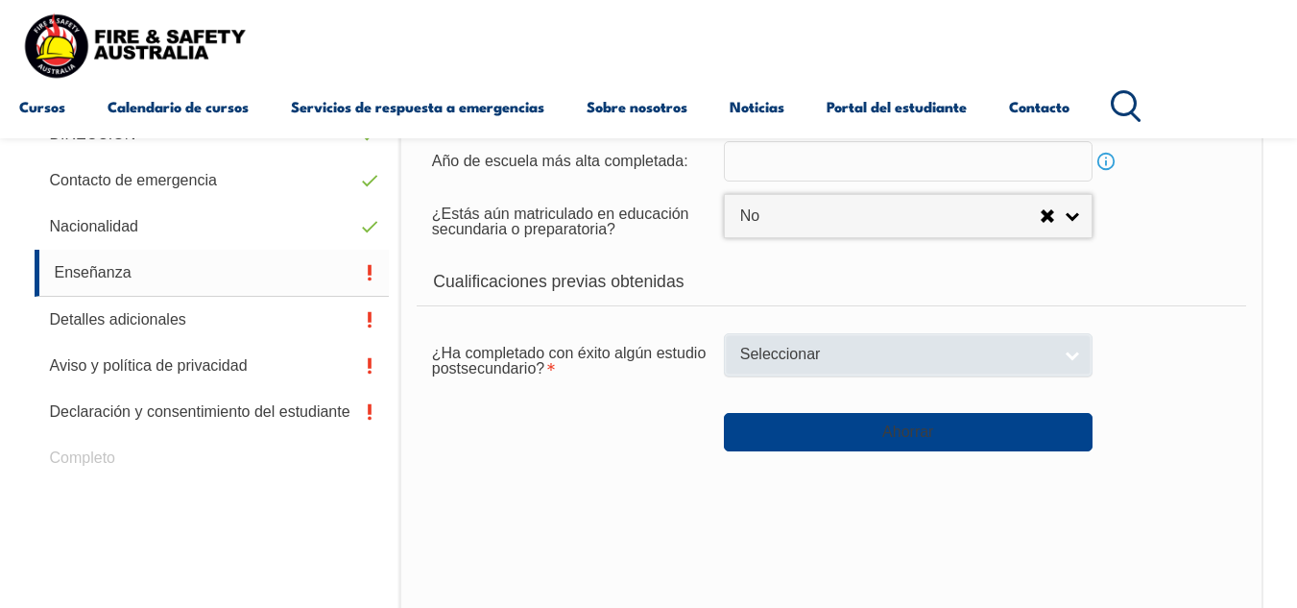
click at [1001, 365] on span "Seleccionar" at bounding box center [895, 355] width 311 height 20
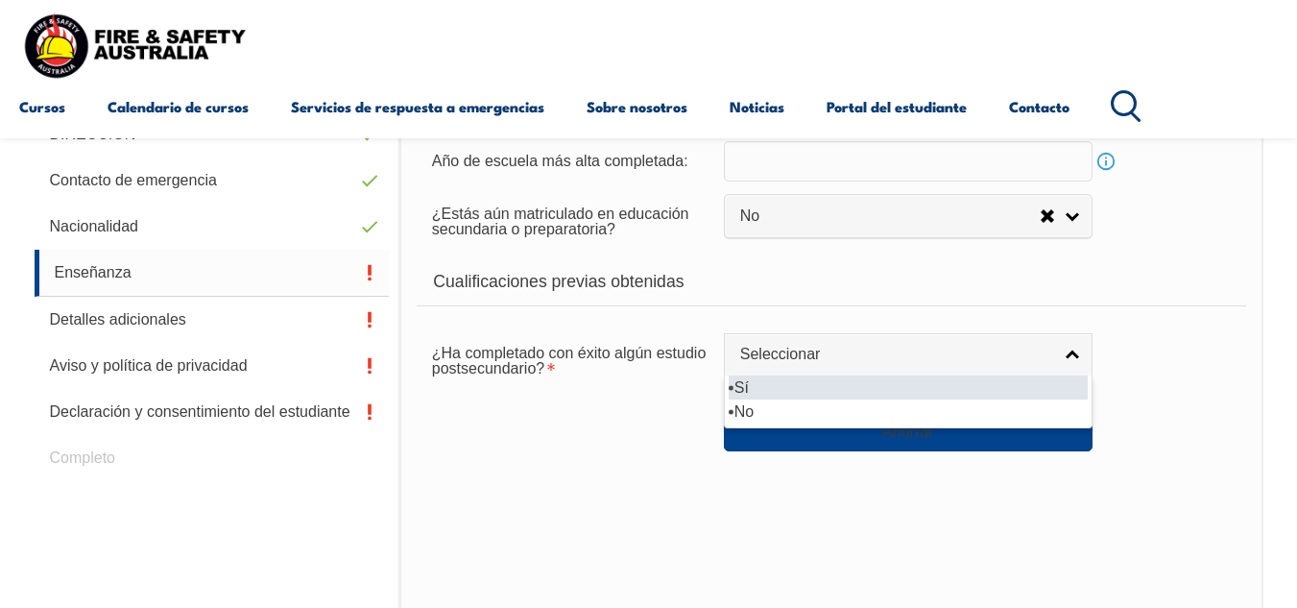
click at [918, 394] on li "Sí" at bounding box center [908, 387] width 359 height 24
select select "true"
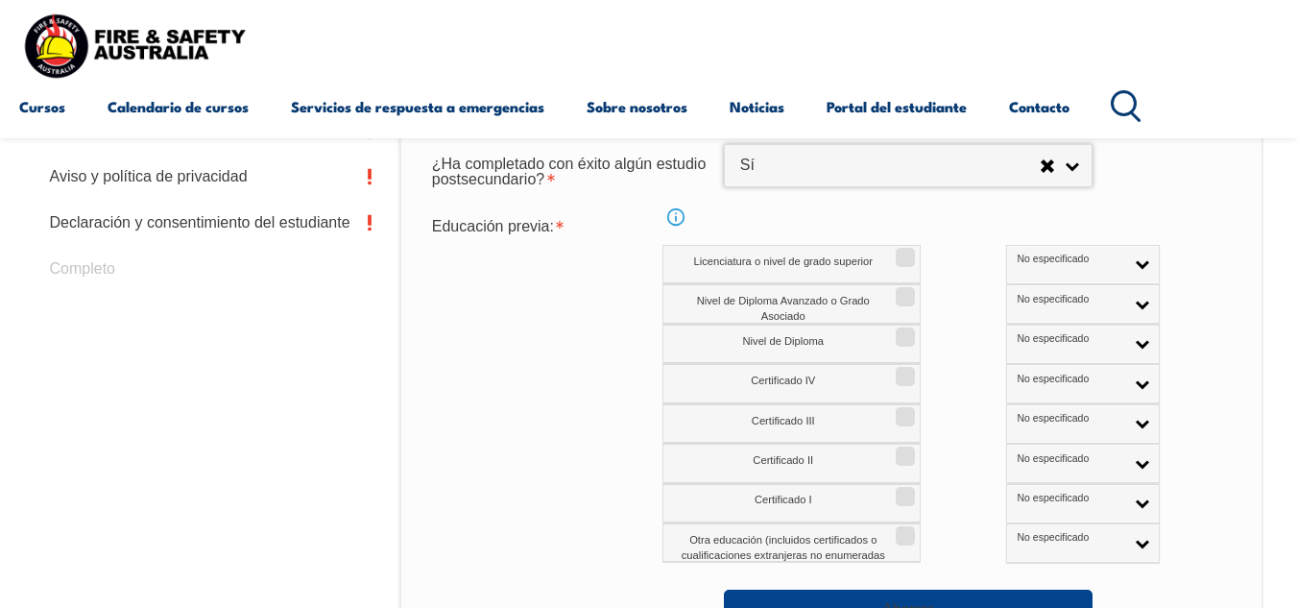
scroll to position [848, 0]
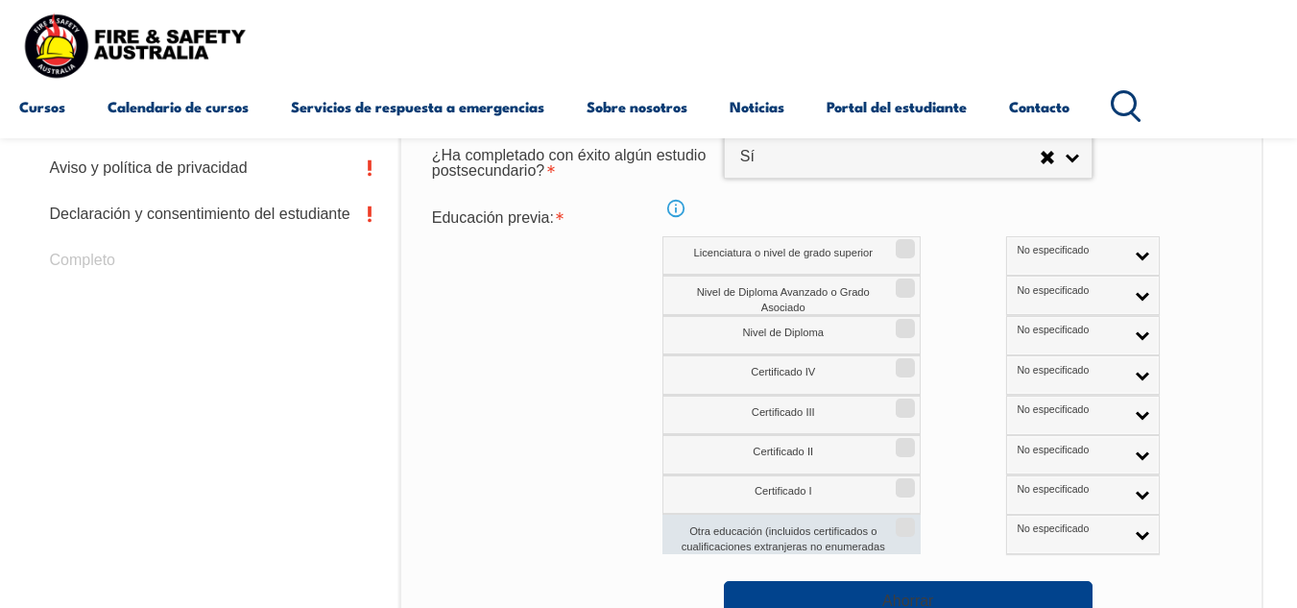
click at [901, 521] on input "Otra educación (incluidos certificados o cualificaciones extranjeras no enumera…" at bounding box center [903, 520] width 12 height 2
checkbox input "true"
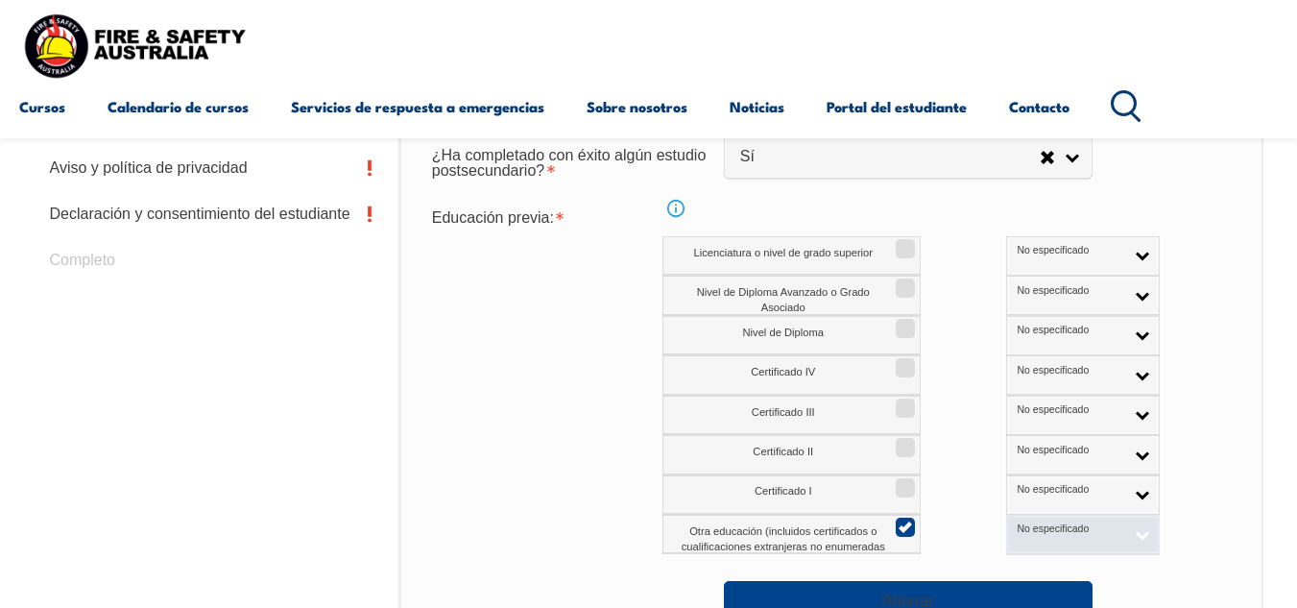
click at [1018, 532] on span "No especificado" at bounding box center [1071, 528] width 107 height 13
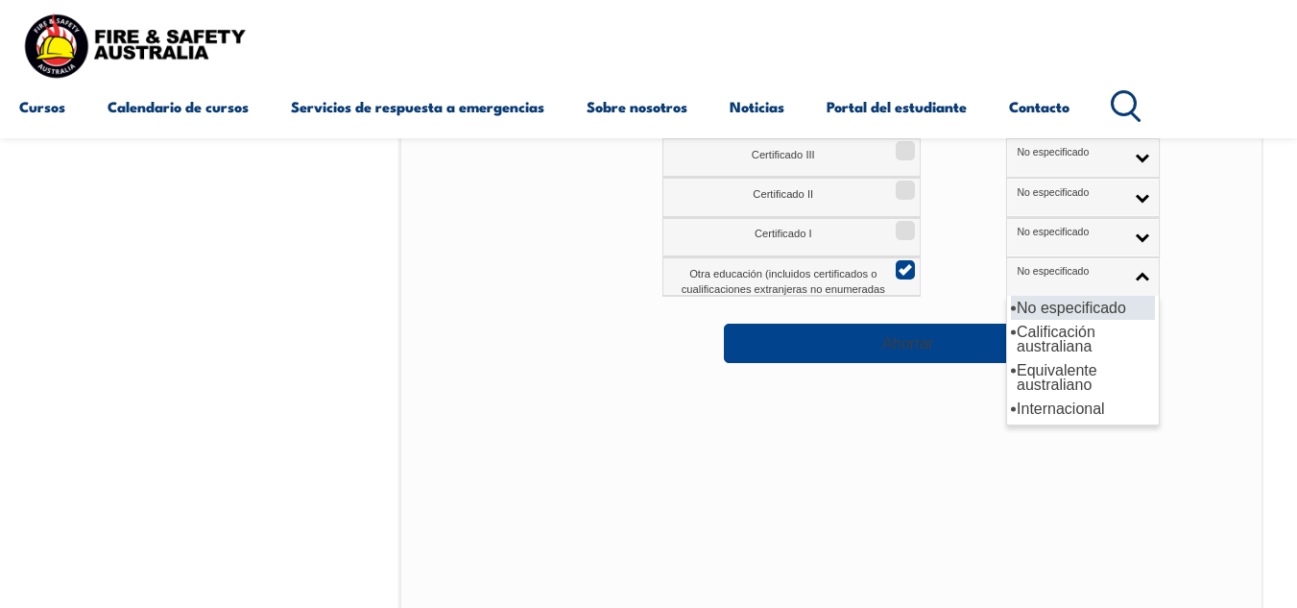
scroll to position [1101, 0]
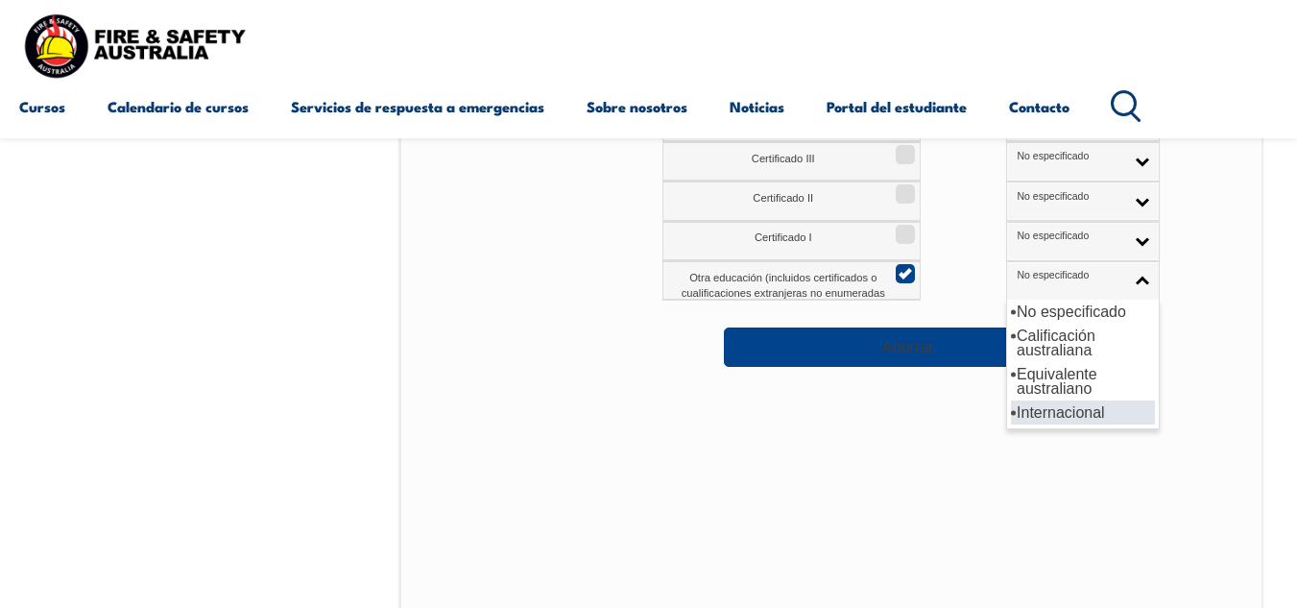
click at [1069, 409] on li "Internacional" at bounding box center [1083, 412] width 144 height 24
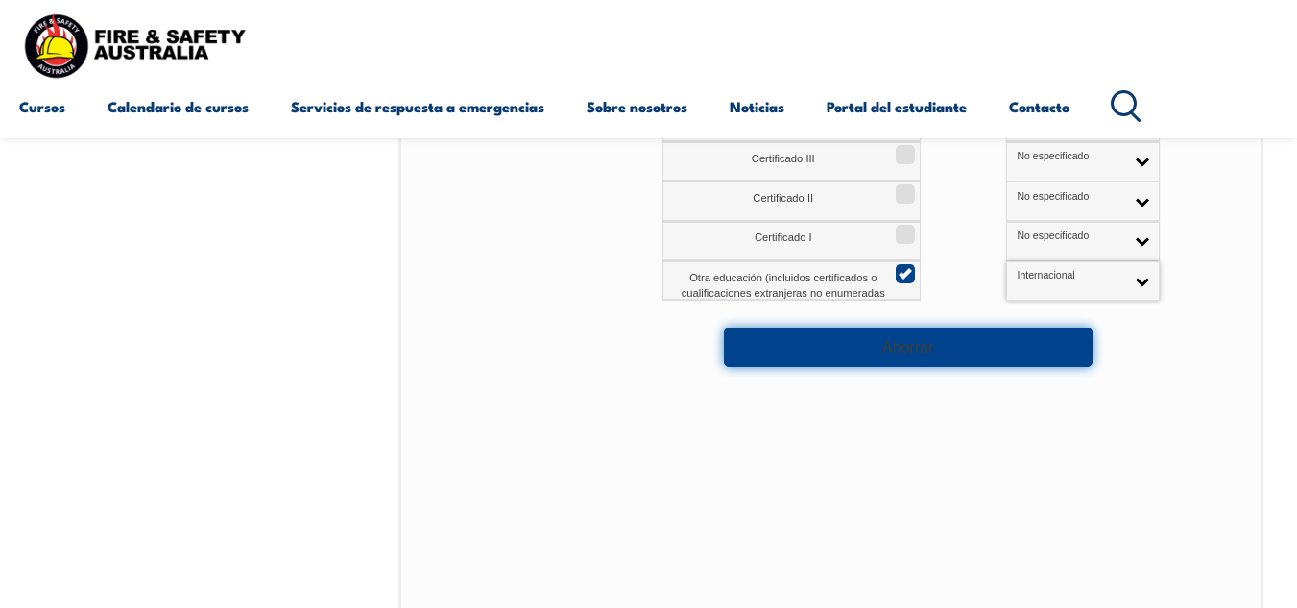
click at [997, 345] on button "Ahorrar" at bounding box center [908, 346] width 369 height 38
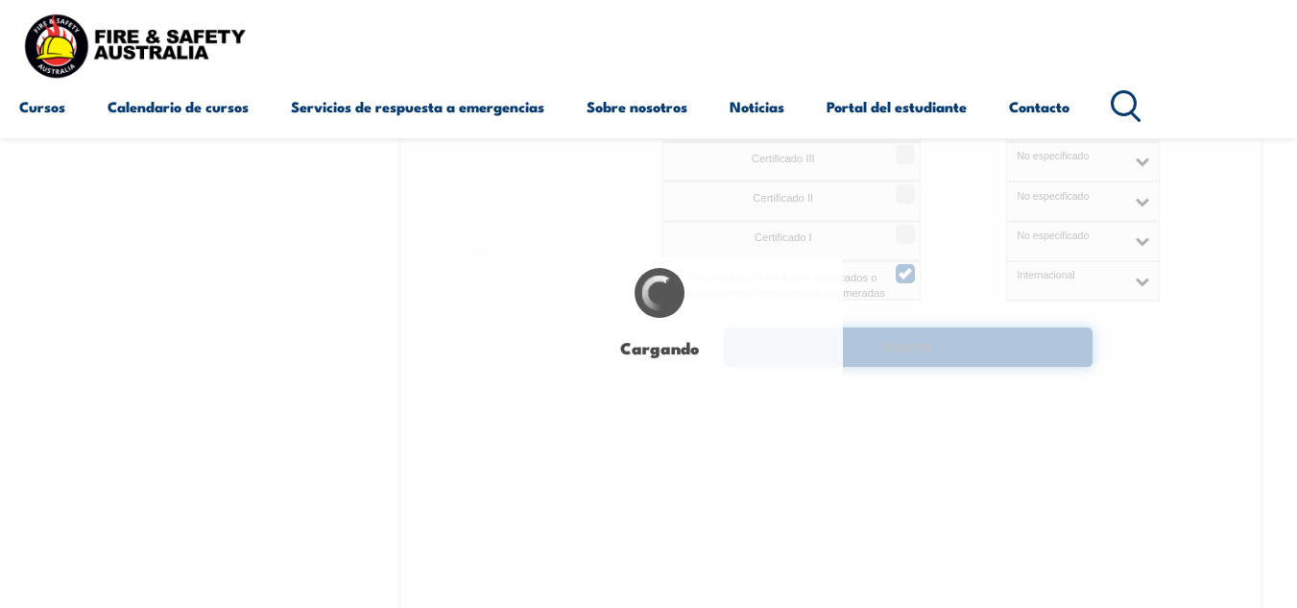
select select
select select "false"
select select "true"
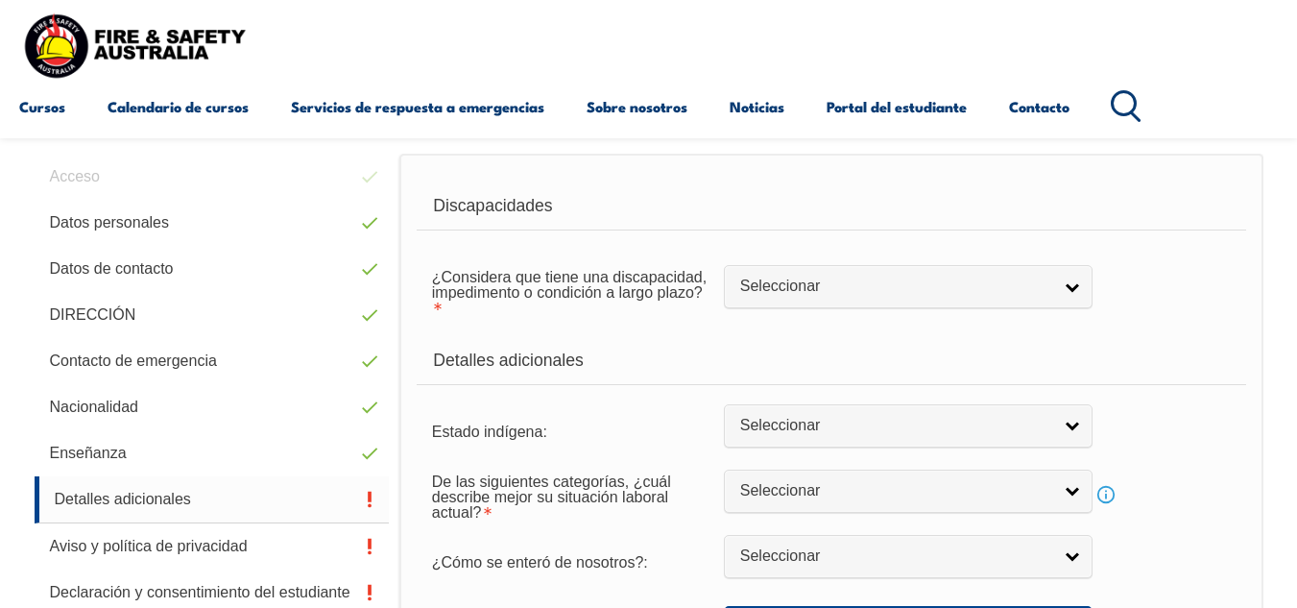
scroll to position [466, 0]
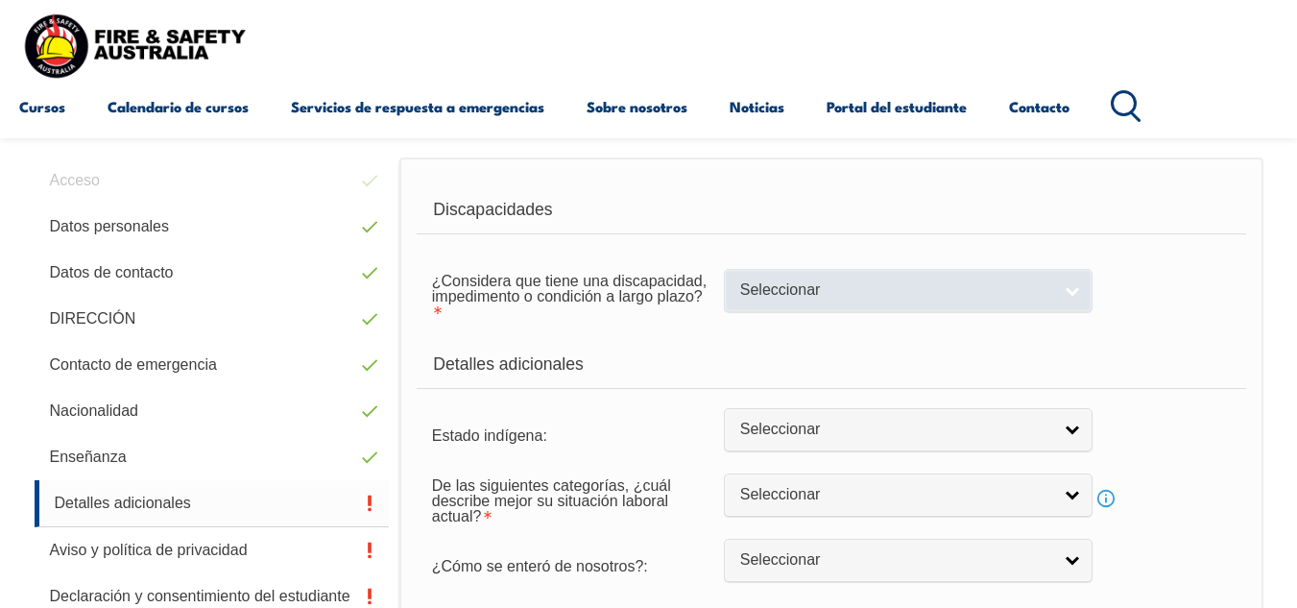
click at [998, 296] on span "Seleccionar" at bounding box center [895, 290] width 311 height 20
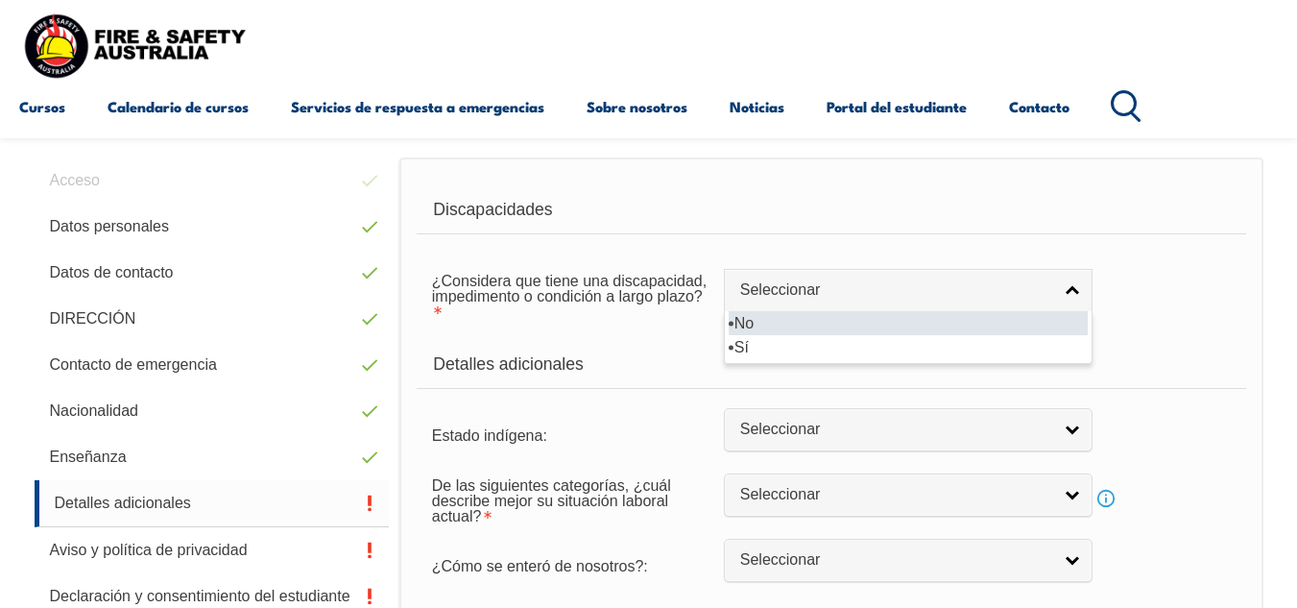
click at [986, 315] on li "No" at bounding box center [908, 323] width 359 height 24
select select "false"
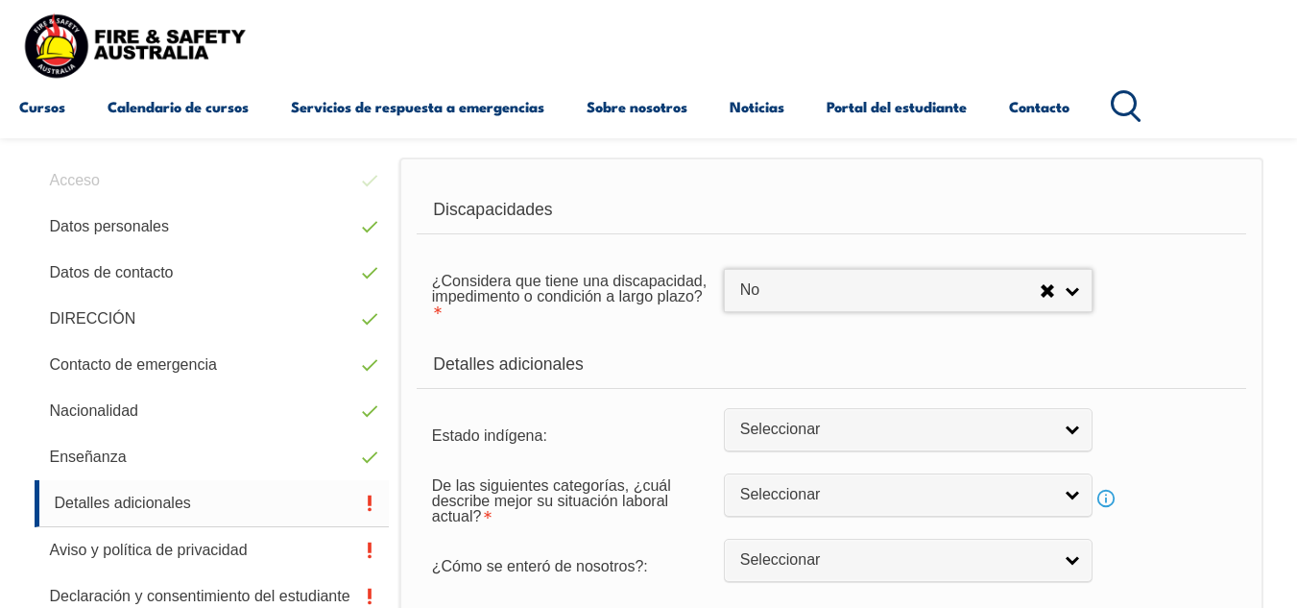
click at [1135, 341] on div "Detalles adicionales" at bounding box center [831, 365] width 829 height 48
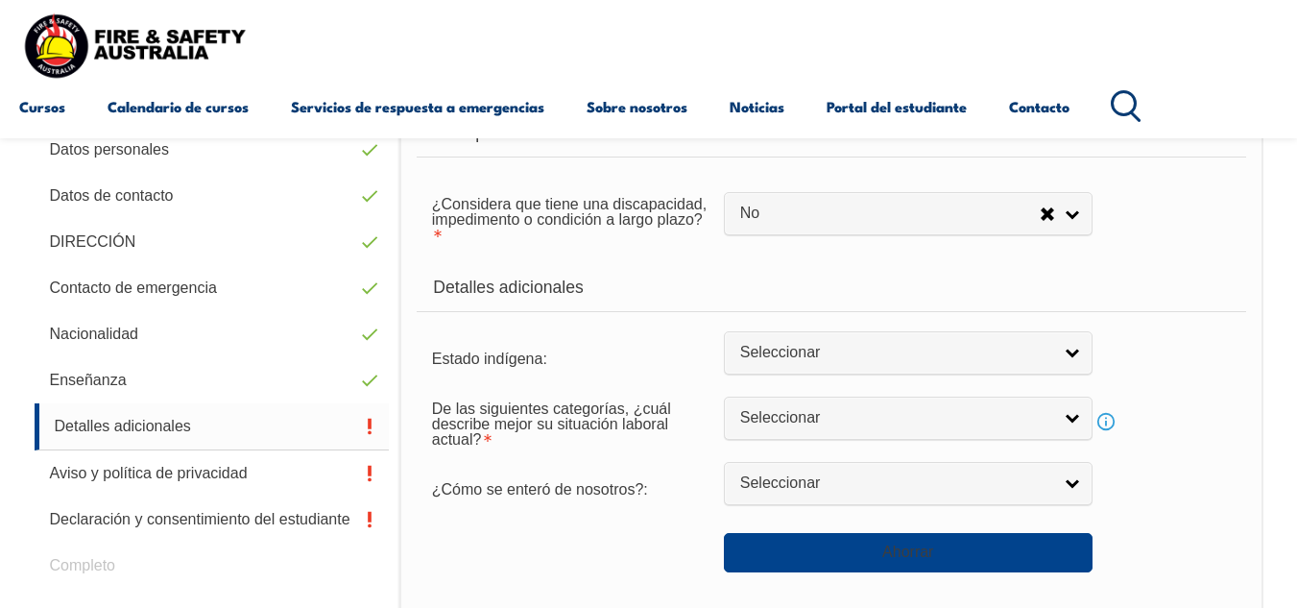
scroll to position [581, 0]
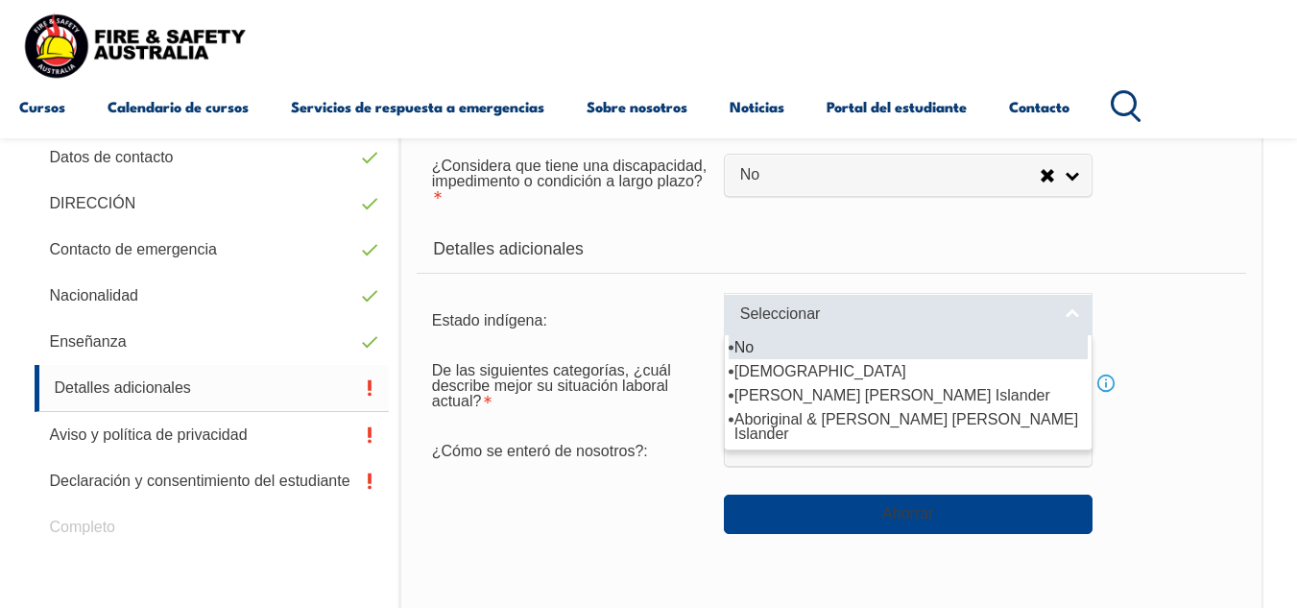
click at [1011, 326] on link "Seleccionar" at bounding box center [908, 314] width 369 height 43
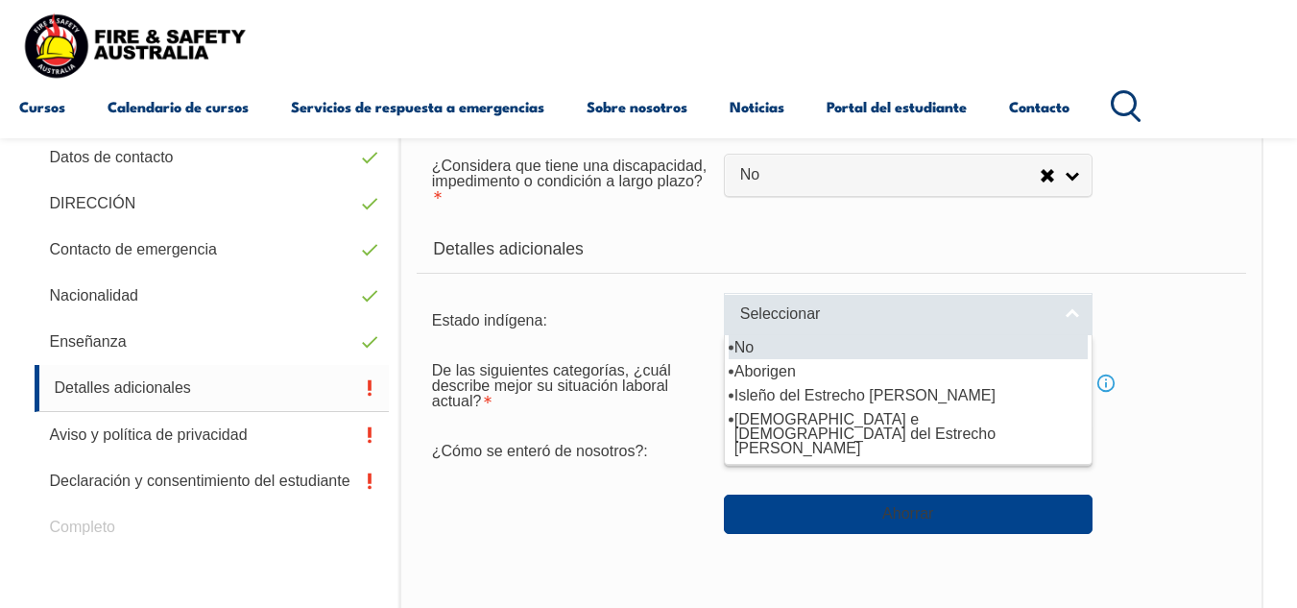
click at [1004, 329] on link "Seleccionar" at bounding box center [908, 314] width 369 height 43
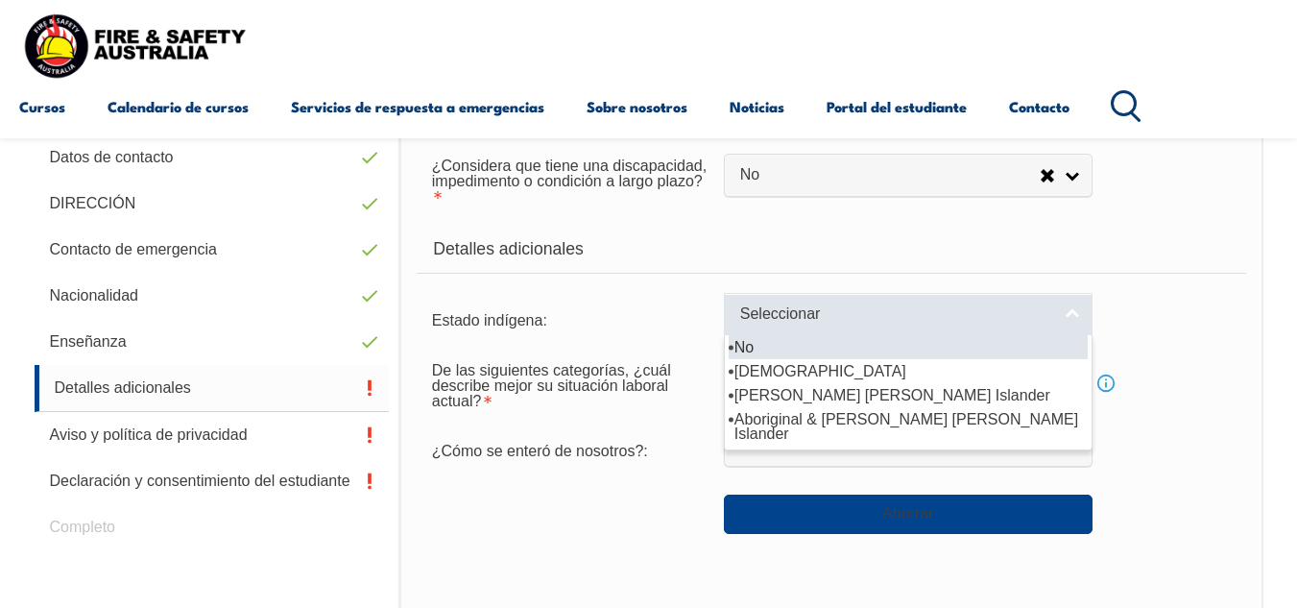
click at [1004, 329] on link "Seleccionar" at bounding box center [908, 314] width 369 height 43
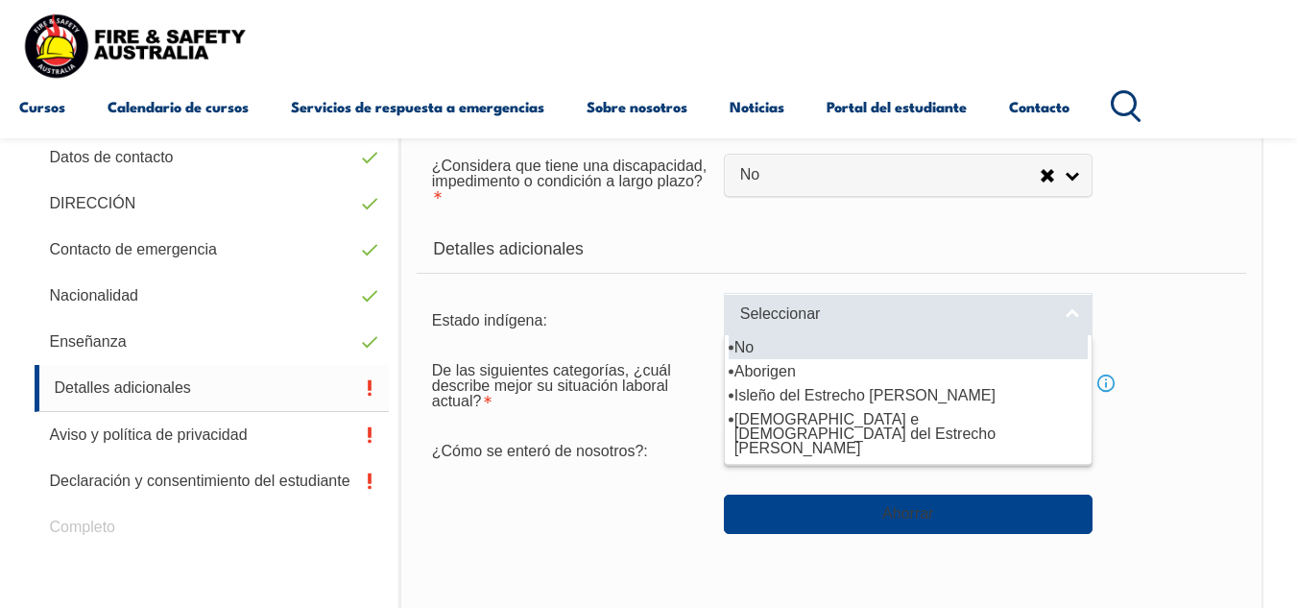
select select "4"
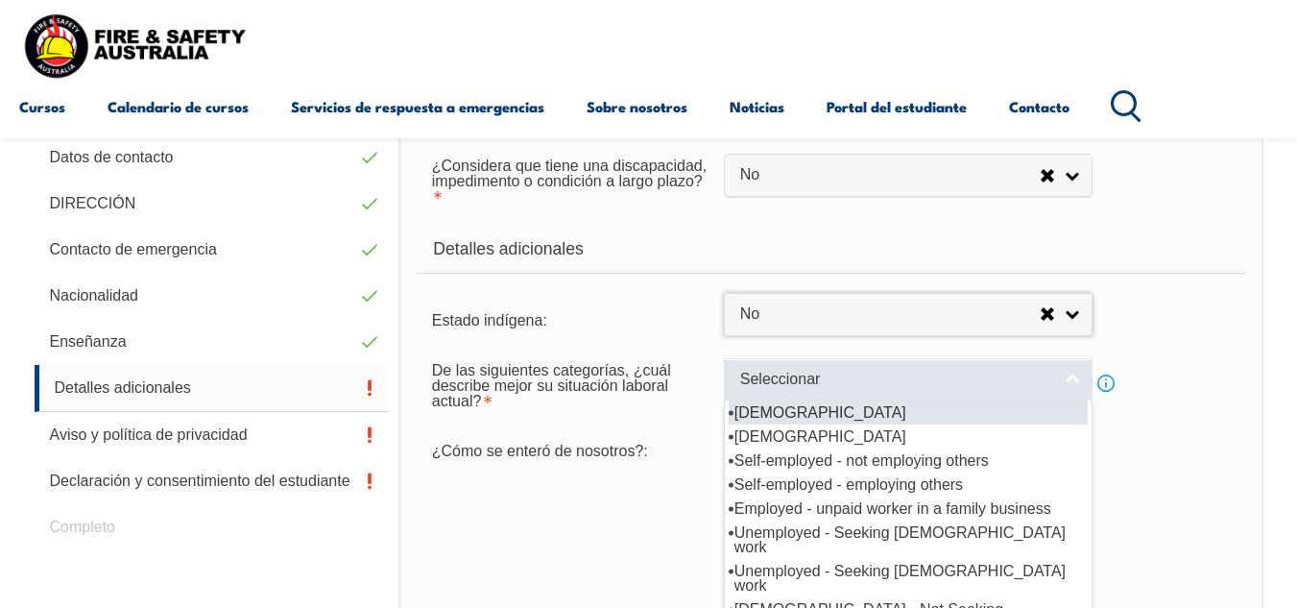
click at [880, 364] on link "Seleccionar" at bounding box center [908, 379] width 369 height 43
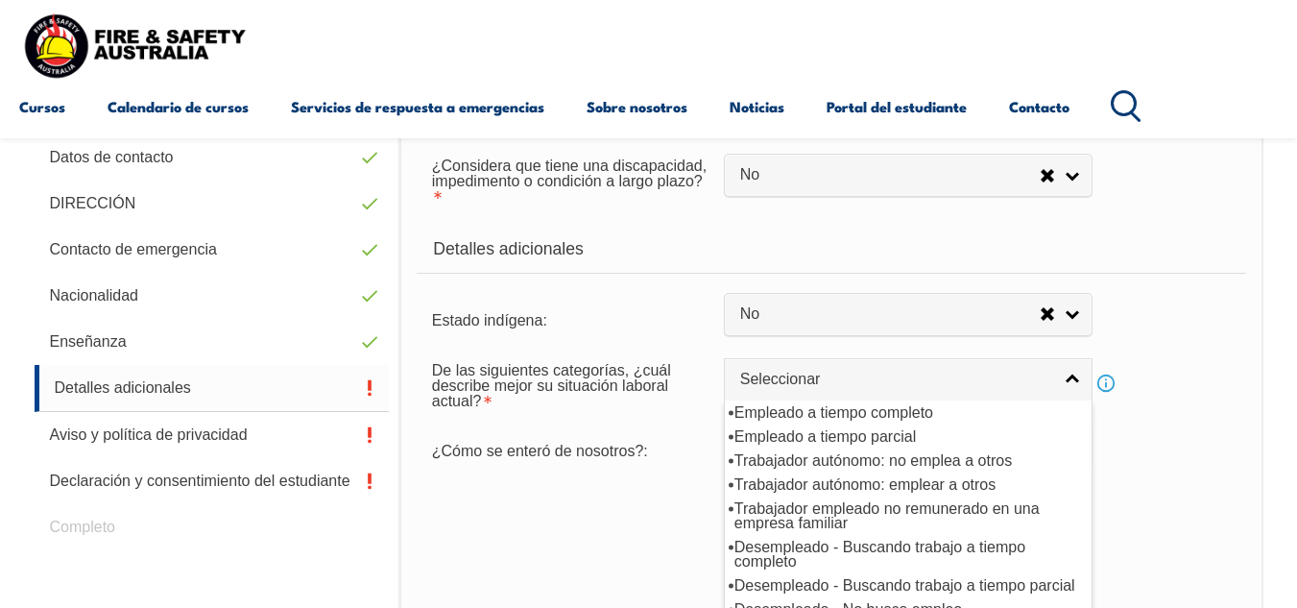
click at [1155, 314] on div "Estado indígena: No Aborigen Isleño del Estrecho [PERSON_NAME] Aborígenes e [DE…" at bounding box center [831, 318] width 829 height 38
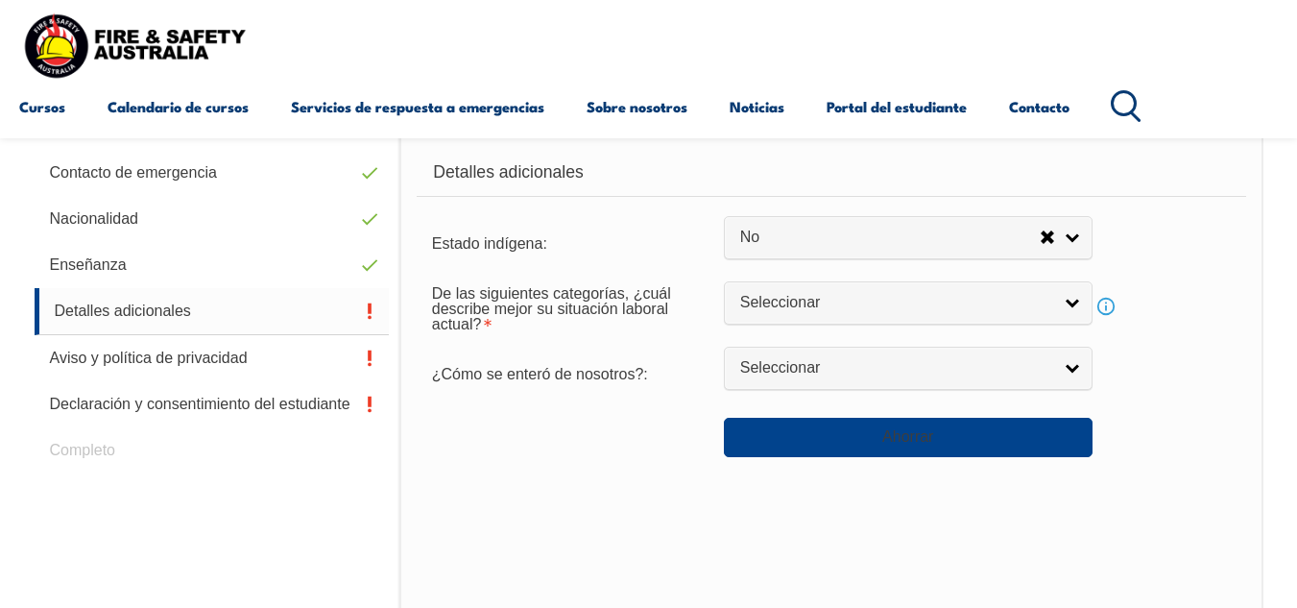
scroll to position [696, 0]
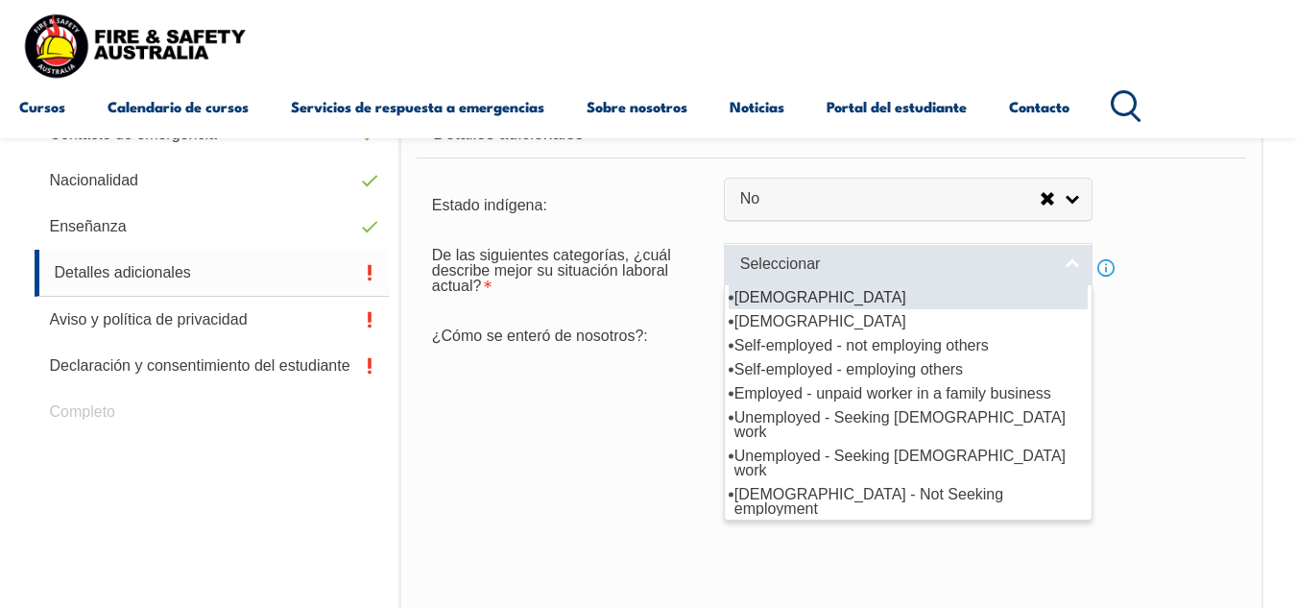
click at [1076, 263] on link "Seleccionar" at bounding box center [908, 264] width 369 height 43
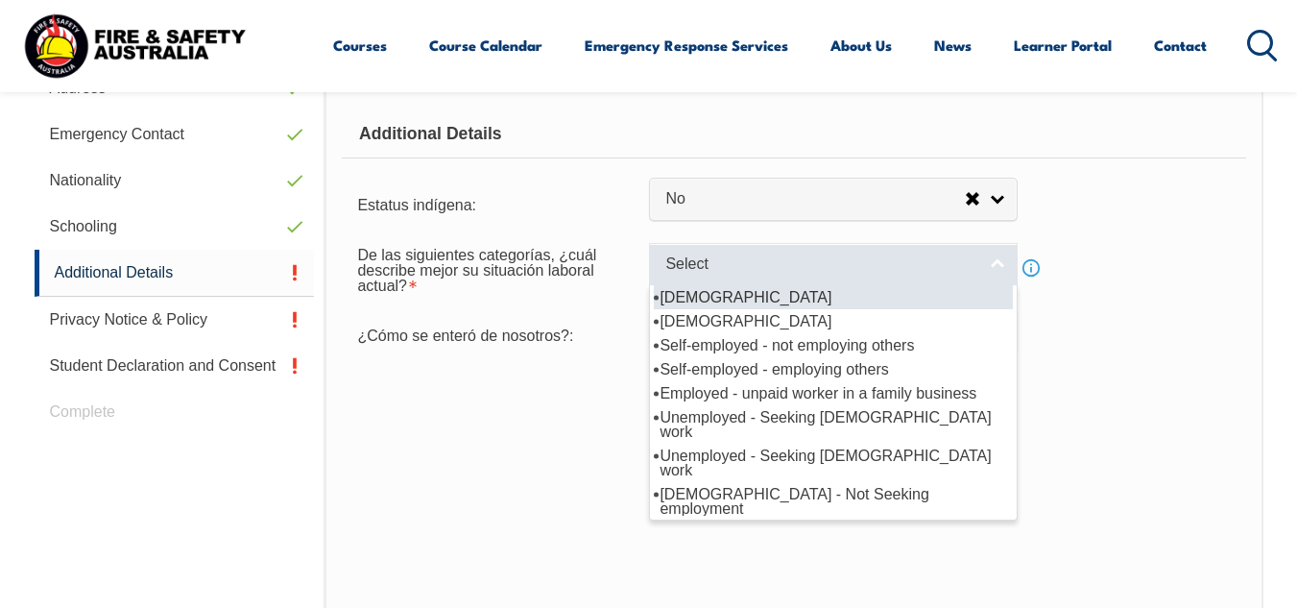
click at [926, 256] on span "Select" at bounding box center [820, 264] width 311 height 20
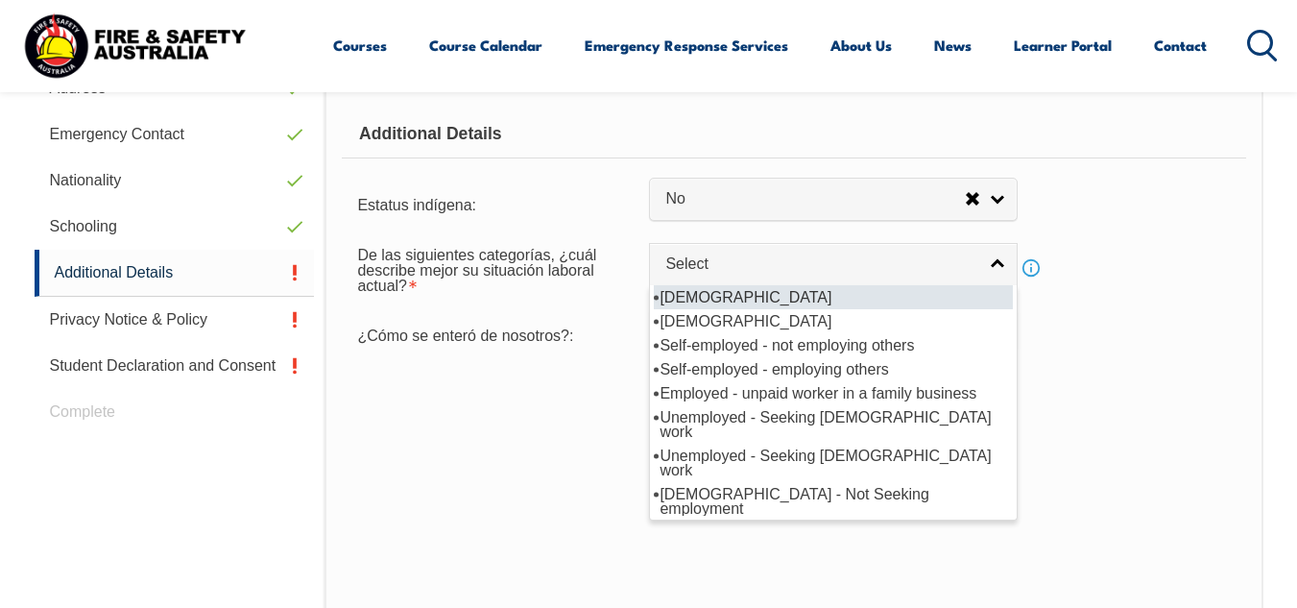
click at [905, 299] on li "[DEMOGRAPHIC_DATA]" at bounding box center [833, 297] width 359 height 24
select select "1"
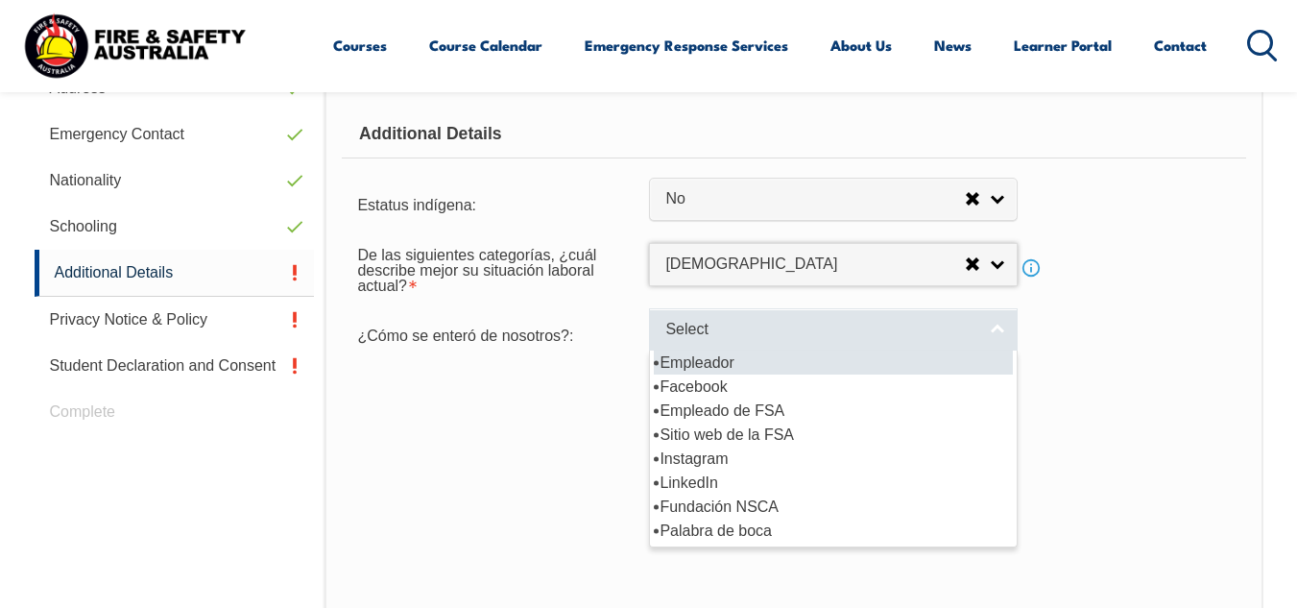
click at [888, 326] on span "Select" at bounding box center [820, 330] width 311 height 20
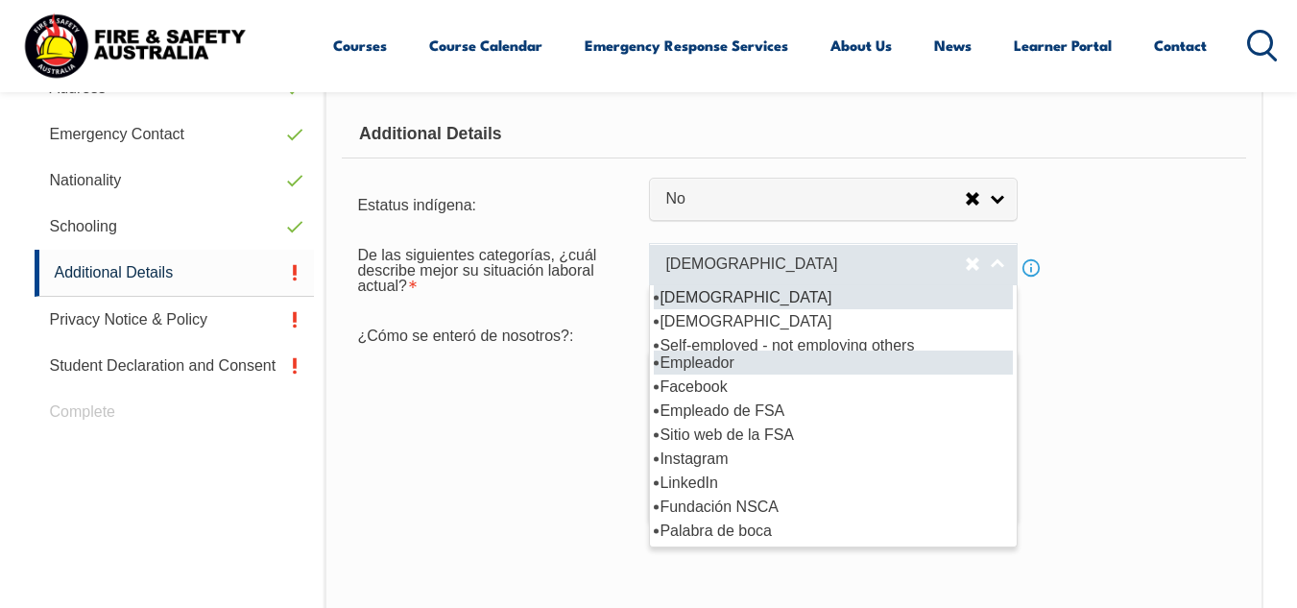
click at [1000, 271] on link "[DEMOGRAPHIC_DATA]" at bounding box center [833, 264] width 369 height 43
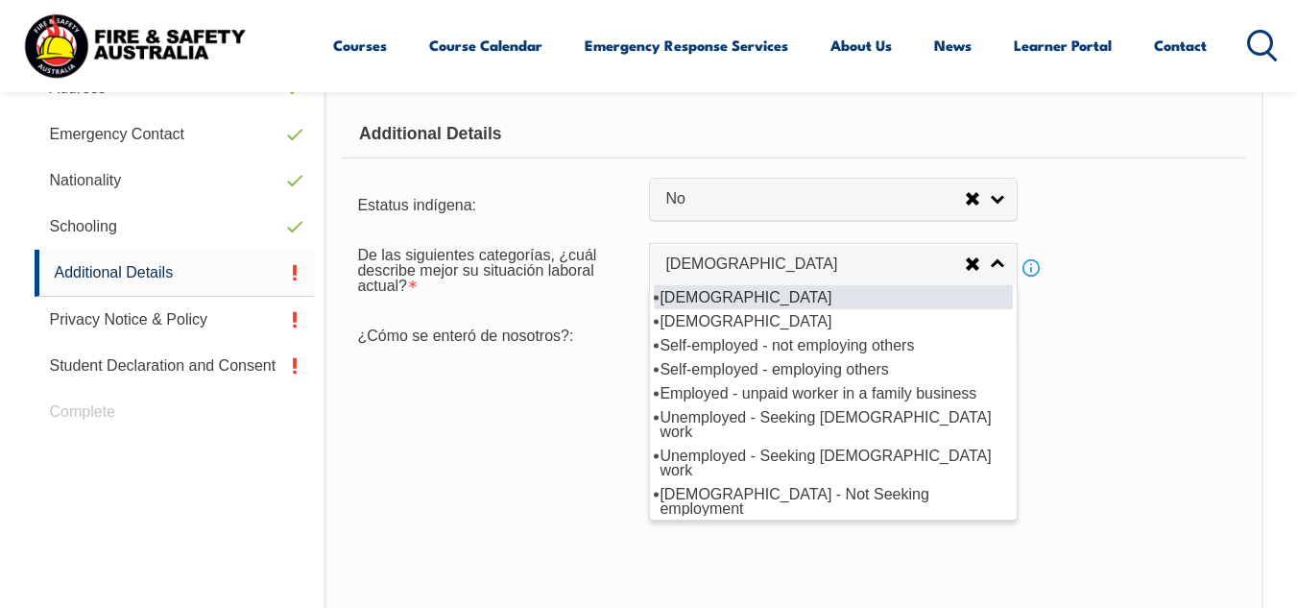
click at [1136, 244] on div "De las siguientes categorías, ¿cuál describe mejor su situación laboral actual?…" at bounding box center [793, 267] width 903 height 69
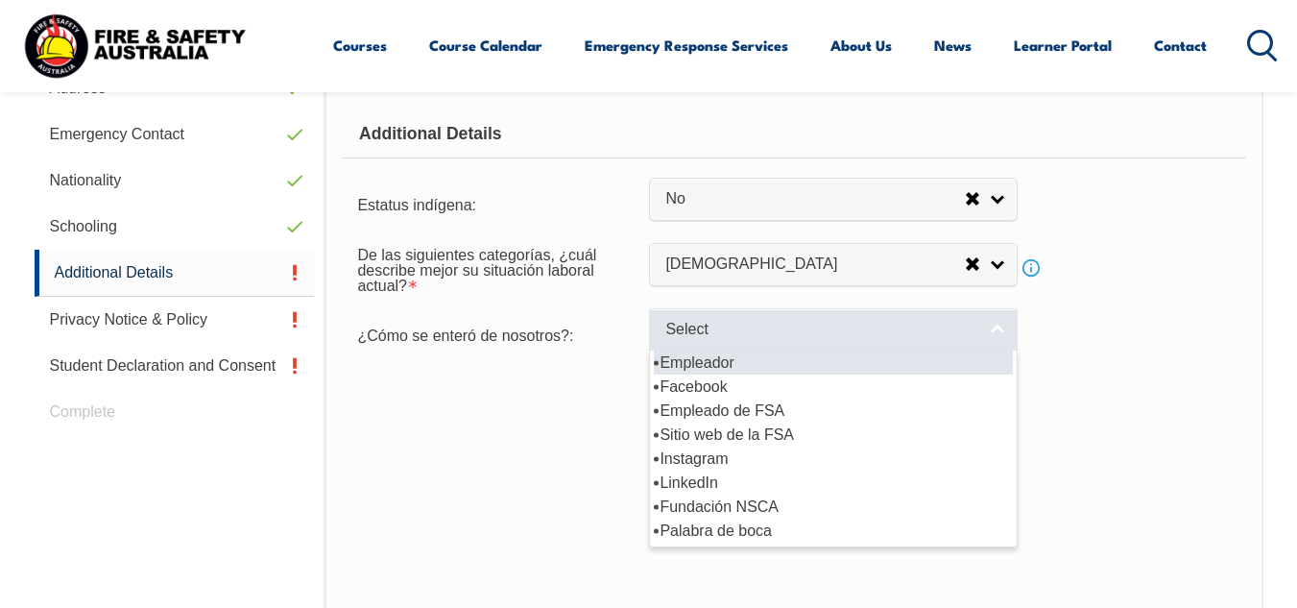
click at [960, 337] on span "Select" at bounding box center [820, 330] width 311 height 20
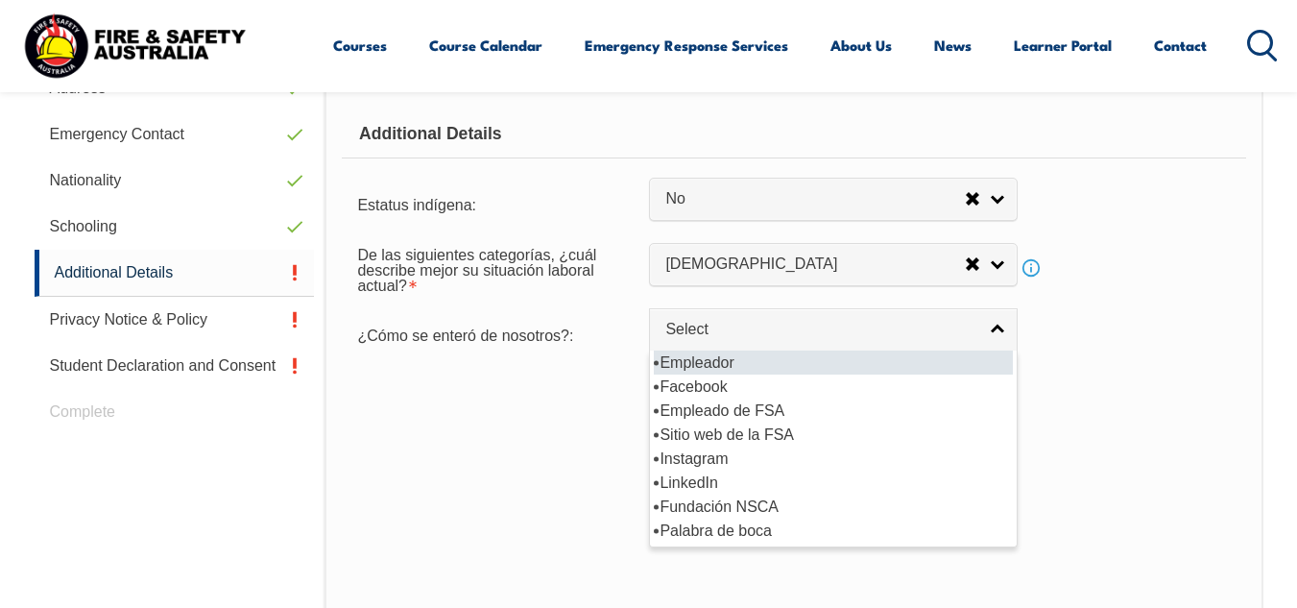
click at [925, 362] on li "Empleador" at bounding box center [833, 362] width 359 height 24
select select "8019"
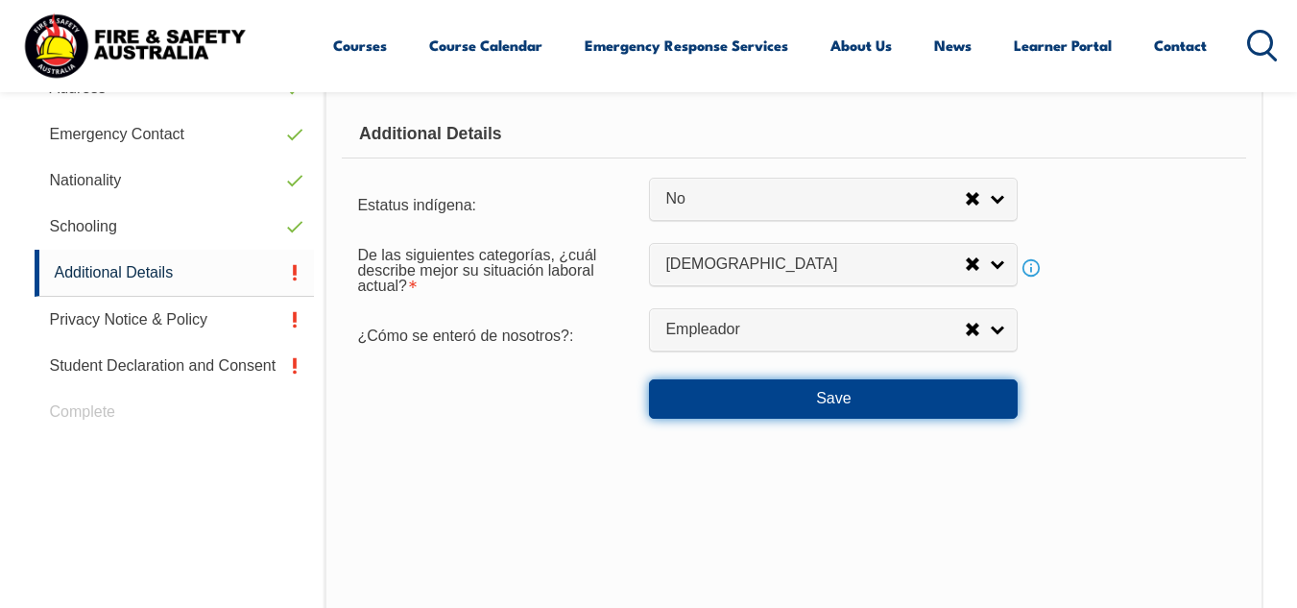
click at [926, 400] on button "Save" at bounding box center [833, 398] width 369 height 38
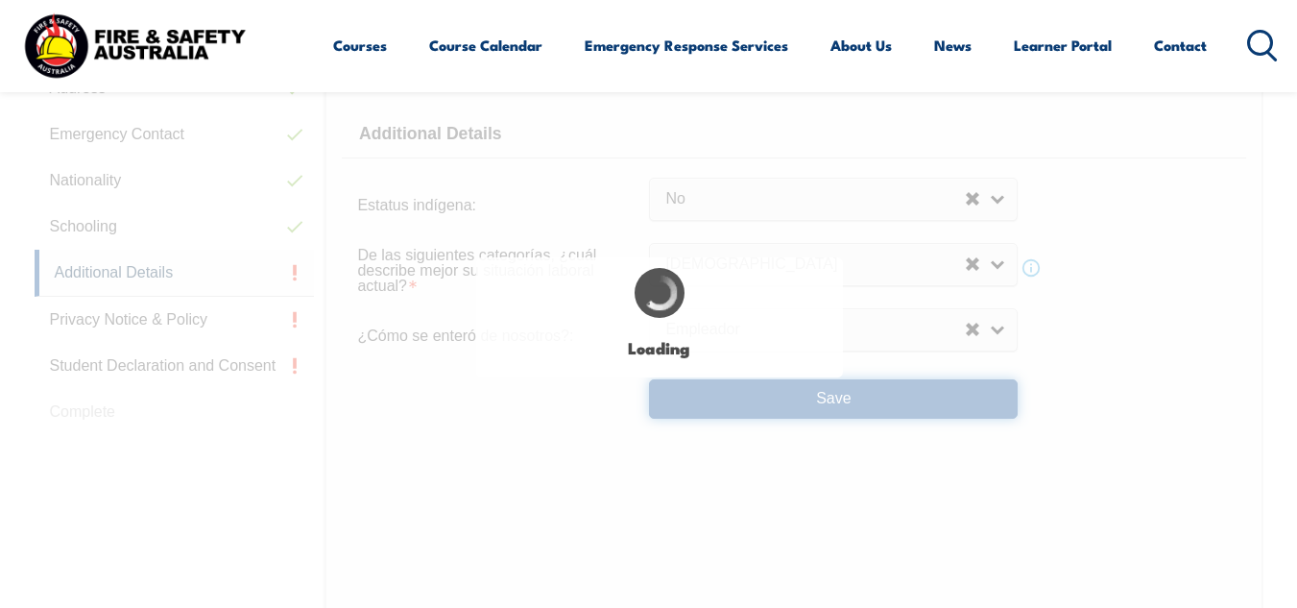
select select "false"
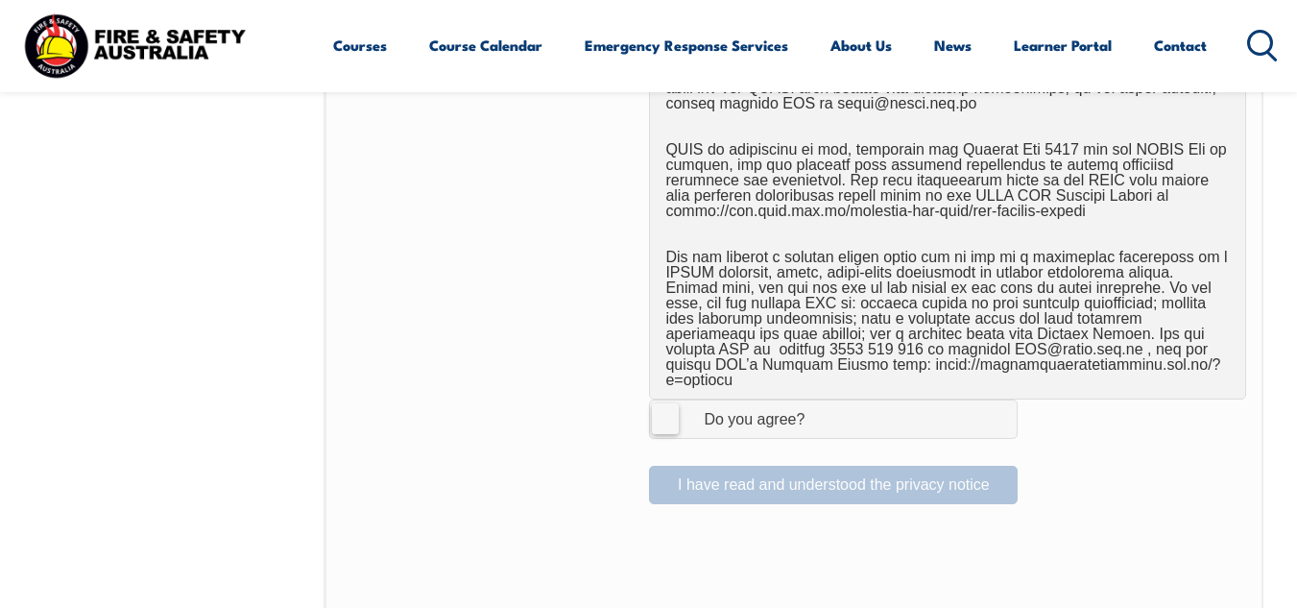
scroll to position [1213, 0]
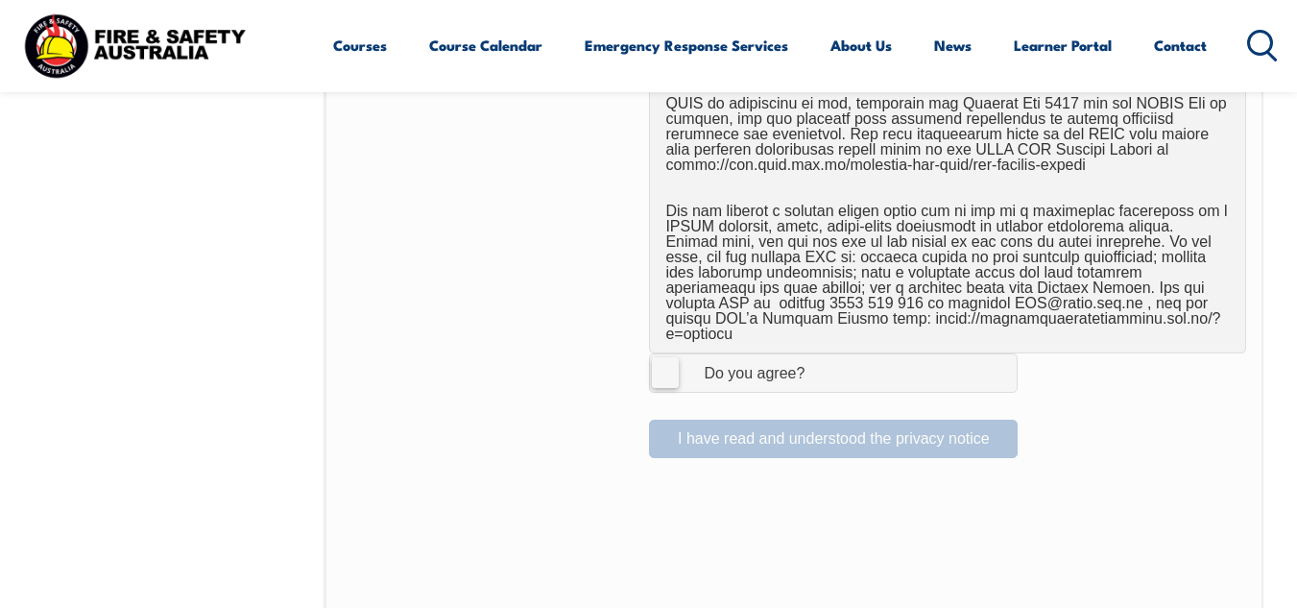
click at [776, 366] on div "Do you agree?" at bounding box center [734, 373] width 139 height 15
click at [820, 362] on input "I Agree Do you agree?" at bounding box center [836, 372] width 33 height 36
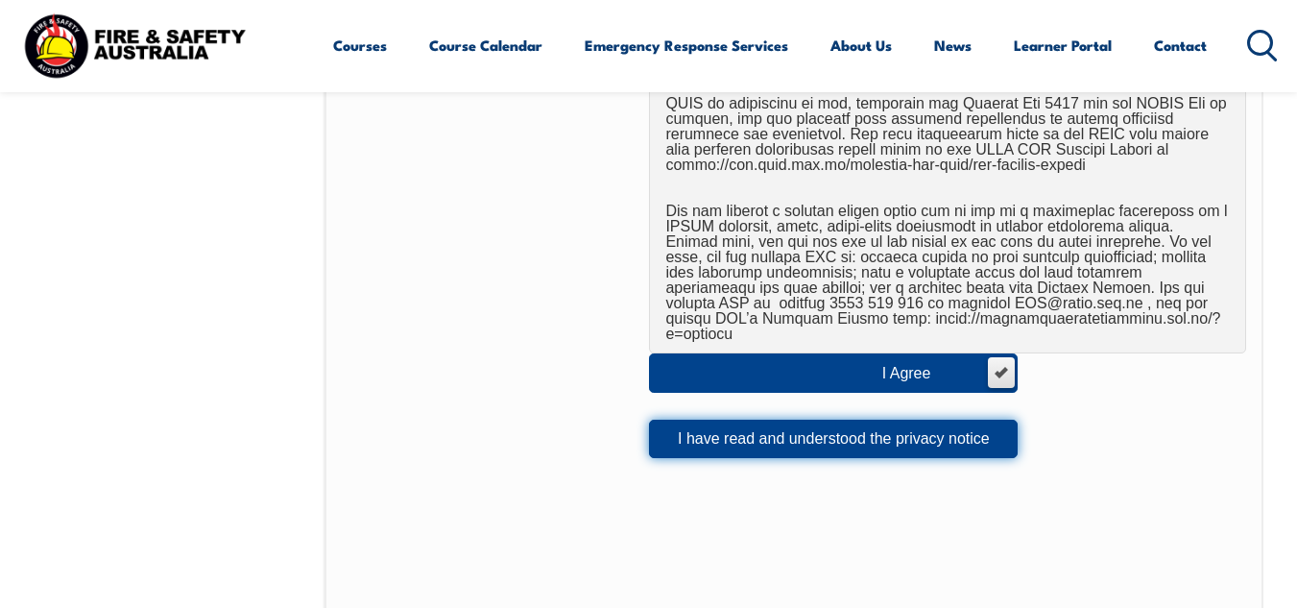
click at [826, 424] on button "I have read and understood the privacy notice" at bounding box center [833, 439] width 369 height 38
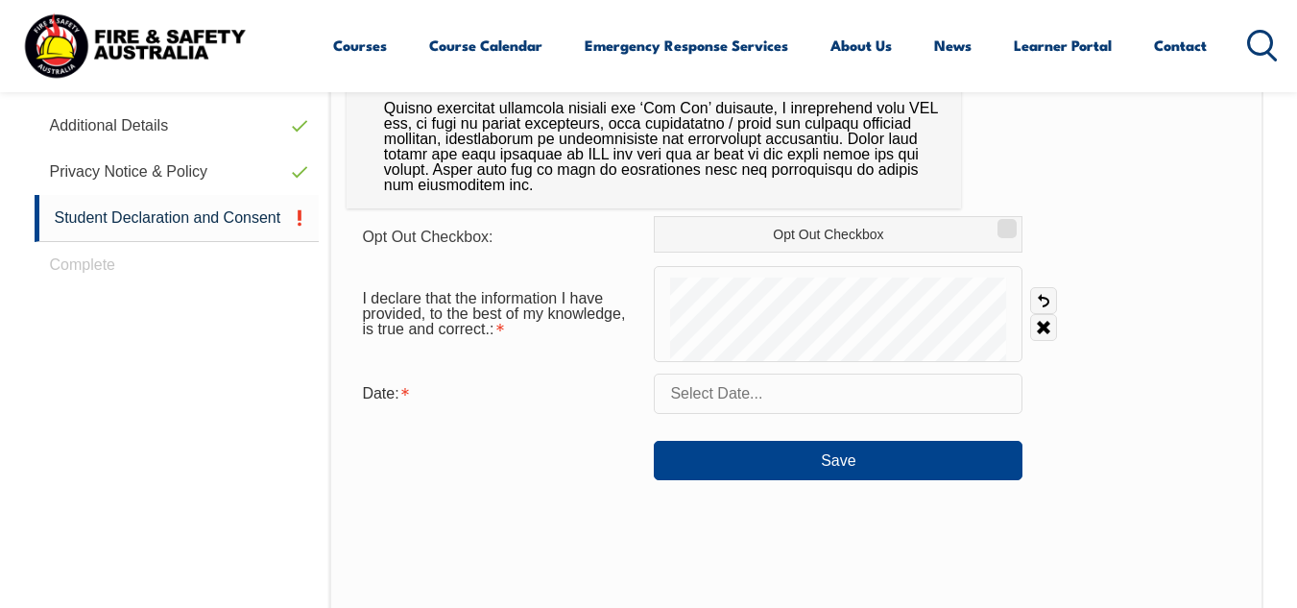
scroll to position [847, 0]
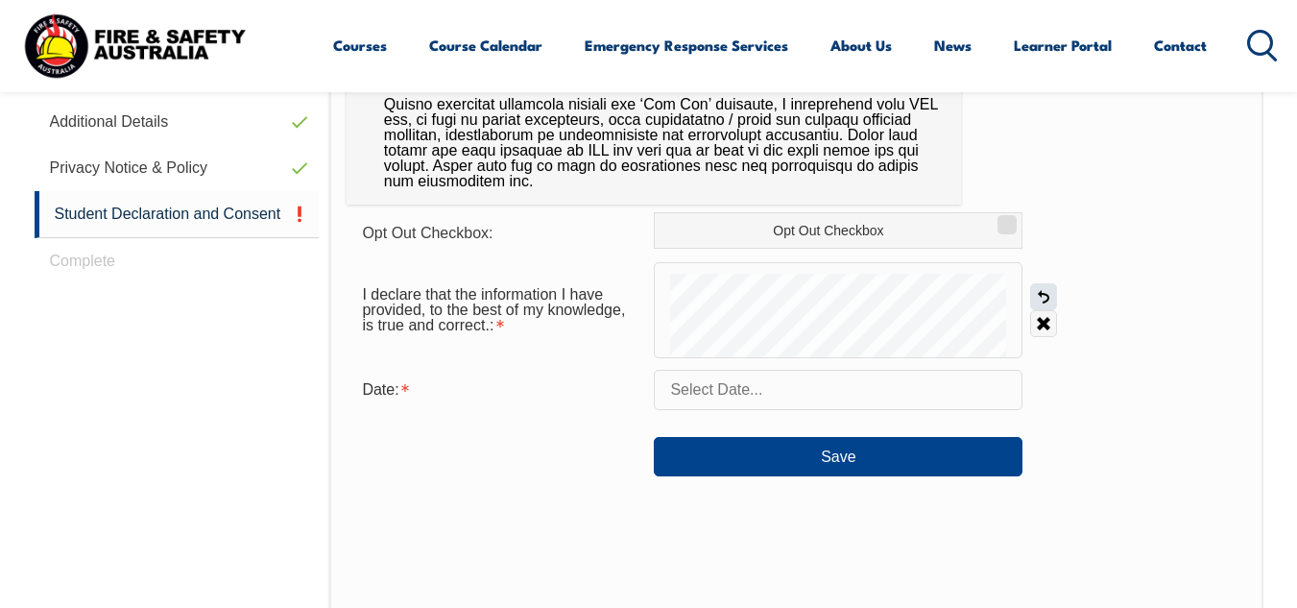
click at [1044, 306] on link "Undo" at bounding box center [1043, 296] width 27 height 27
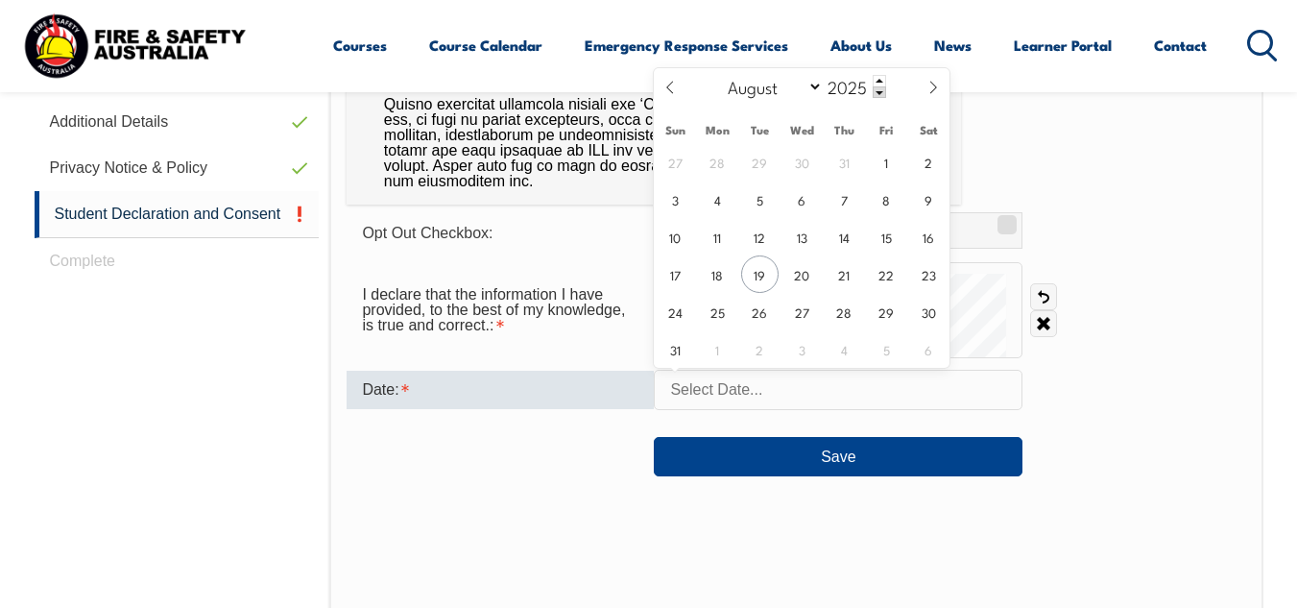
click at [745, 389] on input "text" at bounding box center [838, 390] width 369 height 40
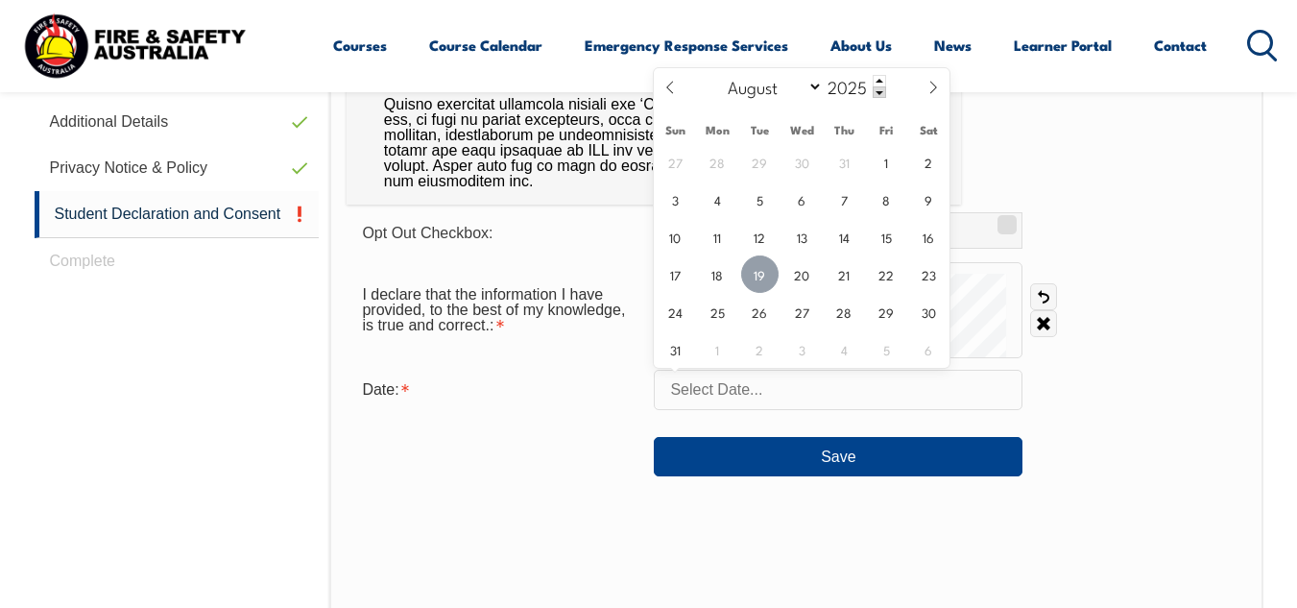
click at [758, 269] on span "19" at bounding box center [759, 273] width 37 height 37
type input "[DATE]"
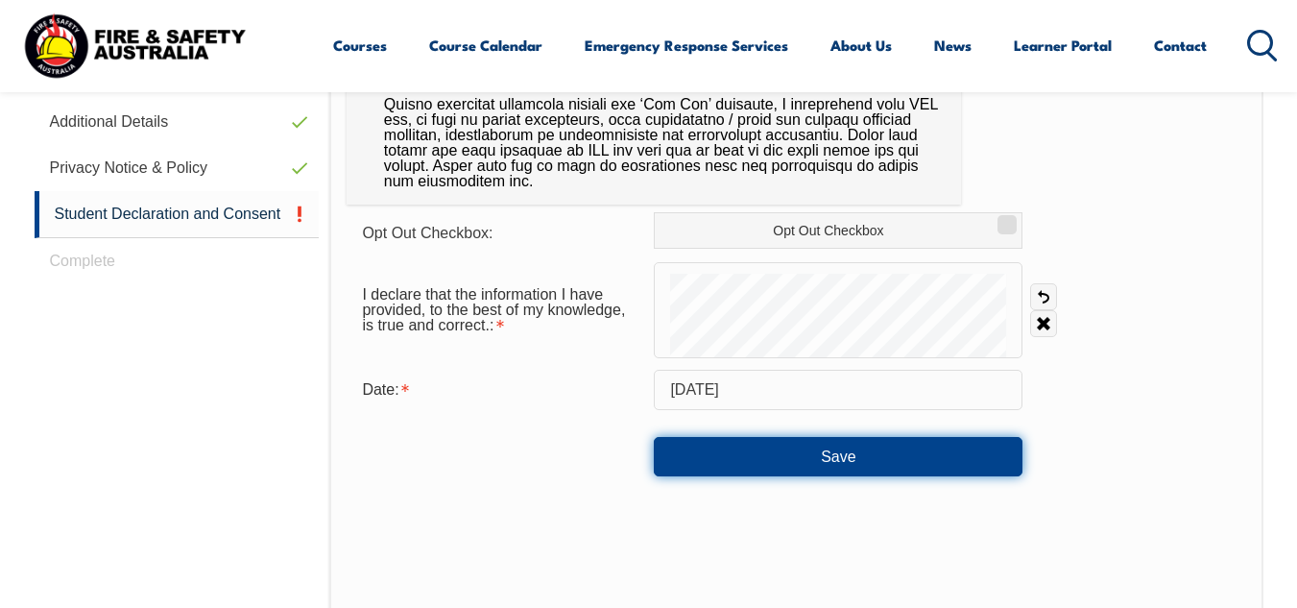
click at [961, 455] on button "Save" at bounding box center [838, 456] width 369 height 38
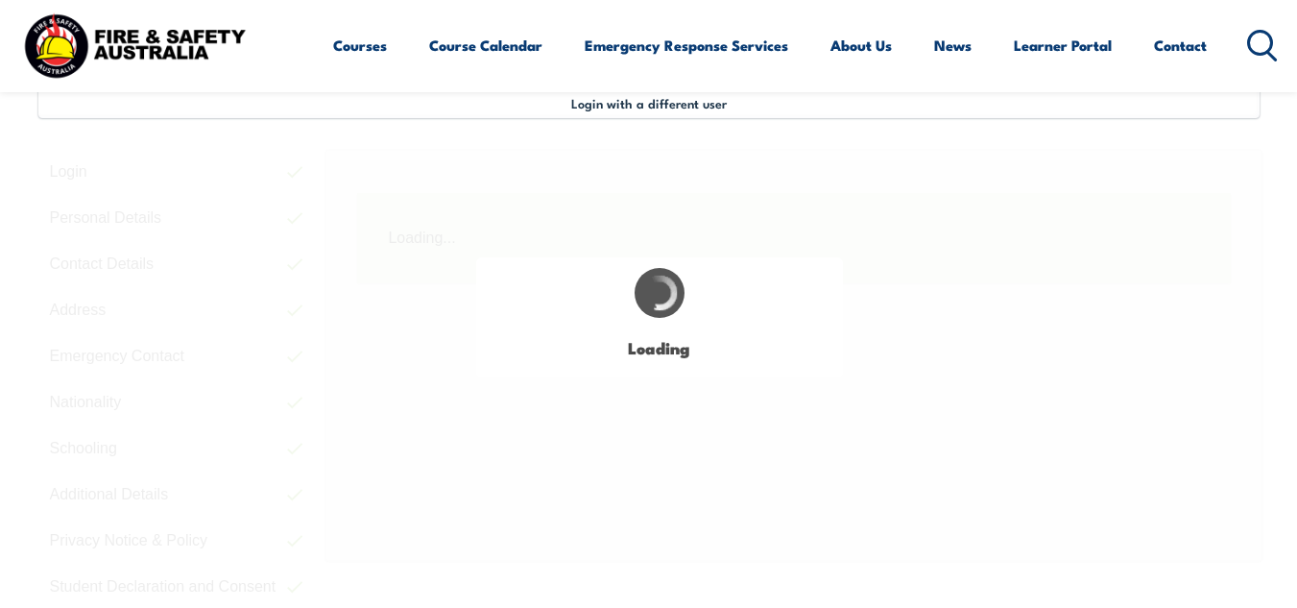
scroll to position [466, 0]
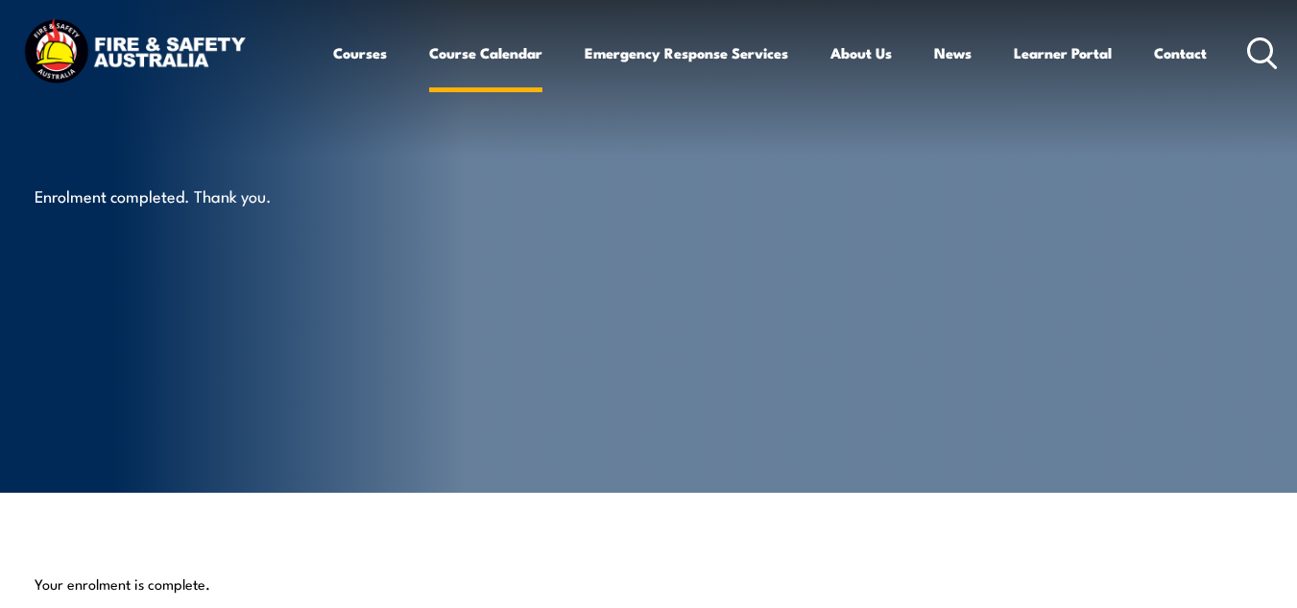
click at [510, 38] on link "Course Calendar" at bounding box center [485, 53] width 113 height 46
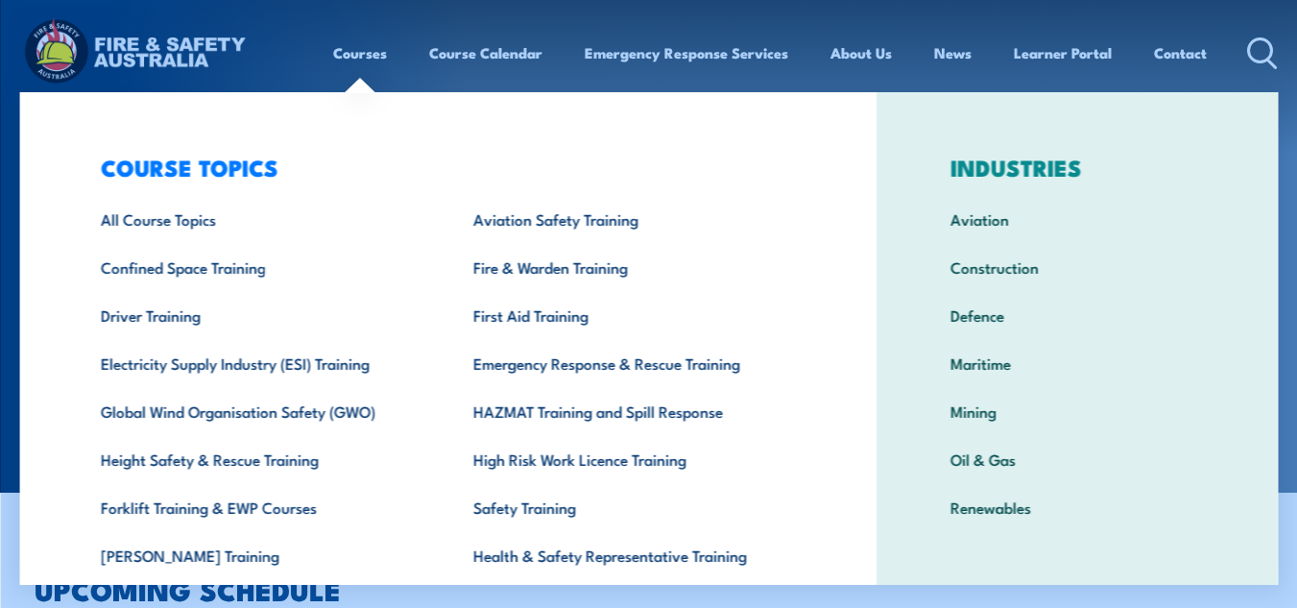
click at [333, 50] on link "Courses" at bounding box center [360, 53] width 54 height 46
